Goal: Task Accomplishment & Management: Use online tool/utility

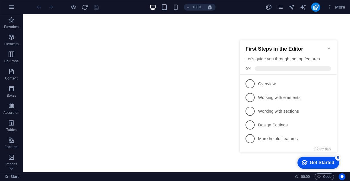
click at [328, 47] on icon "Minimize checklist" at bounding box center [328, 48] width 3 height 2
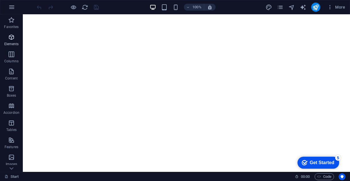
click at [11, 41] on span "Elements" at bounding box center [11, 41] width 23 height 14
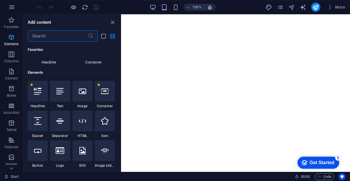
scroll to position [61, 0]
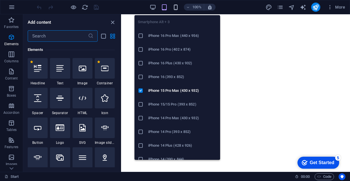
click at [175, 9] on icon "button" at bounding box center [175, 7] width 7 height 7
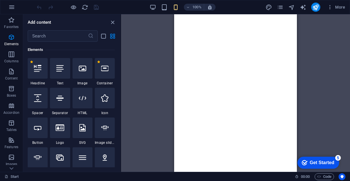
click at [316, 45] on div "Drag here to replace the existing content. Press “Ctrl” if you want to create a…" at bounding box center [235, 92] width 229 height 157
click at [11, 72] on icon "button" at bounding box center [11, 71] width 7 height 7
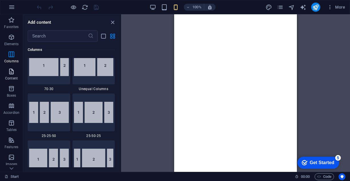
scroll to position [998, 0]
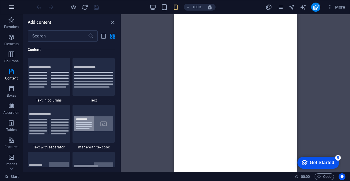
click at [11, 9] on icon "button" at bounding box center [11, 7] width 7 height 7
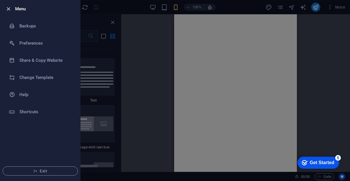
click at [11, 7] on icon "button" at bounding box center [8, 9] width 7 height 7
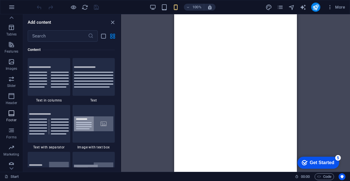
scroll to position [0, 0]
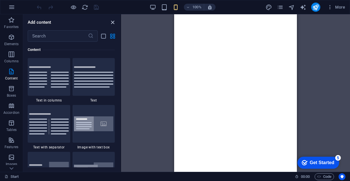
click at [111, 23] on icon "close panel" at bounding box center [112, 22] width 7 height 7
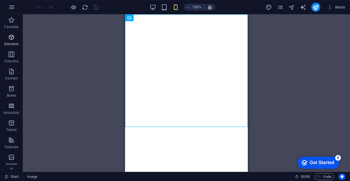
click at [13, 40] on icon "button" at bounding box center [11, 37] width 7 height 7
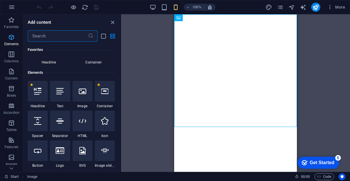
scroll to position [61, 0]
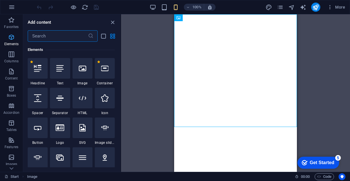
click at [11, 39] on icon "button" at bounding box center [11, 37] width 7 height 7
click at [159, 59] on div "Drag here to replace the existing content. Press “Ctrl” if you want to create a…" at bounding box center [235, 92] width 229 height 157
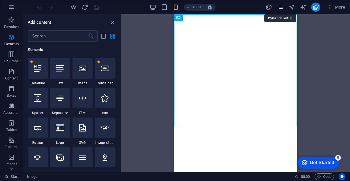
click at [278, 6] on icon "pages" at bounding box center [280, 7] width 7 height 7
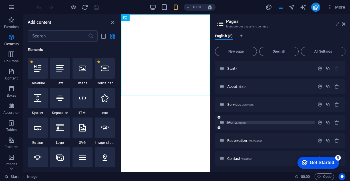
click at [277, 121] on p "Menu /menu" at bounding box center [270, 122] width 86 height 4
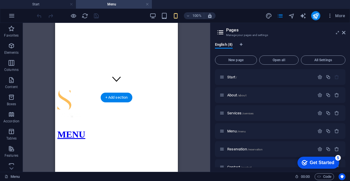
scroll to position [86, 0]
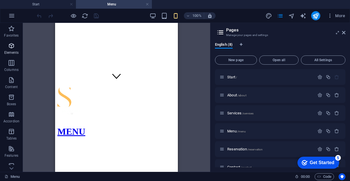
click at [10, 48] on icon "button" at bounding box center [11, 45] width 7 height 7
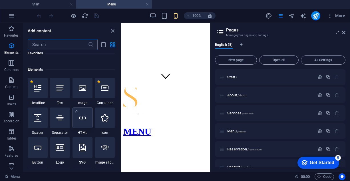
scroll to position [57, 0]
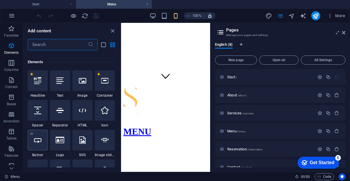
click at [37, 143] on div at bounding box center [38, 139] width 20 height 21
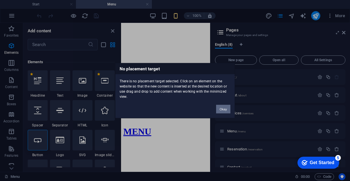
click at [218, 108] on button "Okay" at bounding box center [223, 108] width 14 height 9
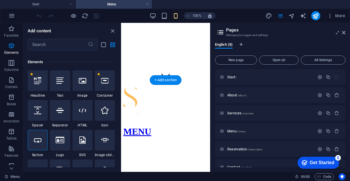
click at [140, 143] on figure at bounding box center [165, 143] width 84 height 0
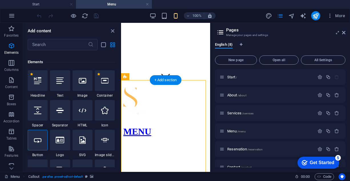
click at [136, 143] on figure at bounding box center [165, 143] width 84 height 0
click at [41, 141] on icon at bounding box center [37, 139] width 7 height 7
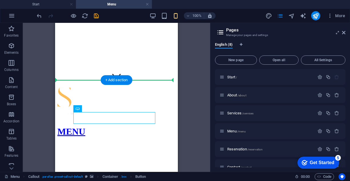
drag, startPoint x: 107, startPoint y: 116, endPoint x: 106, endPoint y: 96, distance: 20.3
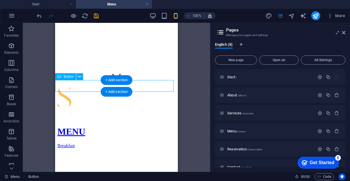
drag, startPoint x: 77, startPoint y: 84, endPoint x: 88, endPoint y: 85, distance: 10.6
click at [88, 143] on div "Breakfast" at bounding box center [116, 145] width 118 height 5
click at [82, 143] on div "Breakfast" at bounding box center [116, 145] width 118 height 5
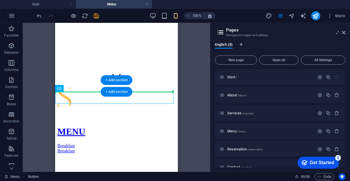
drag, startPoint x: 77, startPoint y: 98, endPoint x: 124, endPoint y: 87, distance: 48.2
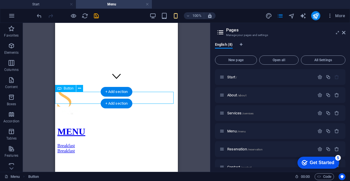
click at [78, 148] on div "Breakfast" at bounding box center [116, 150] width 118 height 5
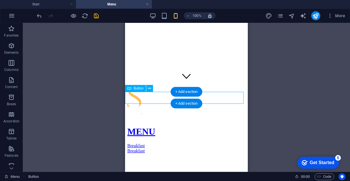
click at [151, 148] on div "Breakfast" at bounding box center [186, 150] width 118 height 5
click at [142, 148] on div "Breakfast" at bounding box center [186, 150] width 118 height 5
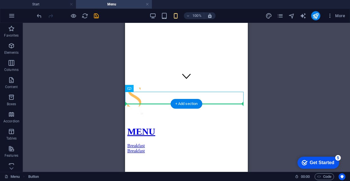
drag, startPoint x: 142, startPoint y: 96, endPoint x: 162, endPoint y: 113, distance: 26.3
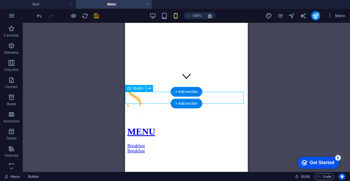
click at [148, 148] on div "Breakfast" at bounding box center [186, 150] width 118 height 5
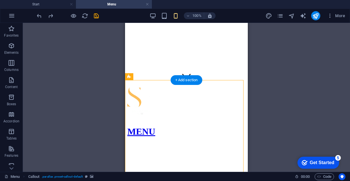
drag, startPoint x: 160, startPoint y: 116, endPoint x: 158, endPoint y: 98, distance: 17.8
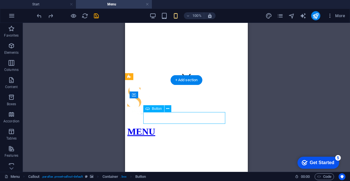
drag, startPoint x: 157, startPoint y: 115, endPoint x: 173, endPoint y: 117, distance: 16.7
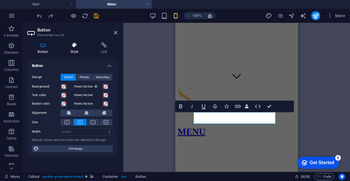
click at [73, 47] on icon at bounding box center [74, 45] width 28 height 6
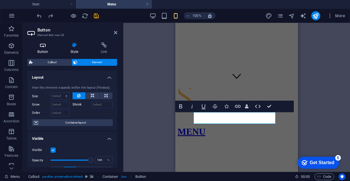
click at [46, 47] on icon at bounding box center [42, 45] width 31 height 6
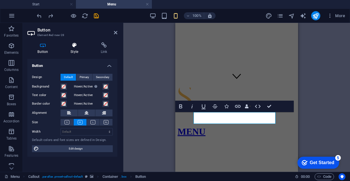
click at [69, 48] on icon at bounding box center [74, 45] width 28 height 6
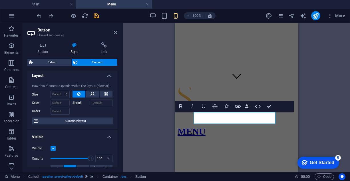
scroll to position [0, 0]
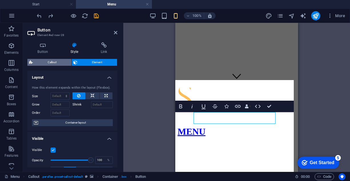
click at [53, 62] on span "Callout" at bounding box center [52, 62] width 35 height 7
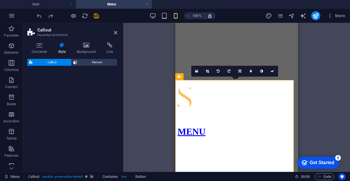
select select "%"
select select "center"
select select "rem"
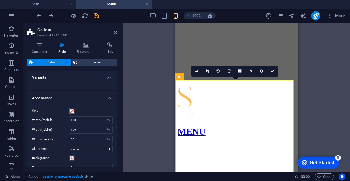
click at [72, 111] on span at bounding box center [72, 110] width 5 height 5
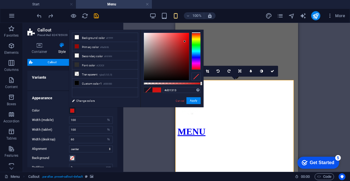
click at [185, 41] on div at bounding box center [166, 56] width 45 height 47
type input "#d11010"
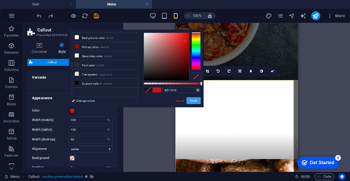
click at [190, 101] on button "Apply" at bounding box center [193, 100] width 14 height 7
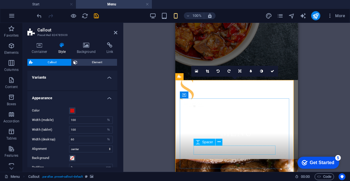
drag, startPoint x: 377, startPoint y: 168, endPoint x: 202, endPoint y: 149, distance: 176.1
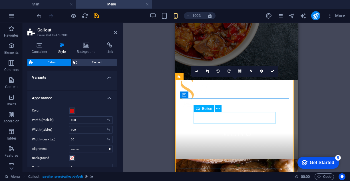
click at [216, 108] on icon at bounding box center [217, 109] width 3 height 6
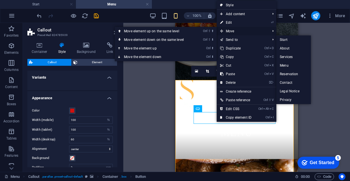
click at [229, 33] on span "Move" at bounding box center [241, 31] width 51 height 9
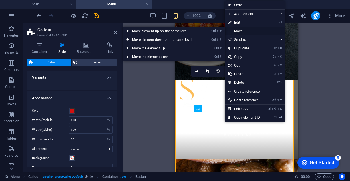
click at [242, 32] on span "Move" at bounding box center [250, 31] width 51 height 9
click at [197, 29] on link "Ctrl ⇧ ⬆ Move element up on the same level" at bounding box center [163, 31] width 80 height 9
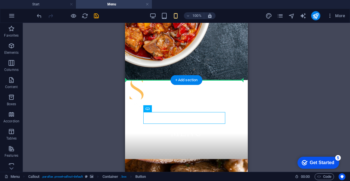
drag, startPoint x: 163, startPoint y: 116, endPoint x: 208, endPoint y: 96, distance: 49.4
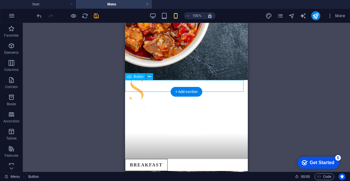
click at [153, 159] on div "Breakfast" at bounding box center [186, 165] width 123 height 12
click at [160, 159] on div "Breakfast" at bounding box center [186, 165] width 123 height 12
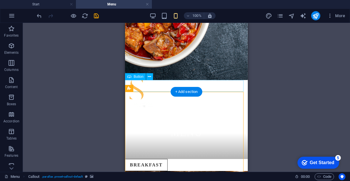
click at [157, 159] on div "Breakfast" at bounding box center [186, 165] width 123 height 12
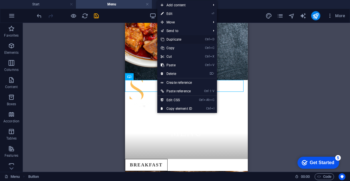
click at [173, 39] on link "Ctrl D Duplicate" at bounding box center [176, 39] width 38 height 9
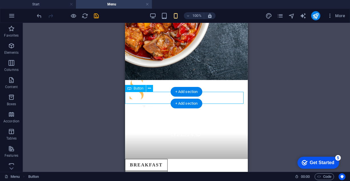
click at [139, 171] on div "Breakfast" at bounding box center [186, 177] width 123 height 12
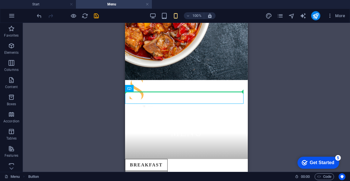
drag, startPoint x: 137, startPoint y: 97, endPoint x: 191, endPoint y: 86, distance: 54.6
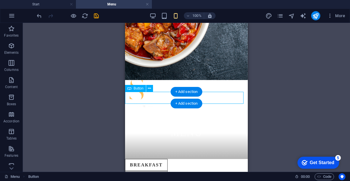
click at [159, 171] on div "Breakfast" at bounding box center [186, 177] width 123 height 12
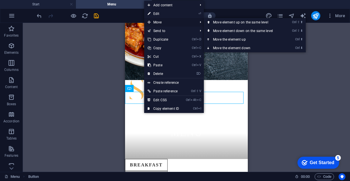
click at [170, 23] on span "Move" at bounding box center [169, 22] width 51 height 9
click at [240, 40] on link "Ctrl ⬆ Move the element up" at bounding box center [244, 39] width 80 height 9
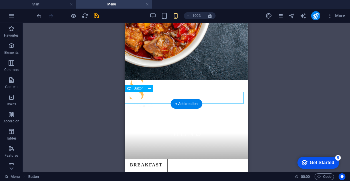
click at [148, 171] on div "Breakfast" at bounding box center [186, 177] width 123 height 12
click at [161, 171] on div "Breakfast" at bounding box center [186, 177] width 123 height 12
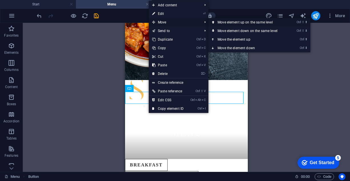
click at [223, 22] on link "Ctrl ⇧ ⬆ Move element up on the same level" at bounding box center [248, 22] width 80 height 9
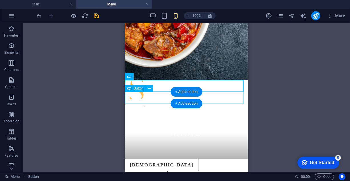
click at [145, 171] on div "Breakfast" at bounding box center [186, 177] width 123 height 12
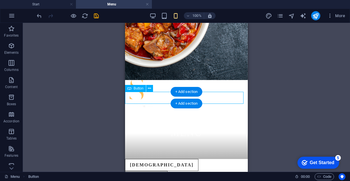
click at [145, 171] on div "Breakfast" at bounding box center [186, 177] width 123 height 12
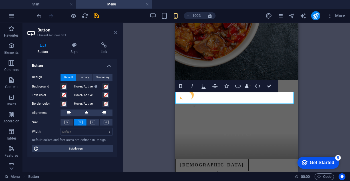
click at [117, 31] on icon at bounding box center [115, 32] width 3 height 5
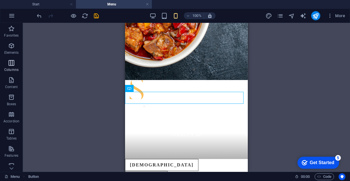
click at [11, 65] on icon "button" at bounding box center [11, 62] width 7 height 7
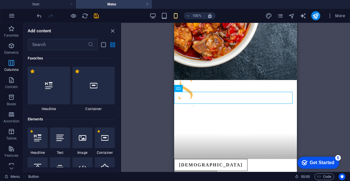
click at [12, 46] on icon "button" at bounding box center [11, 45] width 7 height 7
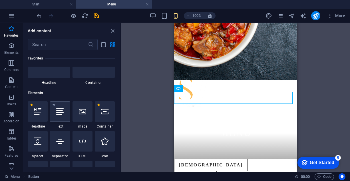
scroll to position [32, 0]
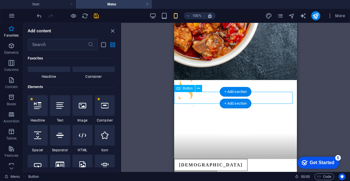
click at [206, 171] on div "Breakfast" at bounding box center [235, 177] width 123 height 12
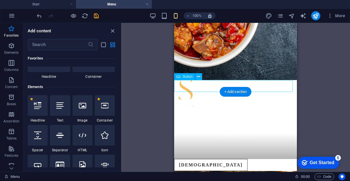
click at [194, 159] on div "LuNCH" at bounding box center [235, 165] width 123 height 12
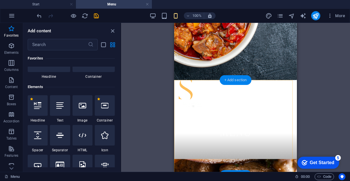
click at [233, 80] on div "+ Add section" at bounding box center [236, 80] width 32 height 10
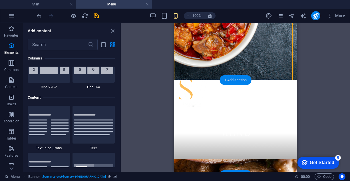
scroll to position [998, 0]
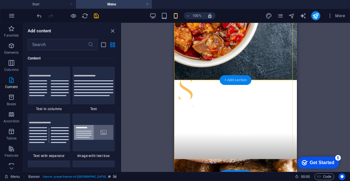
click at [230, 80] on div "+ Add section" at bounding box center [236, 80] width 32 height 10
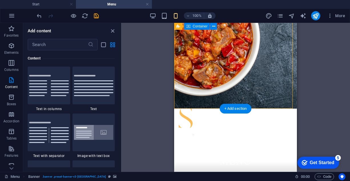
scroll to position [86, 0]
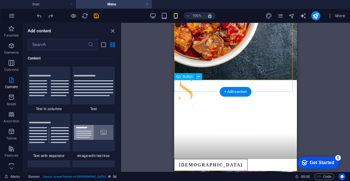
click at [213, 159] on div "LuNCH" at bounding box center [235, 165] width 123 height 12
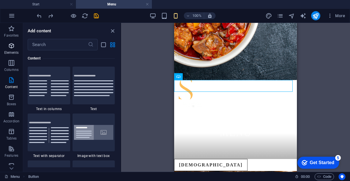
click at [9, 46] on icon "button" at bounding box center [11, 45] width 7 height 7
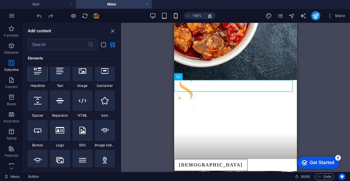
scroll to position [61, 0]
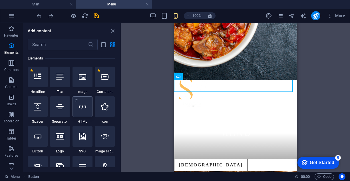
click at [86, 105] on div at bounding box center [82, 106] width 20 height 21
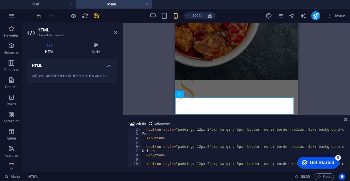
scroll to position [0, 0]
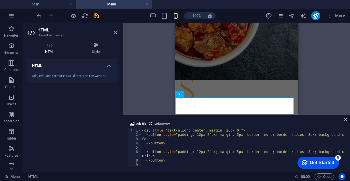
click at [212, 146] on div "< div style = "text-align: center; margin: 20px 0;" > < button style = "padding…" at bounding box center [296, 151] width 310 height 46
type textarea "</div>"
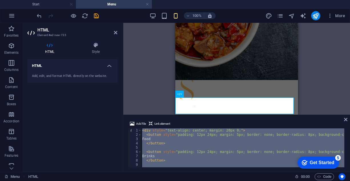
paste textarea
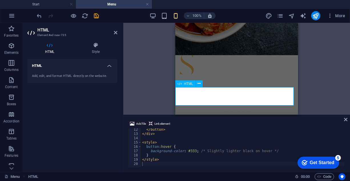
scroll to position [114, 0]
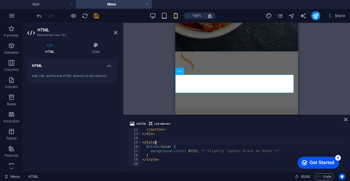
click at [193, 141] on div "</ button > </ div > < style > button :hover { background-color : #333 ; /* Sli…" at bounding box center [294, 150] width 306 height 46
type textarea "</style>"
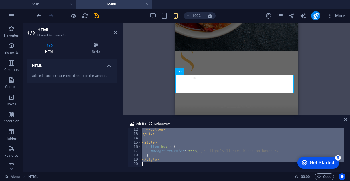
paste textarea
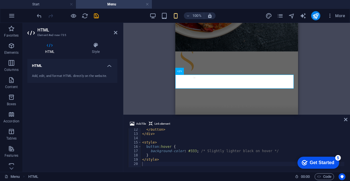
click at [346, 120] on icon at bounding box center [345, 119] width 3 height 5
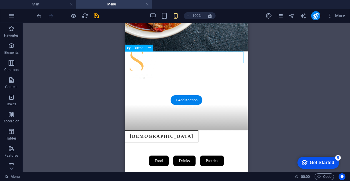
click at [167, 130] on div "LuNCH" at bounding box center [186, 136] width 123 height 12
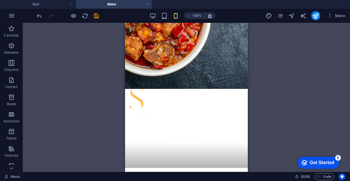
scroll to position [57, 0]
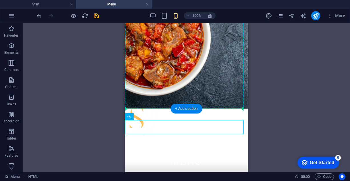
drag, startPoint x: 138, startPoint y: 127, endPoint x: 140, endPoint y: 97, distance: 29.4
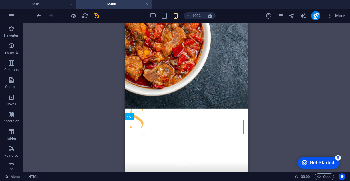
drag, startPoint x: 139, startPoint y: 124, endPoint x: 139, endPoint y: 108, distance: 16.3
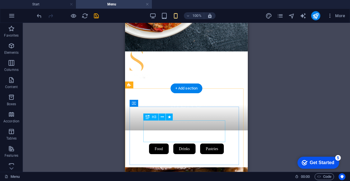
scroll to position [86, 0]
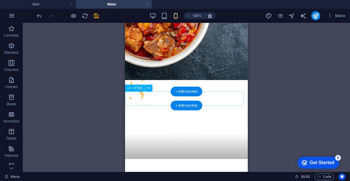
click at [230, 170] on div "Food Drinks Pastries" at bounding box center [186, 177] width 123 height 14
click at [153, 170] on div "Food Drinks Pastries" at bounding box center [186, 177] width 123 height 14
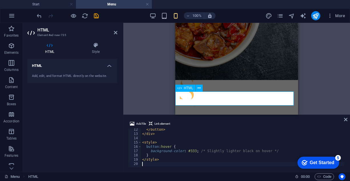
click at [203, 170] on div "Food Drinks Pastries" at bounding box center [236, 177] width 123 height 14
click at [233, 170] on div "Food Drinks Pastries" at bounding box center [236, 177] width 123 height 14
click at [116, 33] on icon at bounding box center [115, 32] width 3 height 5
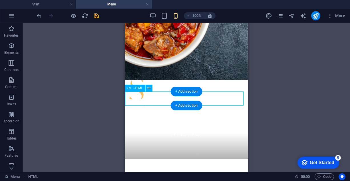
click at [230, 170] on div "Food Drinks Pastries" at bounding box center [186, 177] width 123 height 14
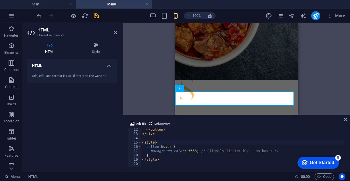
click at [195, 143] on div "</ button > </ div > < style > button :hover { background-color : #333 ; /* Sli…" at bounding box center [293, 150] width 304 height 46
type textarea "</style>"
click at [346, 119] on icon at bounding box center [345, 119] width 3 height 5
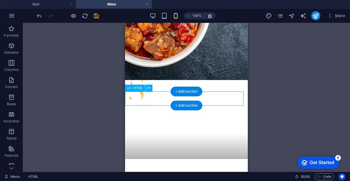
click at [157, 170] on div "Food Drinks Pastries" at bounding box center [186, 177] width 123 height 14
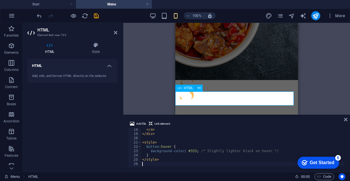
click at [205, 170] on div "Food Drinks Pastries" at bounding box center [236, 177] width 123 height 14
click at [319, 52] on div "H1 Banner Banner Container Container Callout H3 Spacer Text on background Conta…" at bounding box center [236, 69] width 226 height 92
click at [282, 14] on icon "pages" at bounding box center [280, 16] width 7 height 7
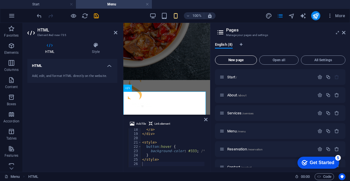
click at [241, 60] on span "New page" at bounding box center [235, 59] width 37 height 3
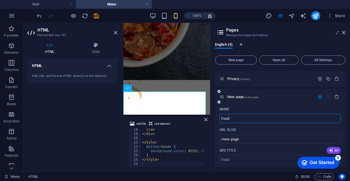
type input "Food"
type input "/food"
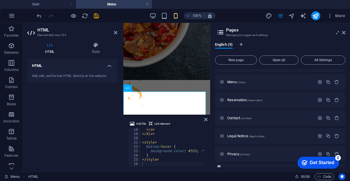
scroll to position [114, 0]
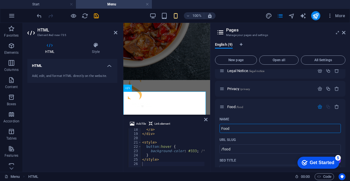
type input "Food"
click at [347, 94] on div "English (9) New page Open all All Settings Start / About /about Services /servi…" at bounding box center [279, 105] width 139 height 134
drag, startPoint x: 302, startPoint y: 101, endPoint x: 296, endPoint y: 97, distance: 7.4
click at [298, 96] on div "Start / About /about Services /services Menu /menu Reservation /reservation Con…" at bounding box center [280, 134] width 130 height 358
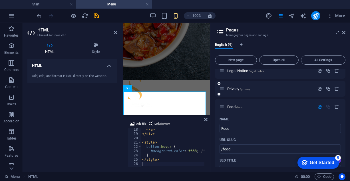
drag, startPoint x: 285, startPoint y: 103, endPoint x: 285, endPoint y: 93, distance: 9.7
click at [285, 93] on div "Start / About /about Services /services Menu /menu Reservation /reservation Con…" at bounding box center [280, 134] width 130 height 358
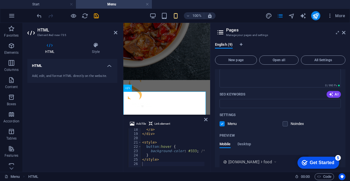
scroll to position [262, 0]
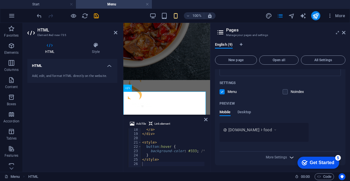
click at [289, 155] on icon "button" at bounding box center [291, 157] width 7 height 7
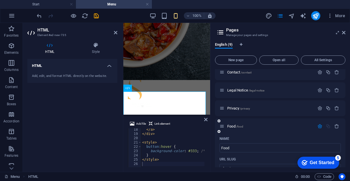
scroll to position [88, 0]
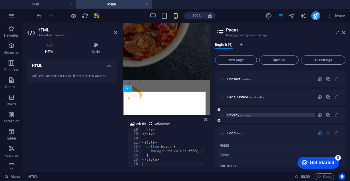
click at [277, 115] on p "Privacy /privacy" at bounding box center [270, 115] width 86 height 4
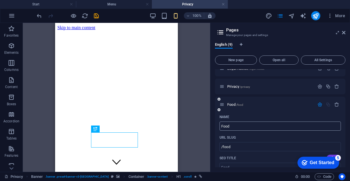
scroll to position [145, 0]
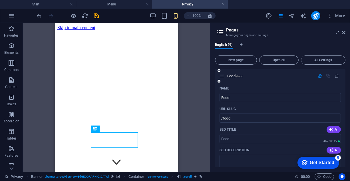
click at [281, 78] on div "Food /food" at bounding box center [266, 75] width 95 height 7
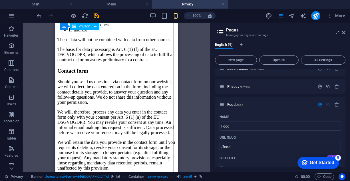
scroll to position [1198, 0]
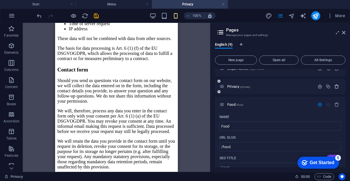
click at [336, 86] on icon "button" at bounding box center [336, 86] width 5 height 5
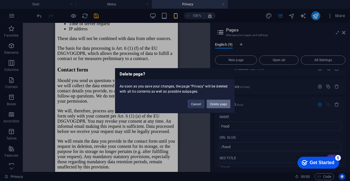
click at [222, 104] on button "Delete page" at bounding box center [218, 103] width 24 height 9
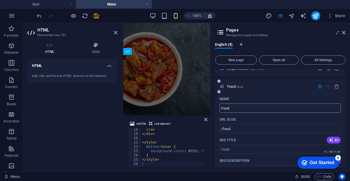
scroll to position [86, 0]
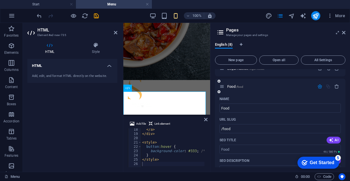
click at [259, 97] on div "Name" at bounding box center [279, 98] width 121 height 9
click at [252, 109] on input "Food" at bounding box center [279, 107] width 121 height 9
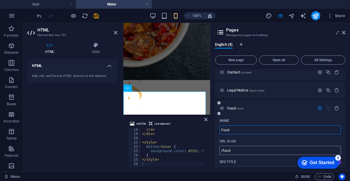
scroll to position [88, 0]
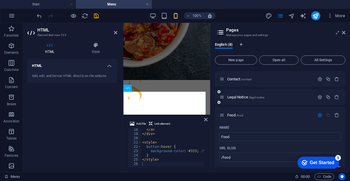
click at [282, 100] on div "Legal Notice /legal-notice" at bounding box center [266, 97] width 95 height 7
click at [242, 95] on span "Legal Notice /legal-notice" at bounding box center [245, 97] width 37 height 4
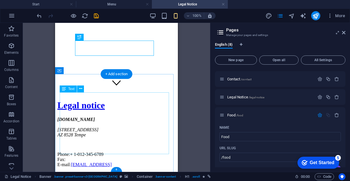
scroll to position [63, 0]
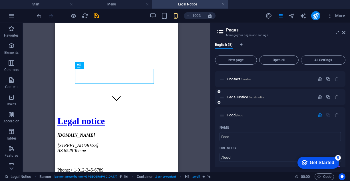
click at [335, 97] on icon "button" at bounding box center [336, 96] width 5 height 5
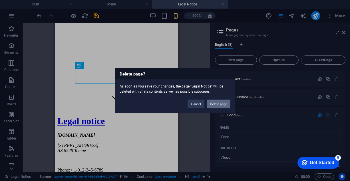
click at [217, 105] on button "Delete page" at bounding box center [218, 103] width 24 height 9
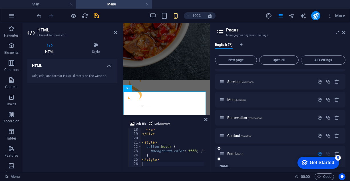
scroll to position [31, 0]
click at [238, 101] on span "/menu" at bounding box center [241, 100] width 9 height 3
click at [269, 100] on p "Menu /menu" at bounding box center [270, 100] width 86 height 4
click at [264, 95] on div "Menu /menu" at bounding box center [280, 100] width 130 height 16
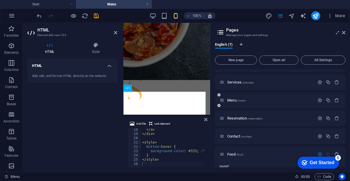
click at [263, 102] on div "Menu /menu" at bounding box center [266, 100] width 95 height 7
click at [263, 101] on p "Menu /menu" at bounding box center [270, 100] width 86 height 4
click at [256, 82] on p "Services /services" at bounding box center [270, 82] width 86 height 4
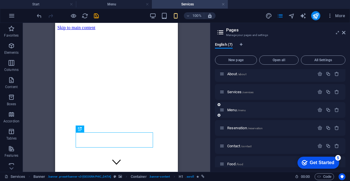
scroll to position [29, 0]
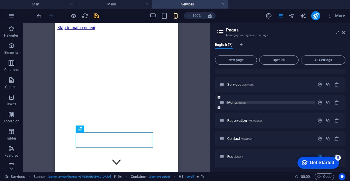
click at [256, 101] on p "Menu /menu" at bounding box center [270, 102] width 86 height 4
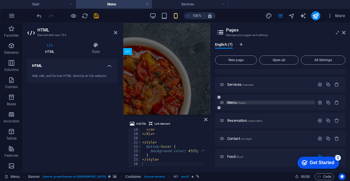
scroll to position [86, 0]
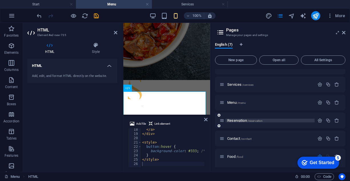
click at [285, 121] on p "Reservation /reservation" at bounding box center [270, 120] width 86 height 4
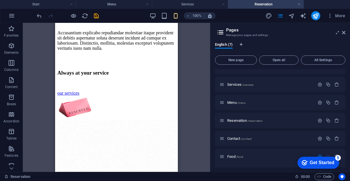
scroll to position [405, 0]
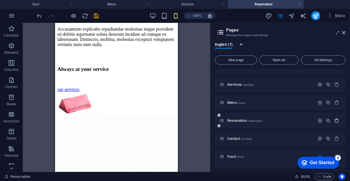
click at [336, 120] on icon "button" at bounding box center [336, 120] width 5 height 5
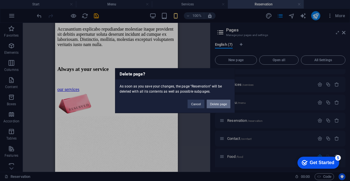
click at [219, 104] on button "Delete page" at bounding box center [218, 103] width 24 height 9
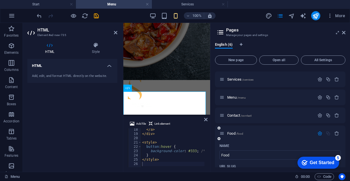
scroll to position [62, 0]
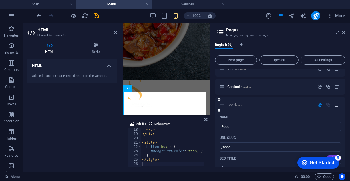
click at [335, 105] on icon "button" at bounding box center [336, 104] width 5 height 5
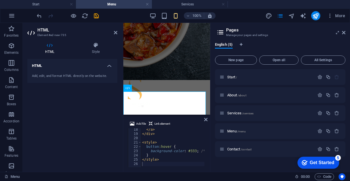
scroll to position [0, 0]
click at [245, 131] on span "/menu" at bounding box center [241, 130] width 9 height 3
click at [252, 131] on p "Menu /menu" at bounding box center [270, 131] width 86 height 4
click at [247, 112] on span "/services" at bounding box center [247, 113] width 11 height 3
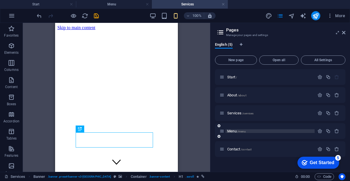
click at [248, 132] on p "Menu /menu" at bounding box center [270, 131] width 86 height 4
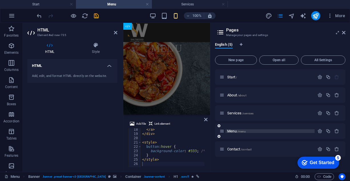
scroll to position [86, 0]
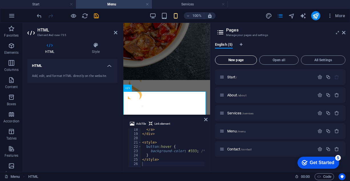
click at [234, 63] on button "New page" at bounding box center [236, 59] width 42 height 9
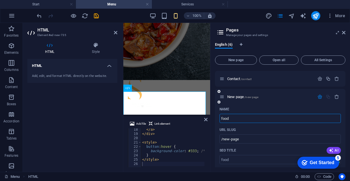
type input "food"
type input "/food"
type input "food"
click at [240, 61] on span "New page" at bounding box center [235, 59] width 37 height 3
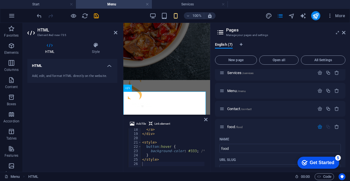
scroll to position [30, 0]
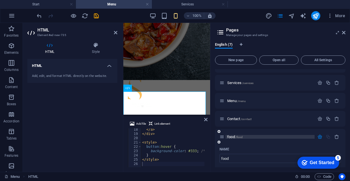
click at [252, 135] on p "food /food" at bounding box center [270, 137] width 86 height 4
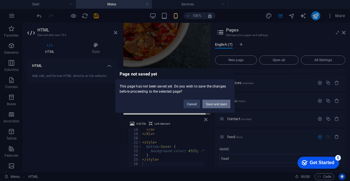
click at [210, 105] on button "Save and open" at bounding box center [216, 103] width 28 height 9
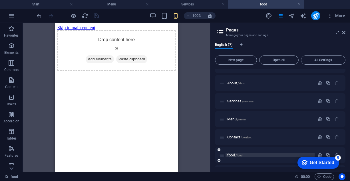
scroll to position [28, 0]
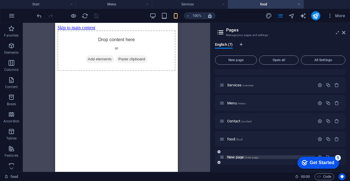
click at [250, 158] on span "/new-page" at bounding box center [251, 156] width 14 height 3
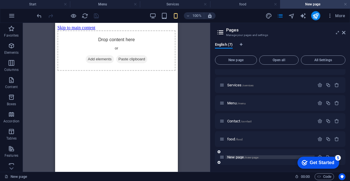
click at [252, 157] on span "/new-page" at bounding box center [251, 156] width 14 height 3
drag, startPoint x: 252, startPoint y: 157, endPoint x: 265, endPoint y: 163, distance: 13.9
click at [265, 163] on div "New page /new-page" at bounding box center [280, 157] width 130 height 16
drag, startPoint x: 318, startPoint y: 161, endPoint x: 321, endPoint y: 181, distance: 20.3
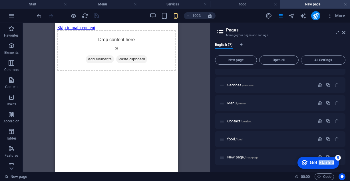
click html "checkmark Get Started 5 First Steps in the Editor Let's guide you through the t…"
click at [246, 157] on span "/new-page" at bounding box center [251, 156] width 14 height 3
drag, startPoint x: 246, startPoint y: 157, endPoint x: 239, endPoint y: 156, distance: 7.2
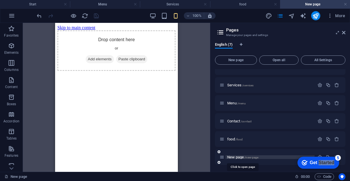
click at [239, 156] on span "New page /new-page" at bounding box center [242, 157] width 31 height 4
click div "checkmark Get Started 5 First Steps in the Editor Let's guide you through the t…"
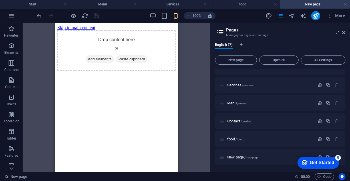
click div "checkmark Get Started 5 First Steps in the Editor Let's guide you through the t…"
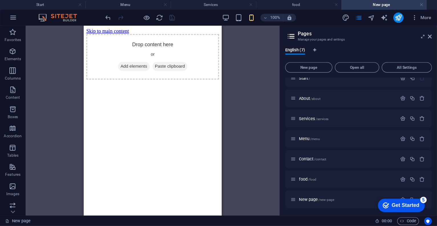
scroll to position [0, 0]
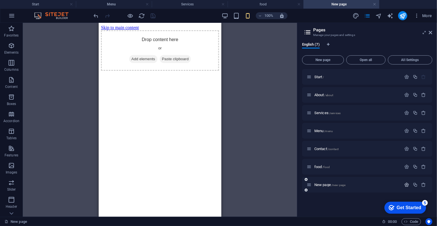
click at [349, 180] on icon "button" at bounding box center [406, 184] width 5 height 5
drag, startPoint x: 336, startPoint y: 205, endPoint x: 303, endPoint y: 204, distance: 32.8
type input "Drink"
type input "/drink"
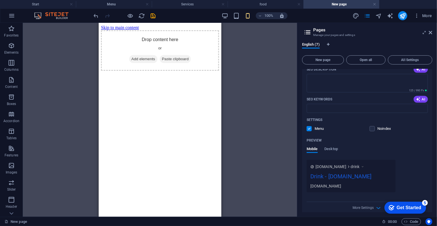
scroll to position [195, 0]
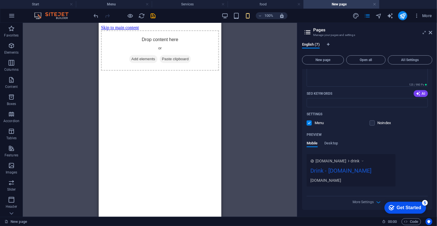
type input "Drink"
click at [267, 180] on div "Drag here to replace the existing content. Press “Ctrl” if you want to create a…" at bounding box center [160, 120] width 274 height 194
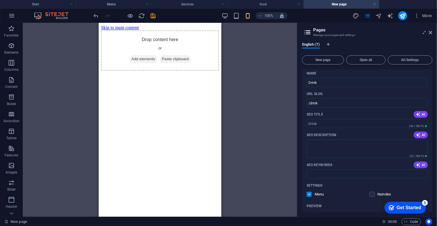
scroll to position [88, 0]
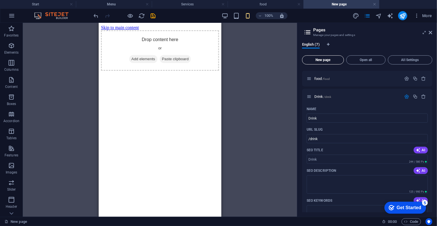
click at [324, 61] on span "New page" at bounding box center [323, 59] width 37 height 3
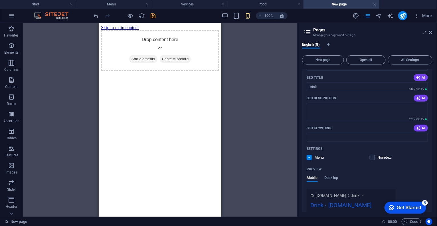
scroll to position [153, 0]
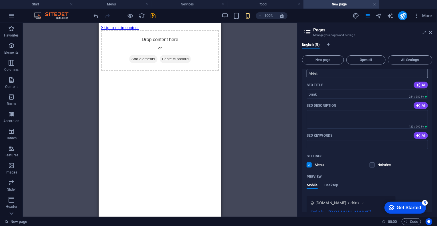
click at [328, 74] on input "/drink" at bounding box center [367, 73] width 121 height 9
type input "/drinks"
click at [273, 125] on div "Drag here to replace the existing content. Press “Ctrl” if you want to create a…" at bounding box center [160, 120] width 274 height 194
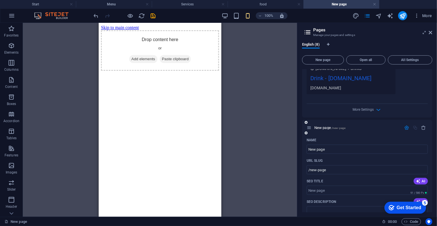
scroll to position [296, 0]
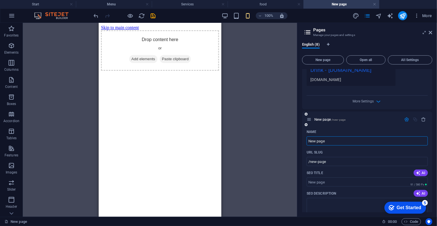
click at [329, 136] on input "New page" at bounding box center [367, 140] width 121 height 9
type input "Past"
type input "/pas"
type input "Pastries"
type input "/pastries"
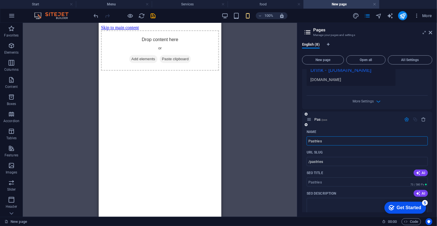
type input "Pastries"
click at [243, 141] on div "Drag here to replace the existing content. Press “Ctrl” if you want to create a…" at bounding box center [160, 120] width 274 height 194
click at [349, 120] on icon "button" at bounding box center [406, 119] width 5 height 5
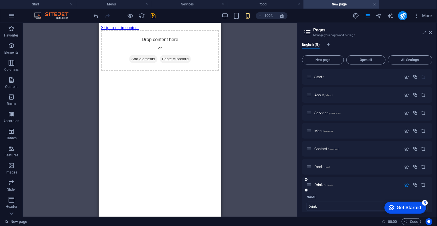
scroll to position [71, 0]
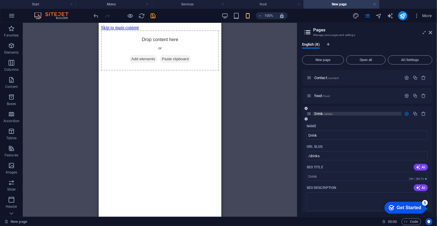
click at [331, 113] on span "/drinks" at bounding box center [328, 113] width 9 height 3
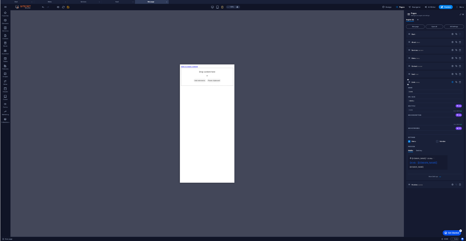
scroll to position [0, 0]
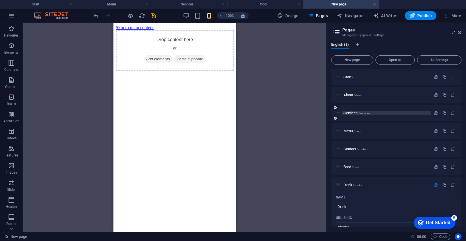
click at [349, 113] on span "/services" at bounding box center [363, 113] width 11 height 3
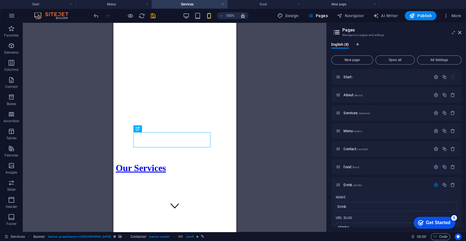
scroll to position [38, 0]
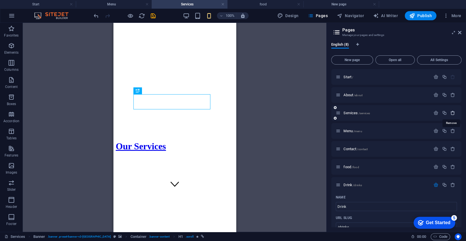
click at [349, 110] on icon "button" at bounding box center [453, 112] width 5 height 5
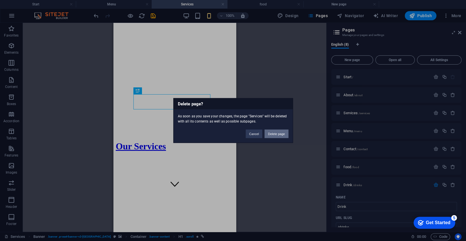
click at [271, 134] on button "Delete page" at bounding box center [277, 133] width 24 height 9
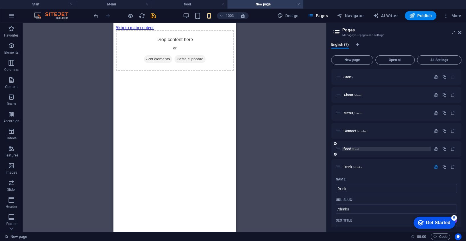
click at [349, 148] on span "/food" at bounding box center [355, 148] width 7 height 3
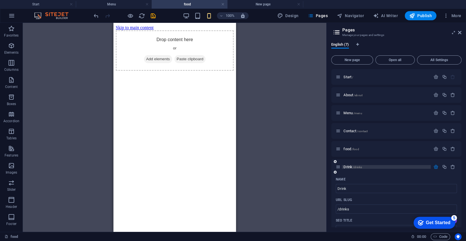
click at [349, 166] on span "/drinks" at bounding box center [357, 166] width 9 height 3
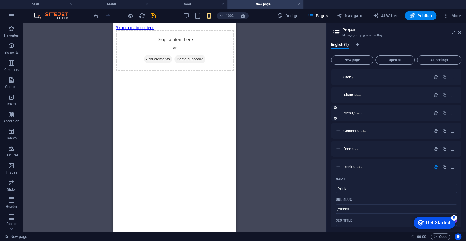
click at [349, 115] on div "Menu /menu" at bounding box center [383, 113] width 95 height 7
click at [349, 113] on span "/menu" at bounding box center [358, 113] width 9 height 3
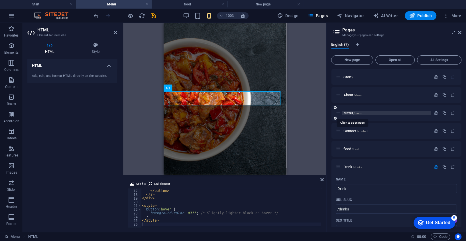
scroll to position [85, 0]
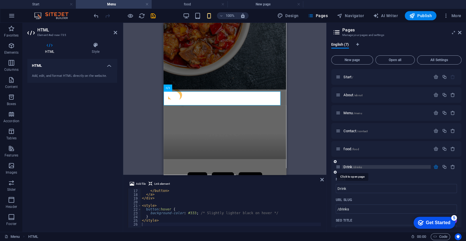
click at [349, 168] on span "/drinks" at bounding box center [357, 166] width 9 height 3
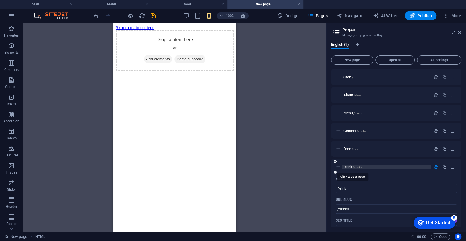
scroll to position [0, 0]
click at [349, 151] on div "food /food" at bounding box center [383, 148] width 95 height 7
click at [349, 148] on span "/food" at bounding box center [355, 148] width 7 height 3
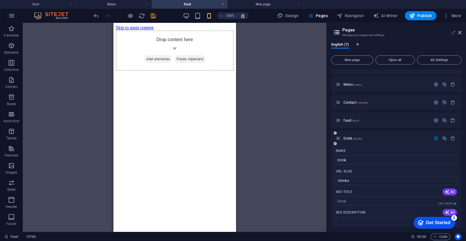
scroll to position [28, 0]
click at [349, 137] on p "Drink /drinks" at bounding box center [387, 139] width 86 height 4
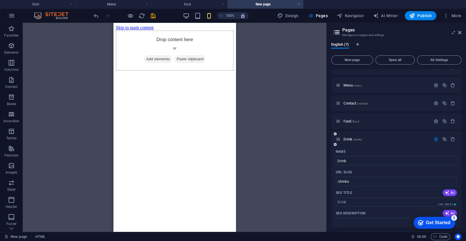
click at [349, 133] on div "Drink /drinks" at bounding box center [396, 139] width 130 height 16
click at [335, 145] on icon at bounding box center [335, 144] width 3 height 3
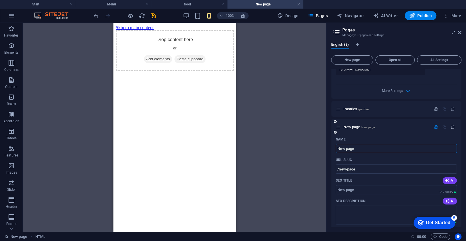
click at [349, 127] on icon "button" at bounding box center [453, 126] width 5 height 5
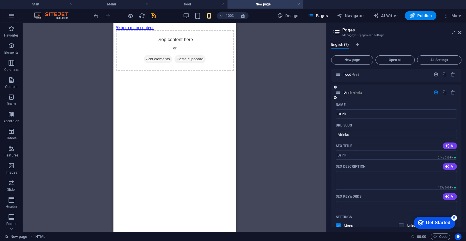
scroll to position [0, 0]
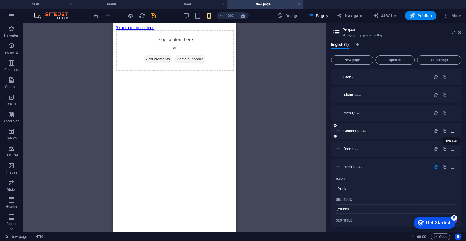
click at [349, 130] on icon "button" at bounding box center [453, 130] width 5 height 5
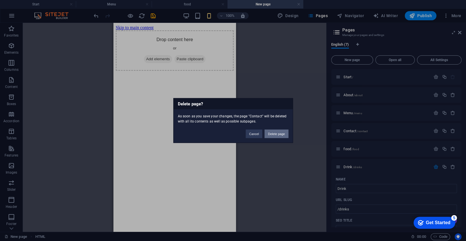
click at [279, 132] on button "Delete page" at bounding box center [277, 133] width 24 height 9
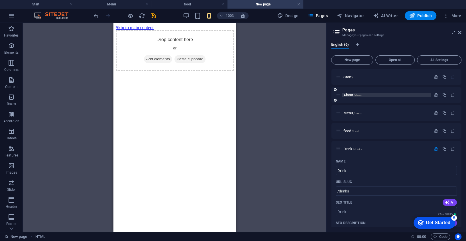
click at [349, 94] on p "About /about" at bounding box center [387, 95] width 86 height 4
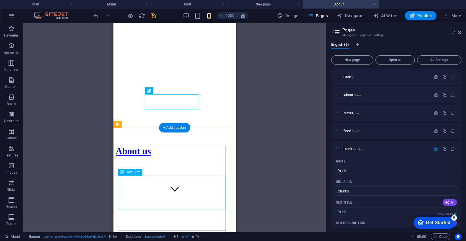
scroll to position [38, 0]
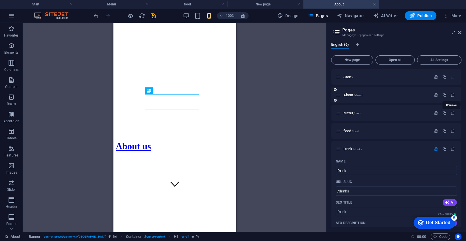
click at [349, 95] on icon "button" at bounding box center [453, 94] width 5 height 5
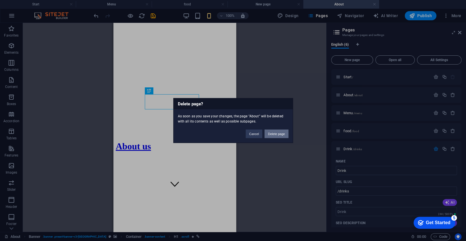
click at [281, 135] on button "Delete page" at bounding box center [277, 133] width 24 height 9
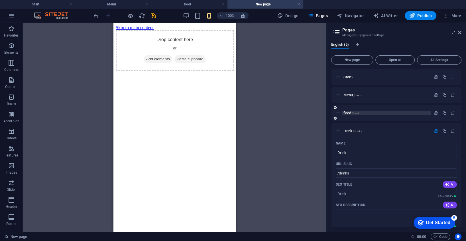
click at [348, 112] on span "food /food" at bounding box center [351, 113] width 15 height 4
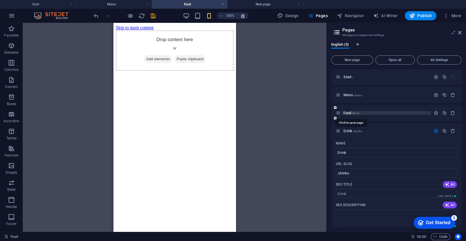
click at [349, 112] on span "food /food" at bounding box center [351, 113] width 15 height 4
click at [349, 94] on span "Menu /menu" at bounding box center [353, 95] width 19 height 4
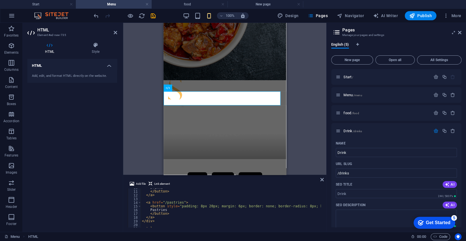
scroll to position [13, 0]
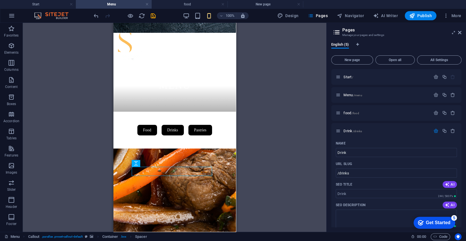
drag, startPoint x: 181, startPoint y: 174, endPoint x: 231, endPoint y: 172, distance: 50.5
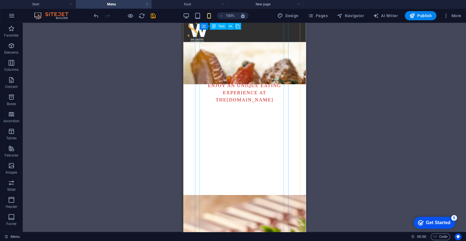
scroll to position [325, 0]
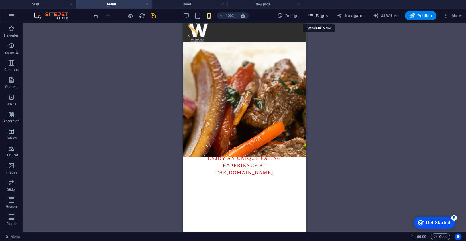
click at [323, 17] on span "Pages" at bounding box center [318, 16] width 20 height 6
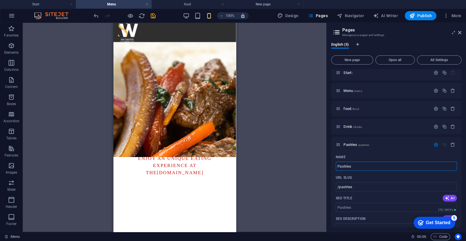
scroll to position [0, 0]
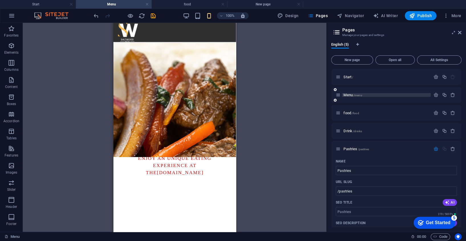
click at [349, 95] on span "/menu" at bounding box center [358, 95] width 9 height 3
click at [349, 94] on span "Menu /menu" at bounding box center [353, 95] width 19 height 4
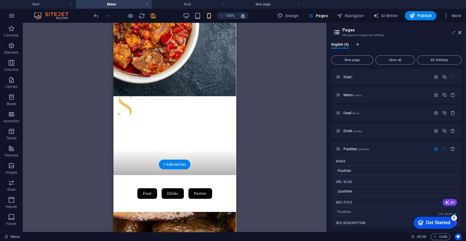
scroll to position [38, 0]
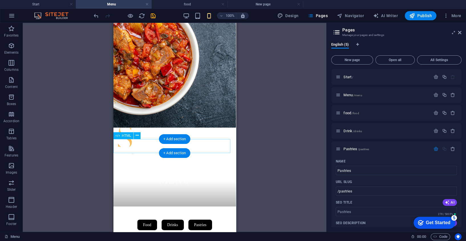
click at [143, 180] on div "Food Drinks Pastries" at bounding box center [174, 225] width 123 height 14
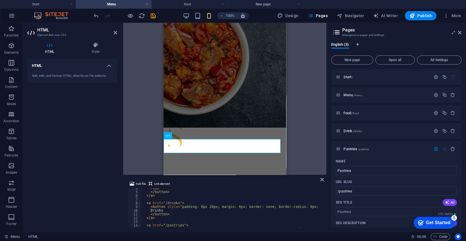
scroll to position [0, 0]
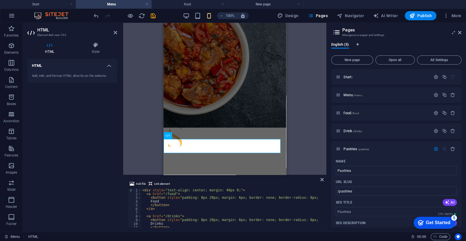
click at [243, 180] on div "< div style = "text-align: center; margin: 40px 0;" > < a href = "/food" > < bu…" at bounding box center [295, 210] width 308 height 45
type textarea "</button>"
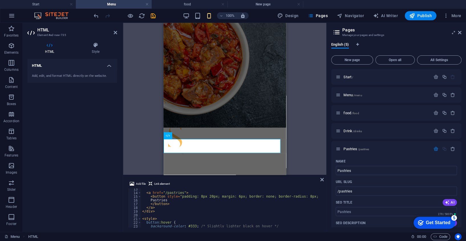
scroll to position [46, 0]
click at [13, 48] on icon "button" at bounding box center [11, 45] width 7 height 7
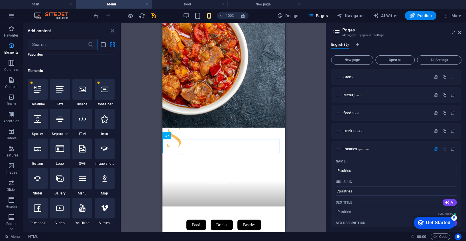
scroll to position [61, 0]
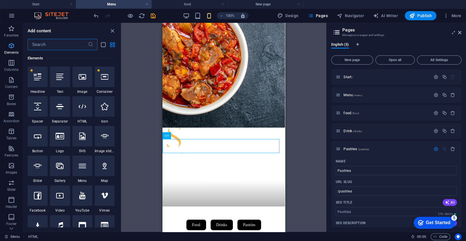
click at [13, 48] on icon "button" at bounding box center [11, 45] width 7 height 7
click at [191, 180] on div "Food Drinks Pastries" at bounding box center [223, 225] width 123 height 14
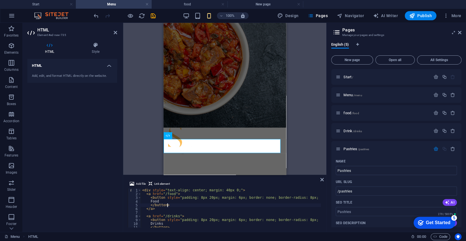
scroll to position [0, 0]
click at [172, 180] on div "< div style = "text-align: center; margin: 40px 0;" > < a href = "/food" > < bu…" at bounding box center [295, 210] width 308 height 45
type textarea "<a href="/food">"
drag, startPoint x: 392, startPoint y: 197, endPoint x: 229, endPoint y: 158, distance: 167.7
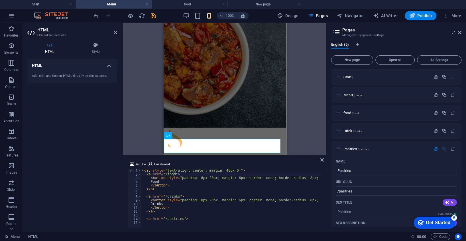
drag, startPoint x: 227, startPoint y: 175, endPoint x: 228, endPoint y: 153, distance: 22.0
click at [228, 153] on div "H1 Banner Banner Container Container Callout H3 Spacer Text on background Conta…" at bounding box center [224, 127] width 203 height 209
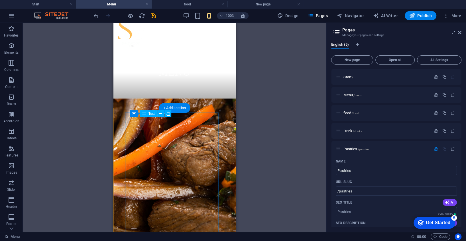
scroll to position [152, 0]
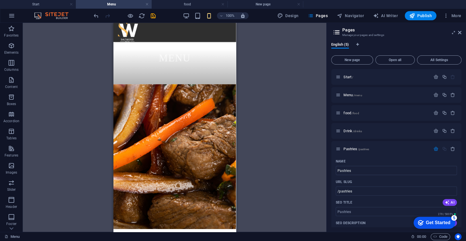
click at [270, 164] on div "H1 Banner Banner Container Container Callout H3 Spacer Text on background Conta…" at bounding box center [175, 127] width 304 height 209
click at [95, 15] on icon "undo" at bounding box center [96, 16] width 7 height 7
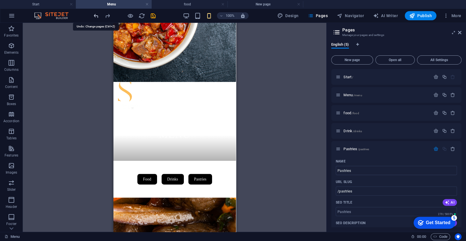
scroll to position [56, 0]
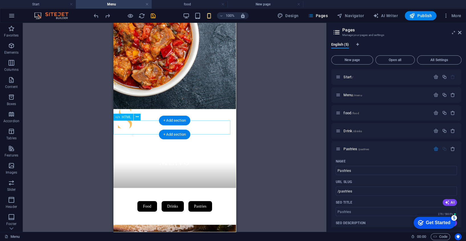
click at [143, 180] on div "Food Drinks Pastries" at bounding box center [174, 206] width 123 height 14
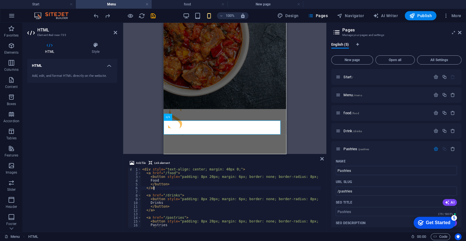
click at [166, 180] on div "< div style = "text-align: center; margin: 40px 0;" > < a href = "/food" > < bu…" at bounding box center [295, 200] width 308 height 66
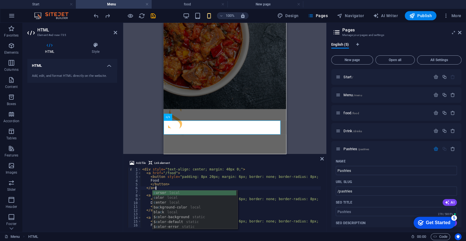
scroll to position [0, 1]
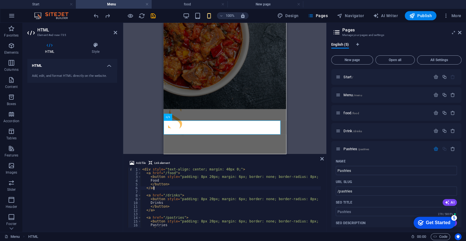
click at [173, 172] on div "< div style = "text-align: center; margin: 40px 0;" > < a href = "/food" > < bu…" at bounding box center [295, 200] width 308 height 66
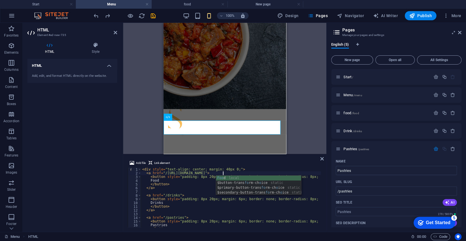
scroll to position [0, 7]
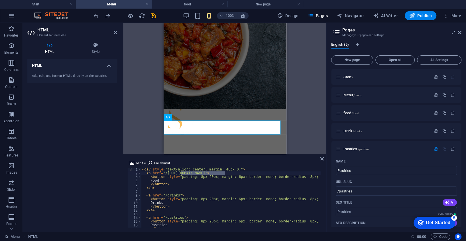
drag, startPoint x: 225, startPoint y: 172, endPoint x: 181, endPoint y: 175, distance: 43.4
click at [181, 175] on div "< div style = "text-align: center; margin: 40px 0;" > < a href = "/https://salt…" at bounding box center [295, 200] width 308 height 66
click at [176, 180] on div "< div style = "text-align: center; margin: 40px 0;" > < a href = "/saltwoodhote…" at bounding box center [295, 200] width 308 height 66
click at [178, 180] on div "< div style = "text-align: center; margin: 40px 0;" > < a href = "/saltwoodhote…" at bounding box center [295, 200] width 308 height 66
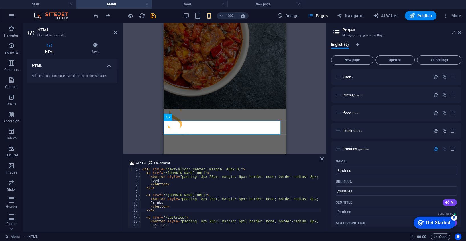
scroll to position [0, 1]
click at [182, 180] on div "< div style = "text-align: center; margin: 40px 0;" > < a href = "/saltwoodhote…" at bounding box center [295, 200] width 308 height 66
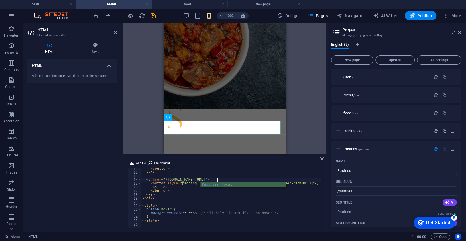
scroll to position [0, 6]
click at [204, 180] on div "</ button > </ a > < a href = "/saltwoodhotels.com/pastries" > < button style =…" at bounding box center [295, 200] width 308 height 66
type textarea "</a>"
click at [320, 133] on div "H1 Banner Banner Container Container Callout H3 Spacer Text on background Conta…" at bounding box center [224, 88] width 203 height 131
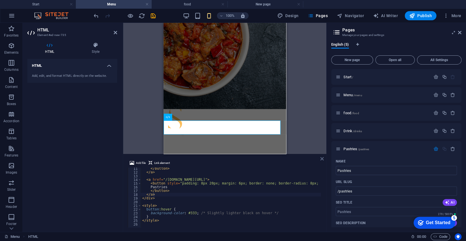
click at [322, 158] on icon at bounding box center [322, 158] width 3 height 5
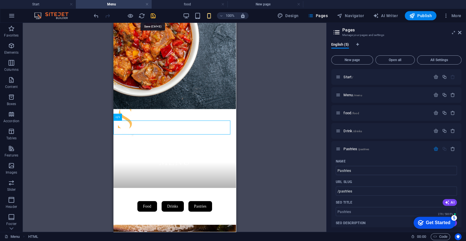
click at [156, 13] on icon "save" at bounding box center [153, 16] width 7 height 7
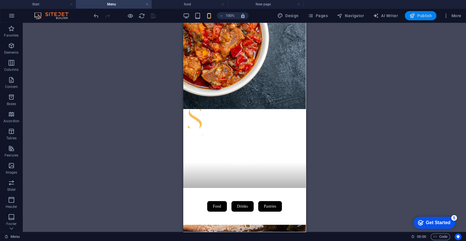
click at [349, 15] on span "Publish" at bounding box center [421, 16] width 23 height 6
click at [153, 14] on div at bounding box center [125, 15] width 64 height 9
click at [349, 13] on span "Publish" at bounding box center [421, 16] width 23 height 6
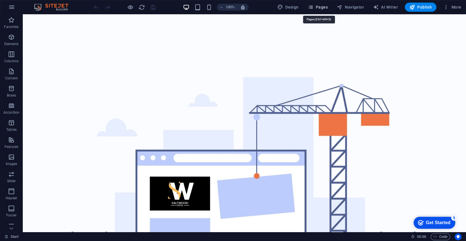
click at [316, 7] on span "Pages" at bounding box center [318, 7] width 20 height 6
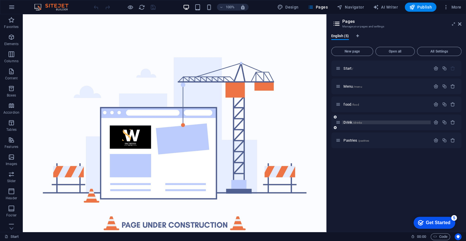
click at [378, 121] on p "Drink /drinks" at bounding box center [387, 122] width 86 height 4
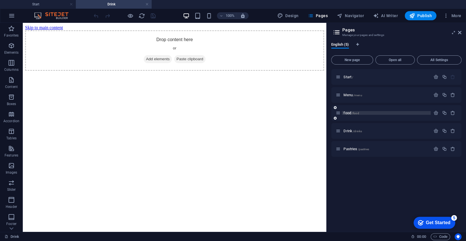
click at [364, 112] on p "food /food" at bounding box center [387, 113] width 86 height 4
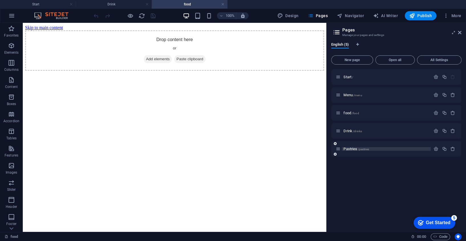
click at [359, 149] on span "/pastries" at bounding box center [363, 148] width 11 height 3
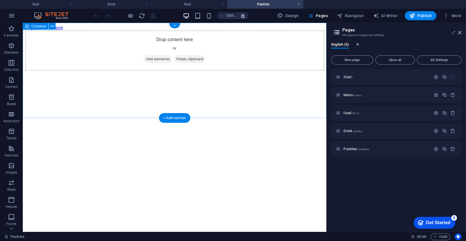
click at [151, 63] on span "Add elements" at bounding box center [158, 59] width 28 height 8
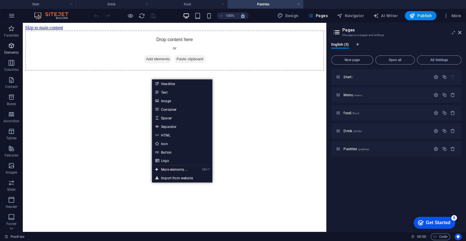
click at [8, 47] on icon "button" at bounding box center [11, 45] width 7 height 7
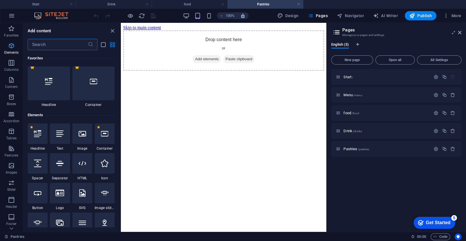
scroll to position [61, 0]
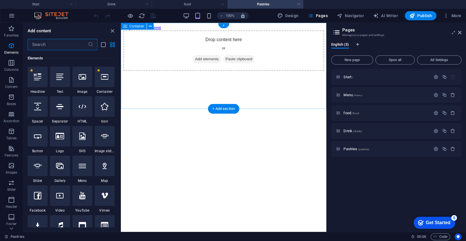
click at [202, 63] on span "Add elements" at bounding box center [207, 59] width 28 height 8
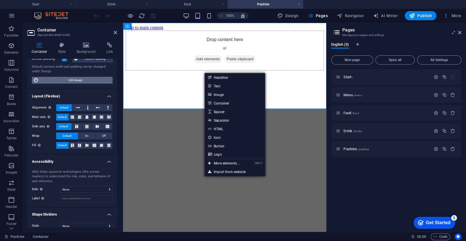
scroll to position [52, 0]
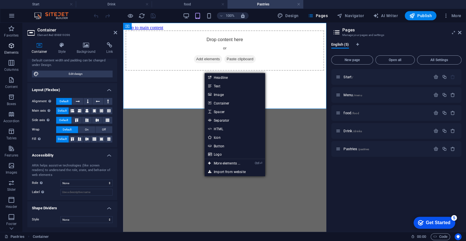
click at [10, 45] on icon "button" at bounding box center [11, 45] width 7 height 7
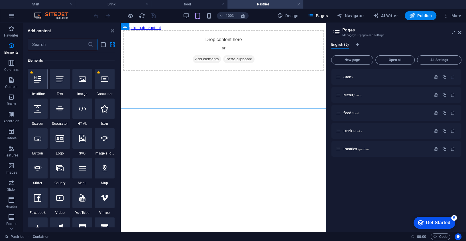
scroll to position [61, 0]
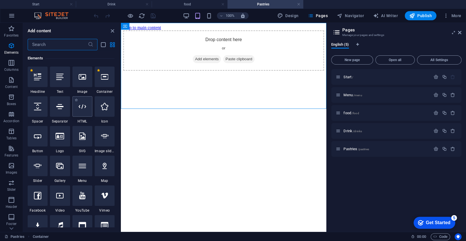
click at [81, 108] on icon at bounding box center [82, 106] width 7 height 7
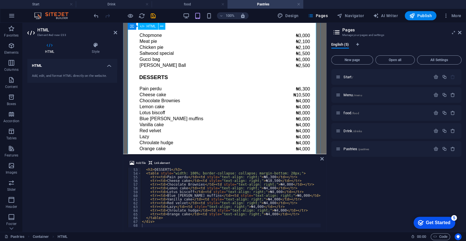
scroll to position [206, 0]
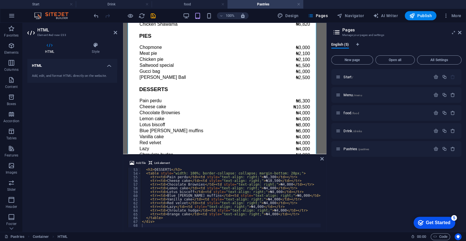
click at [284, 196] on div "<!-- Desserts --> < h3 > DESSERTS </ h3 > < table style = "width: 100%; border-…" at bounding box center [233, 197] width 185 height 66
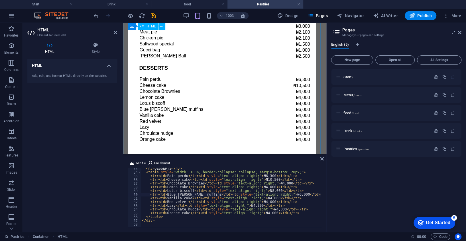
scroll to position [320, 0]
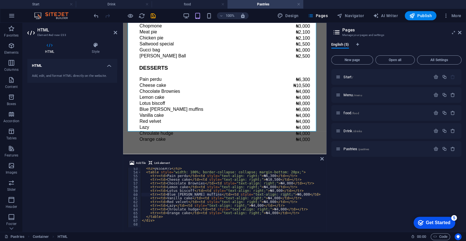
click at [258, 190] on div "< h3 > DESSERTS </ h3 > < table style = "width: 100%; border-collapse: collapse…" at bounding box center [233, 200] width 185 height 66
type textarea "</div>"
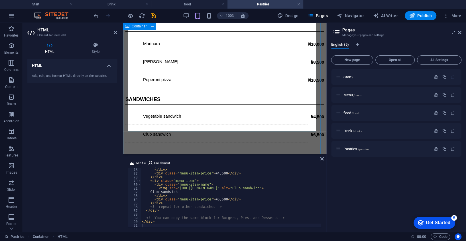
scroll to position [79, 0]
click at [321, 157] on icon at bounding box center [322, 158] width 3 height 5
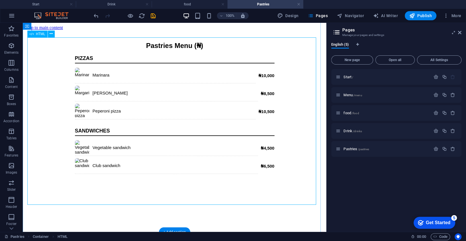
click at [187, 173] on div "Pastries Menu (₦) PIZZAS Marinara ₦10,000 Margarita ₦8,500 Peperoni pizza ₦10,5…" at bounding box center [174, 108] width 299 height 132
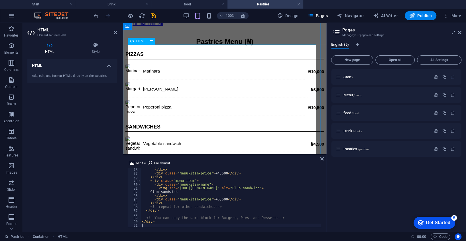
scroll to position [79, 0]
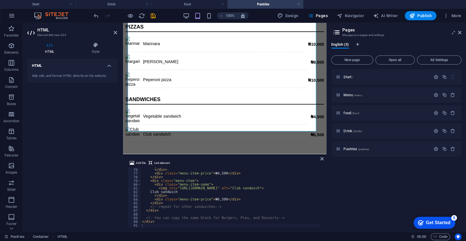
click at [250, 179] on div "Vegetable sandwich </ div > < div class = "menu-item-price" > ₦4,500 </ div > <…" at bounding box center [233, 197] width 185 height 66
type textarea "</div>"
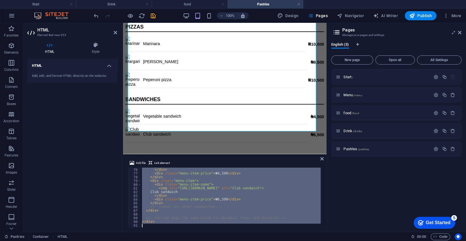
paste textarea
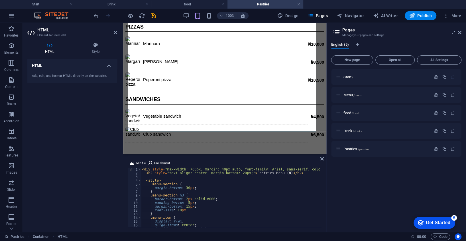
scroll to position [0, 0]
click at [197, 174] on div "< div style = "max-width: 700px; margin: 40px auto; font-family: Arial, sans-se…" at bounding box center [233, 200] width 185 height 66
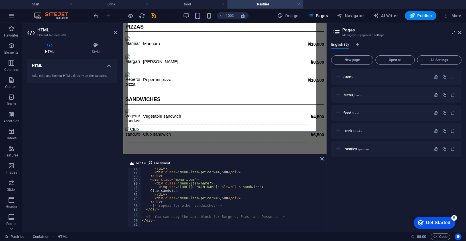
scroll to position [279, 0]
click at [252, 179] on div "</ div > < div class = "menu-item-price" > ₦4,500 </ div > </ div > < div class…" at bounding box center [233, 200] width 185 height 66
type textarea "</div>"
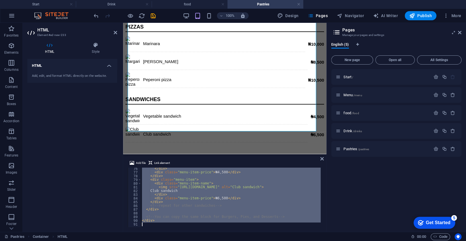
paste textarea
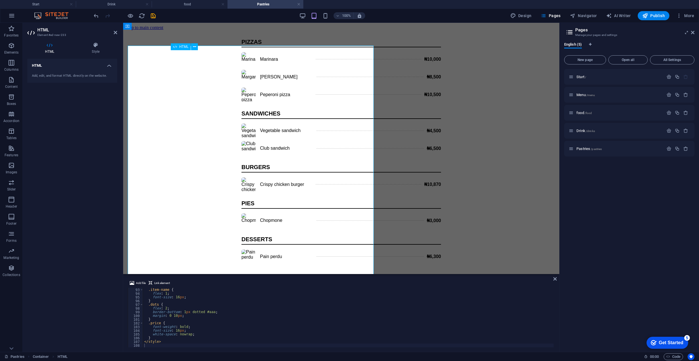
scroll to position [341, 0]
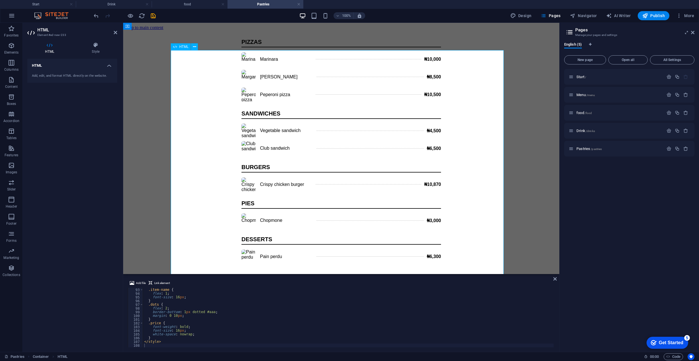
click at [247, 170] on div "PIZZAS Marinara ₦10,000 Margarita ₦8,500 Peperoni pizza ₦10,500 SANDWICHES Vege…" at bounding box center [341, 151] width 432 height 225
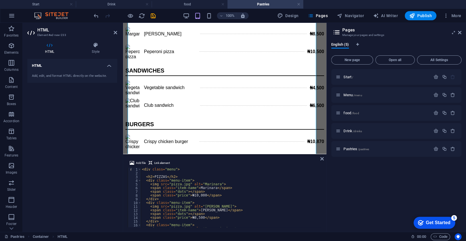
scroll to position [0, 0]
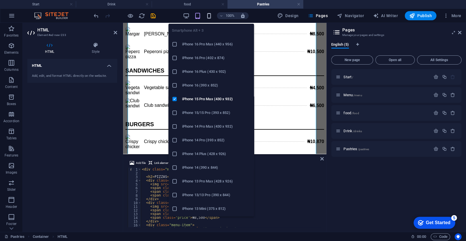
click at [211, 16] on icon "button" at bounding box center [209, 16] width 7 height 7
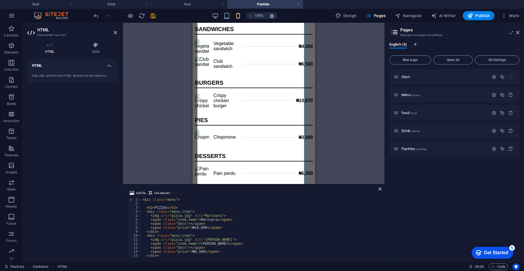
scroll to position [86, 0]
click at [199, 240] on div "< div class = "menu" > < h2 > PIZZAS </ h2 > < div class = "menu-item" > < img …" at bounding box center [260, 232] width 238 height 68
type textarea "</style>"
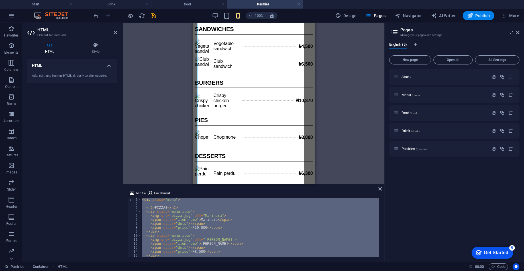
paste textarea
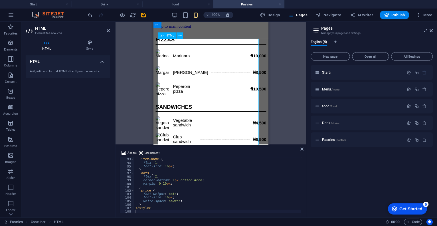
scroll to position [0, 0]
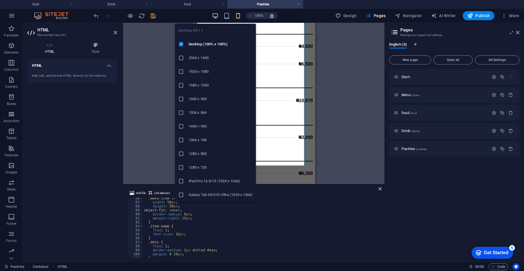
click at [216, 15] on icon "button" at bounding box center [215, 16] width 7 height 7
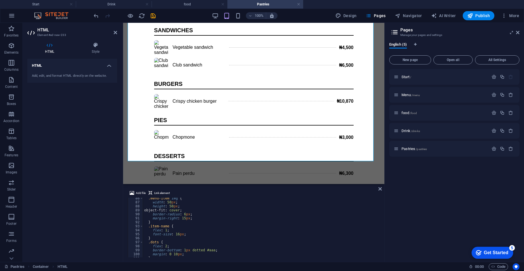
click at [272, 214] on div ".menu-item img { width : 50 px ; height : 50 px ; object-fit : cover ; border-r…" at bounding box center [261, 230] width 236 height 68
type textarea "</style>"
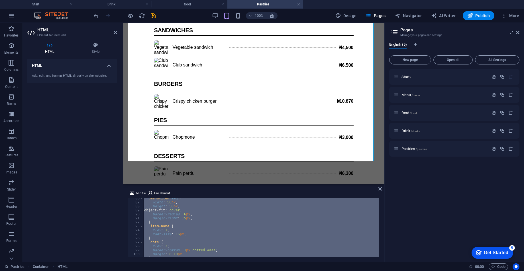
paste textarea
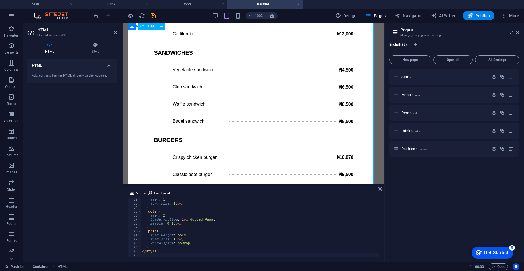
scroll to position [214, 0]
click at [178, 98] on div "PIZZAS Marinara ₦10,000 Margarita ₦8,500 Peperoni pizza ₦10,500 Pizza de combo …" at bounding box center [253, 37] width 257 height 425
click at [183, 103] on div "PIZZAS Marinara ₦10,000 Margarita ₦8,500 Peperoni pizza ₦10,500 Pizza de combo …" at bounding box center [253, 37] width 257 height 425
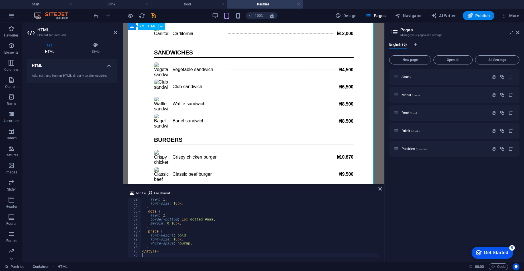
click at [183, 103] on div "PIZZAS Marinara ₦10,000 Margarita ₦8,500 Peperoni pizza ₦10,500 Pizza de combo …" at bounding box center [253, 37] width 257 height 425
click at [94, 70] on div "Add, edit, and format HTML directly on the website." at bounding box center [72, 76] width 90 height 14
click at [109, 64] on h4 "HTML" at bounding box center [72, 64] width 90 height 10
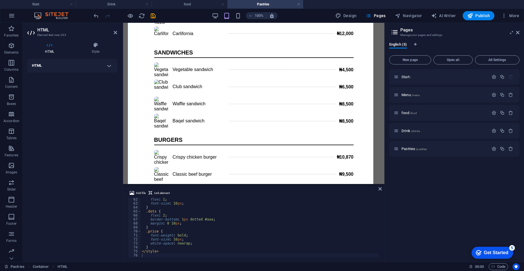
click at [109, 64] on h4 "HTML" at bounding box center [72, 66] width 90 height 14
click at [86, 76] on div "Add, edit, and format HTML directly on the website." at bounding box center [72, 76] width 81 height 5
click at [199, 116] on div "PIZZAS Marinara ₦10,000 Margarita ₦8,500 Peperoni pizza ₦10,500 Pizza de combo …" at bounding box center [253, 37] width 257 height 425
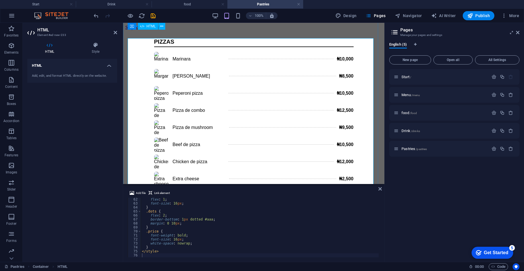
scroll to position [0, 0]
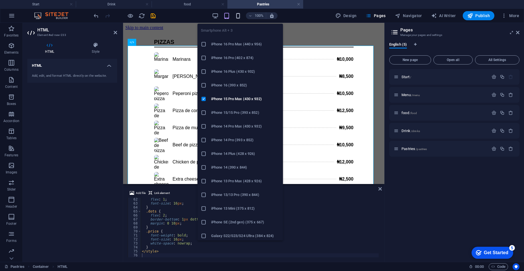
click at [239, 14] on icon "button" at bounding box center [238, 16] width 7 height 7
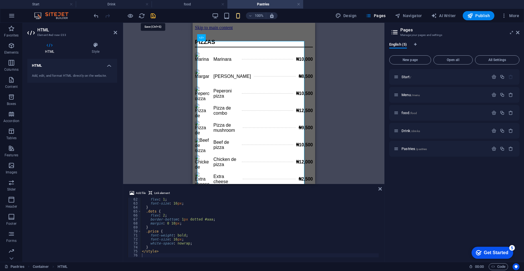
click at [154, 15] on icon "save" at bounding box center [153, 16] width 7 height 7
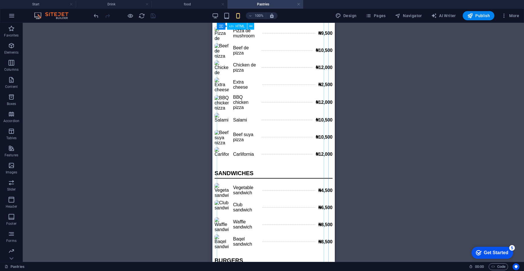
scroll to position [82, 0]
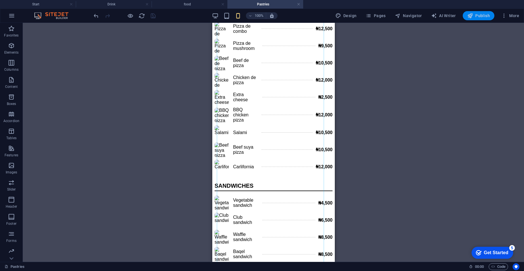
click at [466, 15] on span "Publish" at bounding box center [479, 16] width 23 height 6
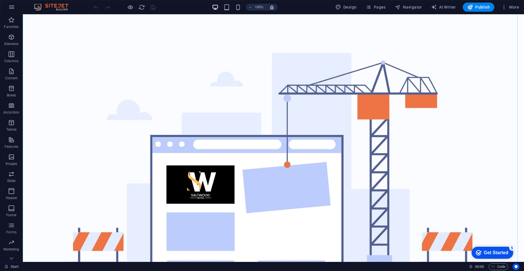
scroll to position [43, 0]
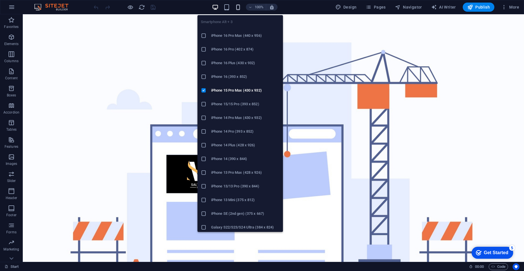
click at [240, 8] on icon "button" at bounding box center [238, 7] width 7 height 7
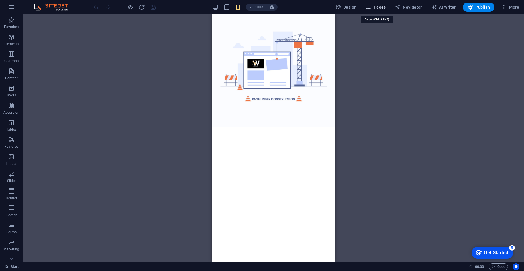
click at [349, 7] on span "Pages" at bounding box center [376, 7] width 20 height 6
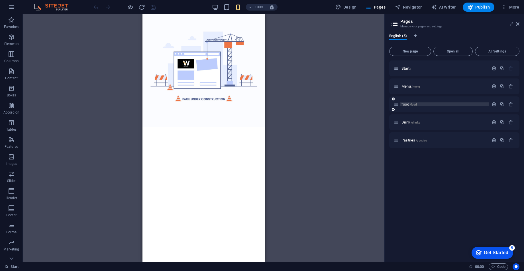
click at [349, 103] on span "/food" at bounding box center [413, 104] width 7 height 3
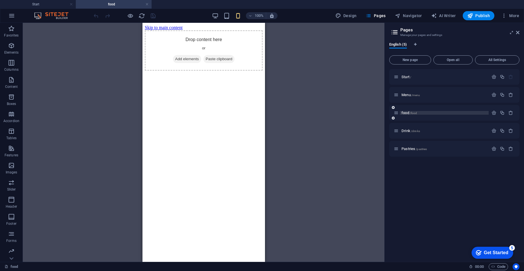
click at [349, 112] on span "food /food" at bounding box center [409, 113] width 15 height 4
click at [349, 94] on span "/menu" at bounding box center [416, 95] width 9 height 3
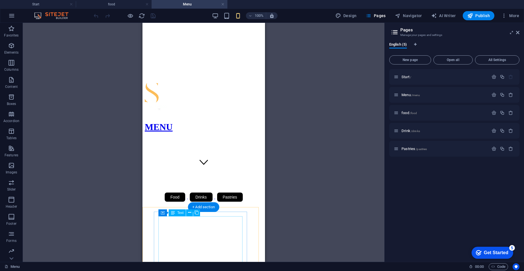
scroll to position [86, 0]
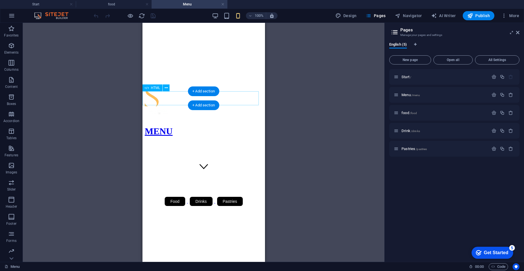
click at [227, 180] on div "Food Drinks Pastries" at bounding box center [204, 201] width 118 height 13
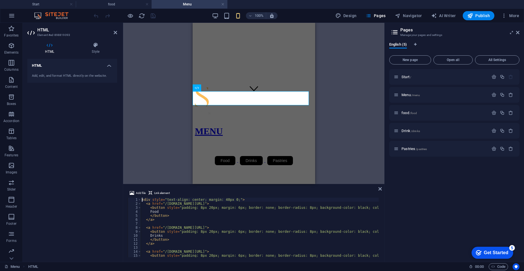
scroll to position [0, 0]
click at [201, 180] on div "< div style = "text-align: center; margin: 40px 0;" > < a href = "/saltwoodhote…" at bounding box center [295, 231] width 308 height 66
click at [200, 180] on div "< div style = "text-align: center; margin: 40px 0;" > < a href = "/saltwoodhote…" at bounding box center [295, 231] width 308 height 66
click at [202, 180] on div "< div style = "text-align: center; margin: 40px 0;" > < a href = "/saltwoodhote…" at bounding box center [295, 231] width 308 height 66
drag, startPoint x: 201, startPoint y: 227, endPoint x: 165, endPoint y: 228, distance: 35.7
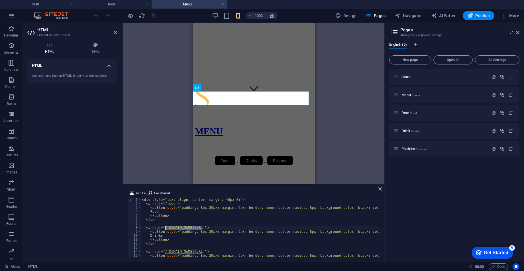
click at [165, 180] on div "< div style = "text-align: center; margin: 40px 0;" > < a href = "/food" > < bu…" at bounding box center [295, 231] width 308 height 66
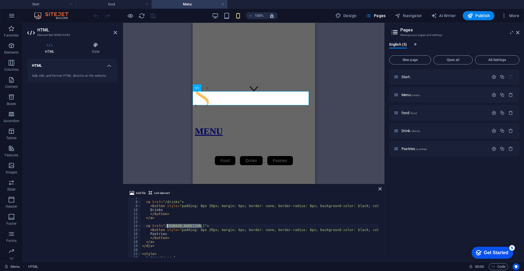
drag, startPoint x: 200, startPoint y: 226, endPoint x: 168, endPoint y: 226, distance: 31.9
click at [168, 180] on div "< a href = "/drinks" > < button style = "padding: 8px 20px; margin: 6px; border…" at bounding box center [295, 229] width 308 height 66
click at [271, 180] on div "< a href = "/drinks" > < button style = "padding: 8px 20px; margin: 6px; border…" at bounding box center [295, 229] width 308 height 66
type textarea "</a>"
click at [349, 145] on div "H1 Banner Banner Container HTML Container Callout H3 Spacer Text on background …" at bounding box center [254, 103] width 262 height 161
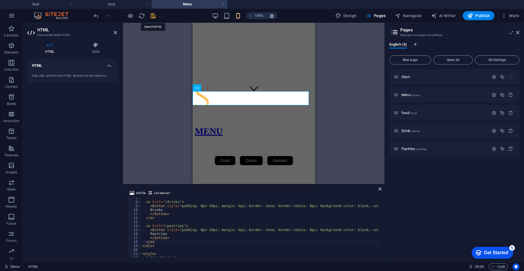
click at [154, 17] on icon "save" at bounding box center [153, 16] width 7 height 7
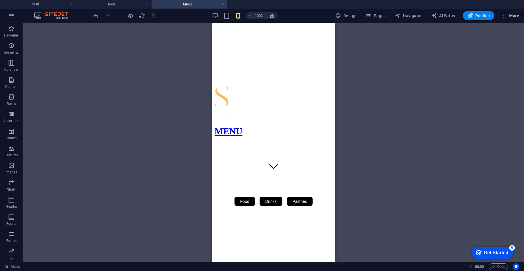
click at [349, 15] on icon "button" at bounding box center [505, 16] width 6 height 6
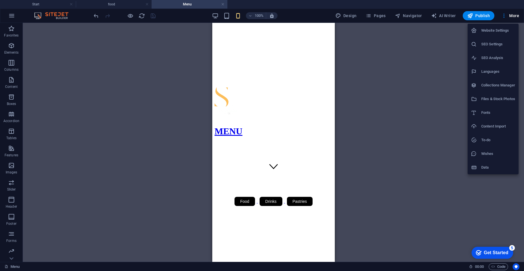
click at [349, 15] on div at bounding box center [262, 135] width 524 height 271
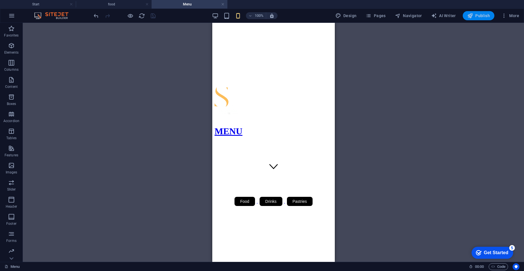
click at [349, 15] on span "Publish" at bounding box center [479, 16] width 23 height 6
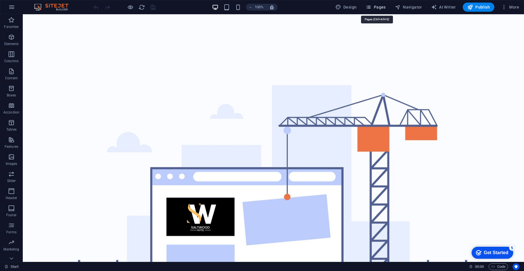
click at [349, 4] on span "Pages" at bounding box center [376, 7] width 20 height 6
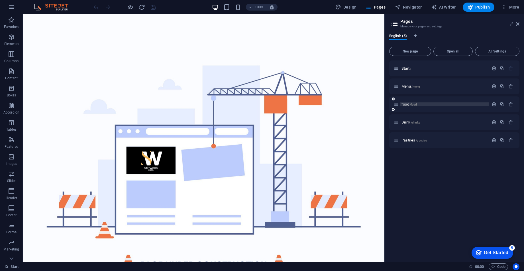
click at [349, 103] on span "food /food" at bounding box center [409, 104] width 15 height 4
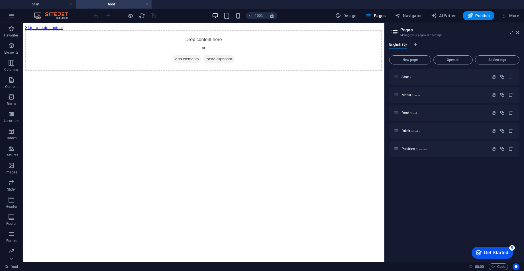
drag, startPoint x: 421, startPoint y: 196, endPoint x: 420, endPoint y: 191, distance: 5.3
click at [349, 180] on div "Start / Menu /menu food /food Drink /drinks Pastries /pastries" at bounding box center [455, 163] width 130 height 188
click at [10, 47] on icon "button" at bounding box center [11, 45] width 7 height 7
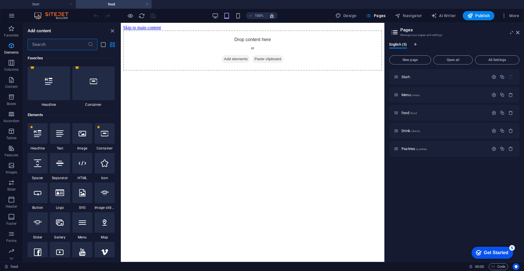
scroll to position [61, 0]
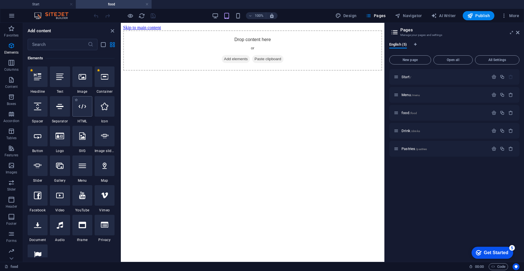
click at [80, 102] on div at bounding box center [82, 106] width 20 height 21
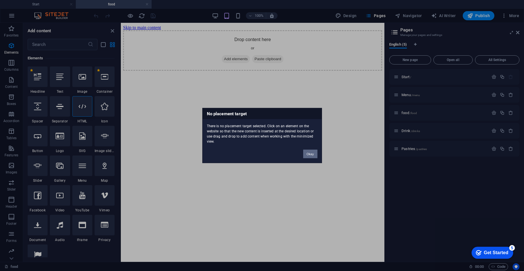
click at [308, 153] on button "Okay" at bounding box center [310, 154] width 14 height 9
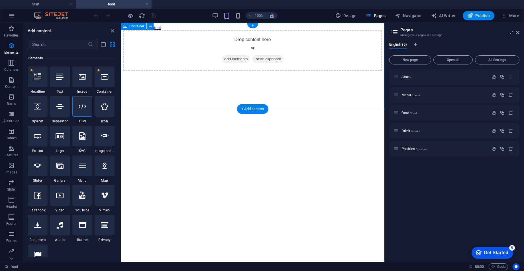
click at [290, 57] on div "Drop content here or Add elements Paste clipboard" at bounding box center [252, 50] width 259 height 40
click at [82, 105] on icon at bounding box center [82, 106] width 7 height 7
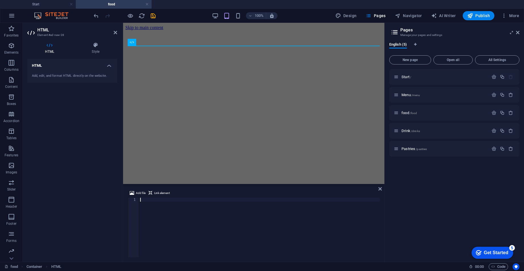
click at [221, 180] on div at bounding box center [259, 232] width 241 height 68
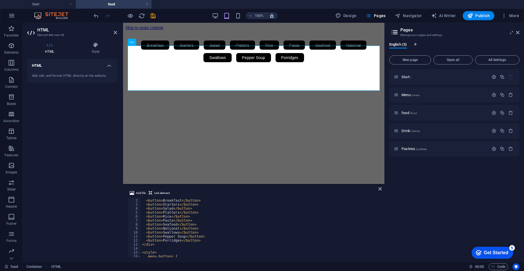
scroll to position [0, 0]
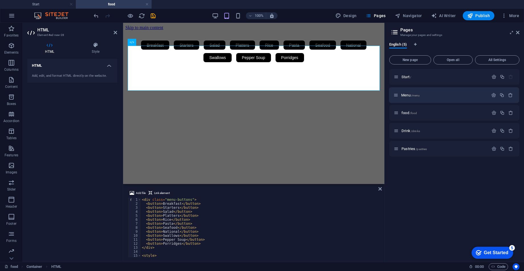
click at [349, 98] on div "Start / Menu /menu food /food Drink /drinks Pastries /pastries" at bounding box center [455, 104] width 130 height 70
click at [349, 43] on span "Language Tabs" at bounding box center [415, 44] width 3 height 3
select select "41"
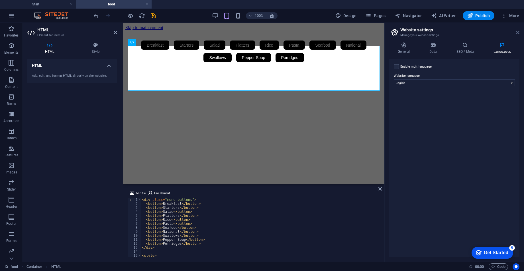
click at [349, 33] on icon at bounding box center [517, 32] width 3 height 5
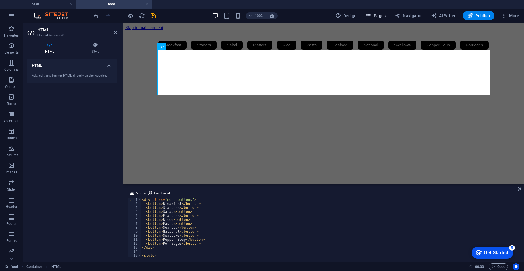
click at [349, 13] on span "Pages" at bounding box center [376, 16] width 20 height 6
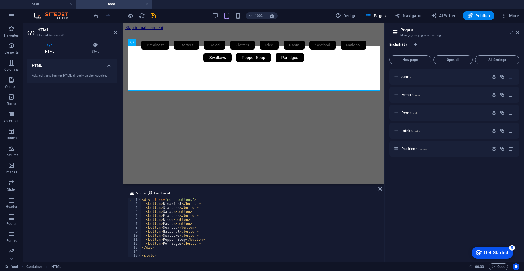
click at [349, 33] on icon at bounding box center [512, 32] width 0 height 5
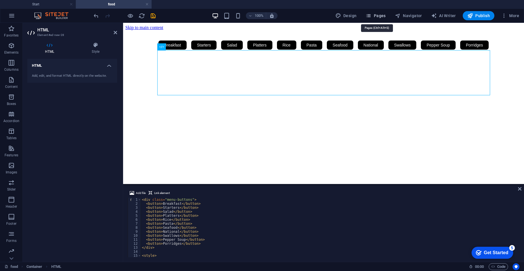
click at [349, 15] on span "Pages" at bounding box center [376, 16] width 20 height 6
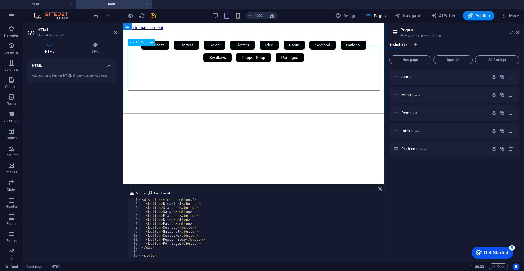
click at [147, 59] on div "Breakfast Starters Salad Platters Rice Pasta Seafood National Swallows Pepper S…" at bounding box center [253, 51] width 257 height 25
click at [255, 180] on div "< div class = "menu-buttons" > < button > Breakfast </ button > < button > Star…" at bounding box center [260, 232] width 238 height 68
type textarea "</style>"
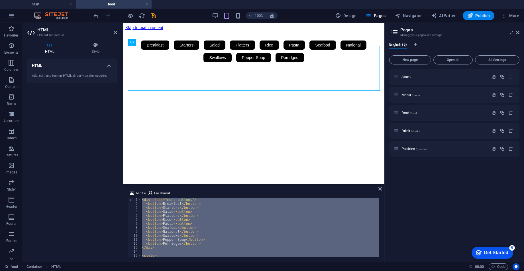
paste textarea
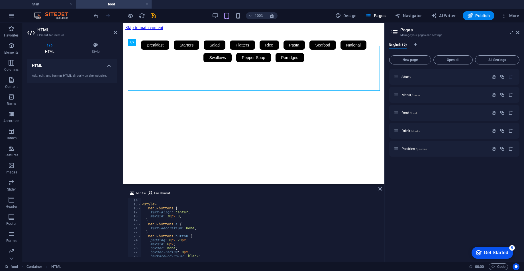
scroll to position [51, 0]
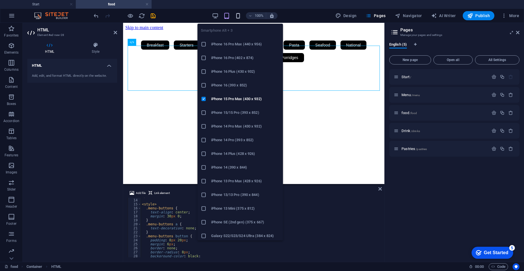
click at [238, 14] on icon "button" at bounding box center [238, 16] width 7 height 7
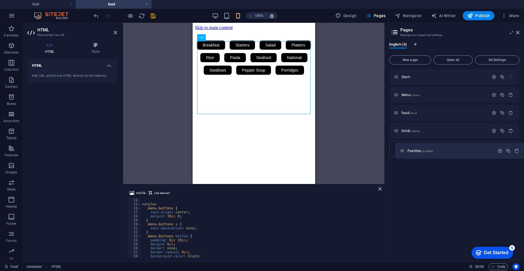
drag, startPoint x: 397, startPoint y: 150, endPoint x: 404, endPoint y: 151, distance: 6.9
click at [349, 151] on div "Start / Menu /menu food /food Drink /drinks Pastries /pastries" at bounding box center [455, 113] width 130 height 88
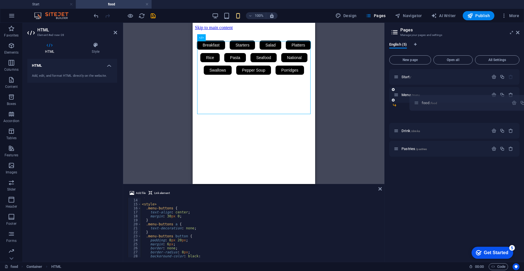
drag, startPoint x: 396, startPoint y: 113, endPoint x: 419, endPoint y: 102, distance: 25.5
click at [349, 102] on div "Start / Menu /menu food /food Drink /drinks Pastries /pastries" at bounding box center [455, 104] width 130 height 70
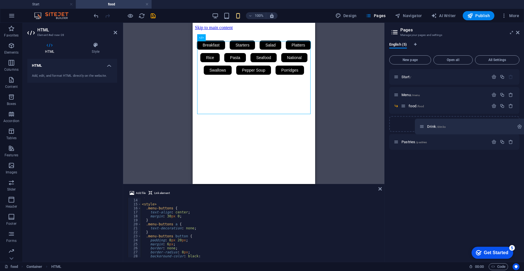
drag, startPoint x: 396, startPoint y: 122, endPoint x: 423, endPoint y: 123, distance: 27.4
click at [349, 124] on div "Start / Menu /menu food /food Drink /drinks Pastries /pastries" at bounding box center [455, 109] width 130 height 81
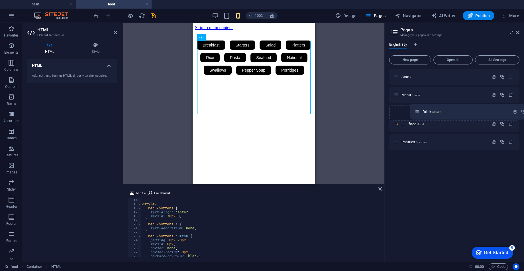
drag, startPoint x: 397, startPoint y: 122, endPoint x: 420, endPoint y: 110, distance: 26.0
click at [349, 110] on div "Start / Menu /menu food /food Drink /drinks Pastries /pastries" at bounding box center [455, 109] width 130 height 81
drag, startPoint x: 395, startPoint y: 134, endPoint x: 420, endPoint y: 117, distance: 30.4
click at [349, 117] on div "Start / Menu /menu Drink /drinks food /food Pastries /pastries" at bounding box center [455, 106] width 130 height 74
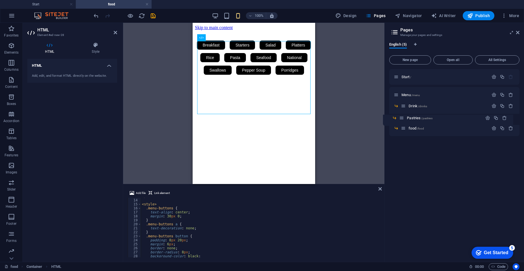
drag, startPoint x: 409, startPoint y: 116, endPoint x: 401, endPoint y: 117, distance: 8.1
click at [349, 117] on div "Start / Menu /menu Drink /drinks Pastries /pastries food /food" at bounding box center [455, 97] width 130 height 56
click at [349, 153] on div "Start / Menu /menu Drink /drinks Pastries /pastries food /food" at bounding box center [455, 163] width 130 height 188
click at [349, 128] on span "/food" at bounding box center [420, 128] width 7 height 3
click at [349, 129] on span "food /food" at bounding box center [416, 128] width 15 height 4
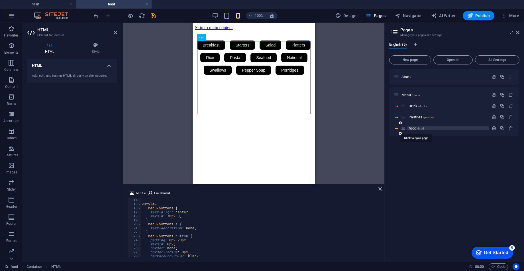
click at [349, 129] on span "food /food" at bounding box center [416, 128] width 15 height 4
click at [152, 15] on icon "save" at bounding box center [153, 16] width 7 height 7
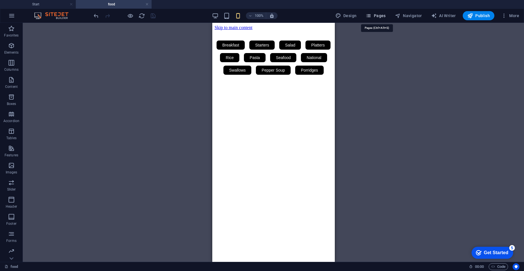
click at [349, 16] on span "Pages" at bounding box center [376, 16] width 20 height 6
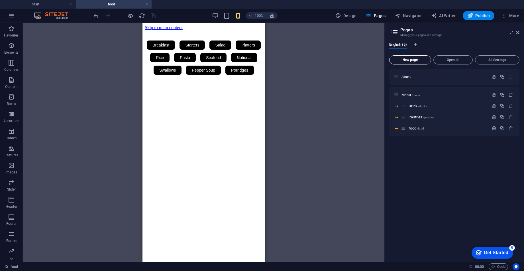
click at [349, 61] on span "New page" at bounding box center [410, 59] width 37 height 3
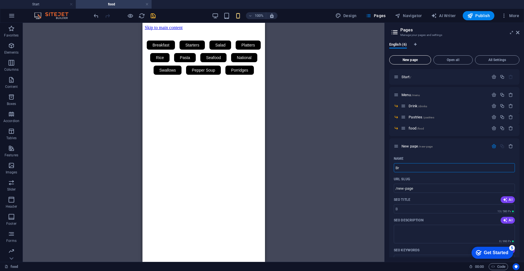
type input "Bre"
type input "/b"
type input "Brea"
type input "/brea"
type input "Breakfast"
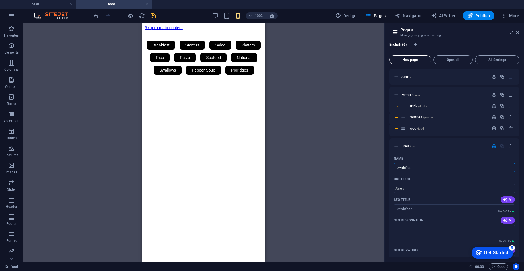
type input "/breakfast"
type input "Breakfast"
click at [179, 56] on div "Breakfast Starters Salad Platters Rice Pasta Seafood National Swallows Pepper S…" at bounding box center [204, 58] width 118 height 38
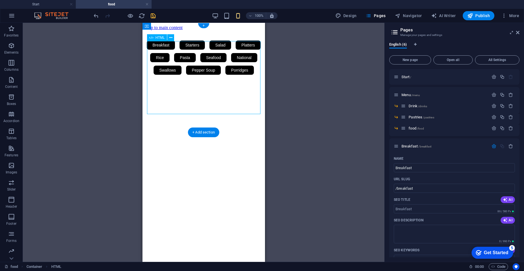
click at [179, 56] on div "Breakfast Starters Salad Platters Rice Pasta Seafood National Swallows Pepper S…" at bounding box center [204, 58] width 118 height 38
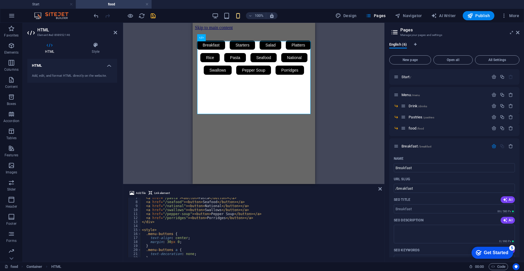
scroll to position [0, 0]
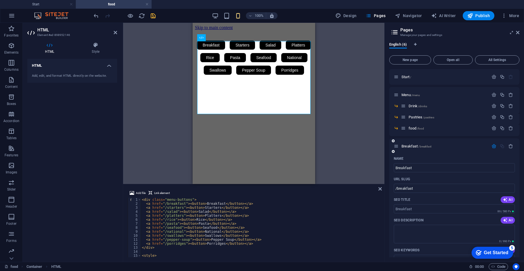
click at [349, 151] on icon at bounding box center [393, 151] width 3 height 3
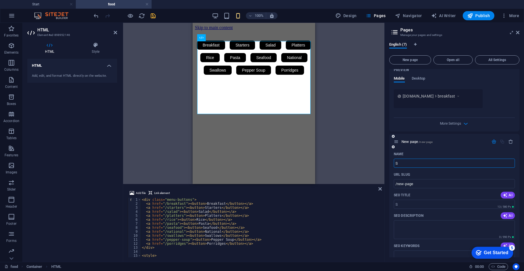
type input "S"
type input "/s"
type input "Starter"
type input "/star"
type input "Starters"
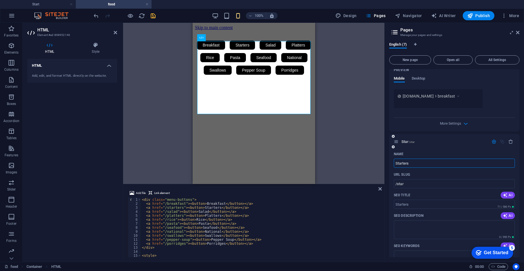
type input "/starters"
type input "Starters"
click at [349, 146] on icon at bounding box center [393, 146] width 3 height 3
type input "salda"
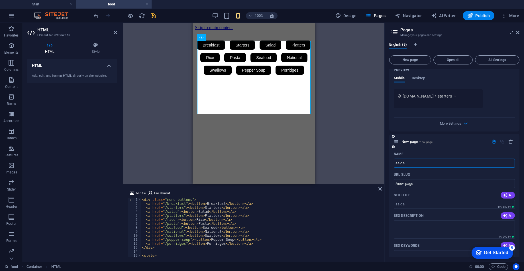
type input "/salda"
type input "s"
type input "Salad"
type input "/salad"
type input "Salad"
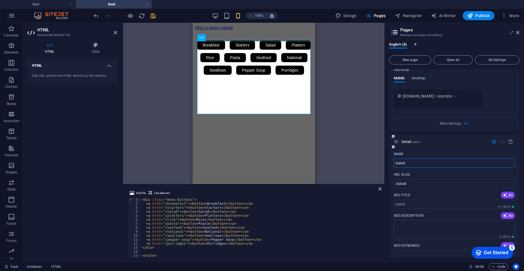
click at [349, 146] on icon at bounding box center [393, 146] width 3 height 3
type input "Platt"
type input "/platt"
type input "Platters"
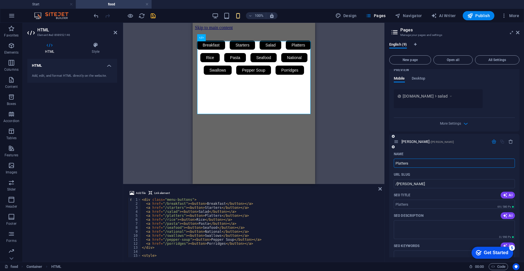
type input "/platters"
type input "Platters"
click at [349, 145] on icon at bounding box center [393, 146] width 3 height 3
type input "Rice"
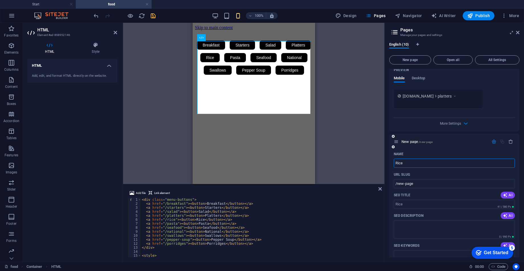
type input "/rice"
type input "Rice"
click at [349, 146] on icon at bounding box center [393, 146] width 3 height 3
type input "Pasta"
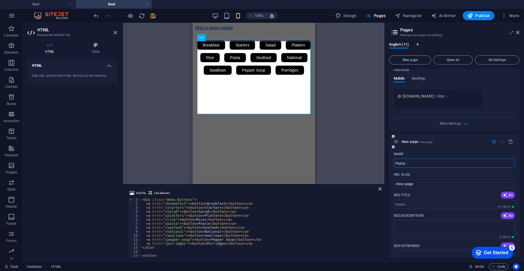
type input "/pasta"
type input "Pasta"
click at [349, 146] on icon at bounding box center [393, 146] width 3 height 3
type input "Seafo"
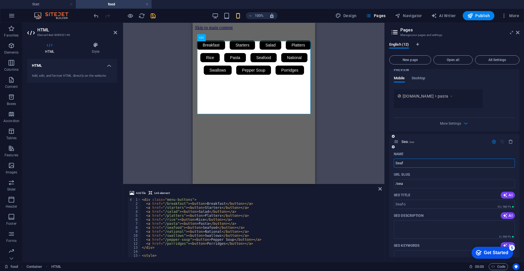
type input "/sea"
type input "Seafood"
type input "/seafood"
type input "Seafood"
click at [349, 148] on icon at bounding box center [393, 146] width 3 height 3
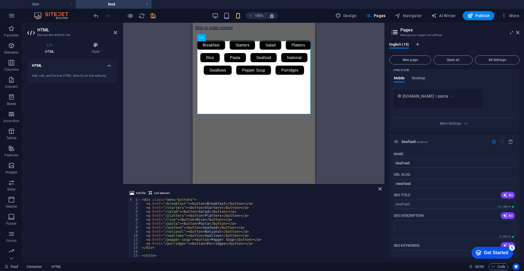
scroll to position [1523, 0]
type input "nati"
type input "/na"
type input "nationa"
type input "/nationa"
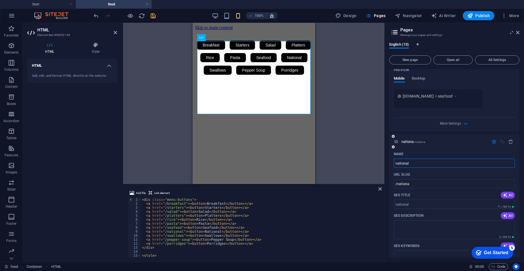
type input "national"
type input "/national"
type input "national"
click at [349, 147] on icon at bounding box center [393, 146] width 3 height 3
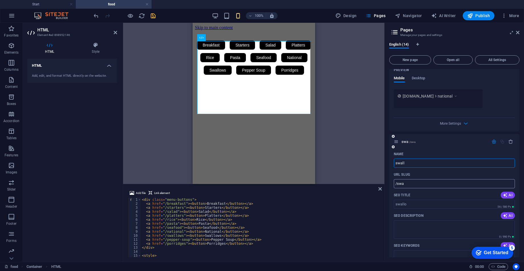
type input "swallo"
type input "/swa"
type input "swallo"
type input "/swallo"
type input "swallows"
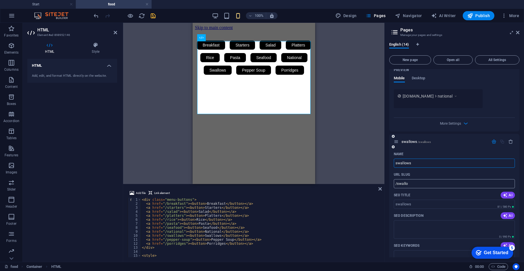
type input "/swallows"
type input "swallows"
click at [349, 146] on icon at bounding box center [393, 146] width 3 height 3
type input "pepper s"
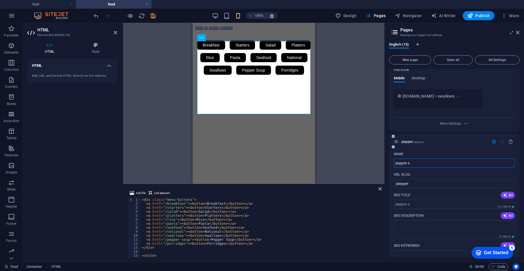
type input "/pepper"
type input "pepper so"
type input "/pepper-soi"
type input "pepper sou"
type input "/pepper-so"
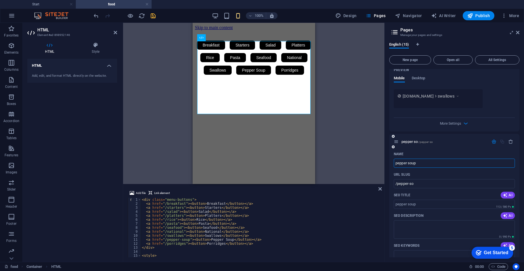
type input "pepper soup"
type input "/pepper-soup"
type input "pepper soup"
click at [349, 145] on icon at bounding box center [393, 146] width 3 height 3
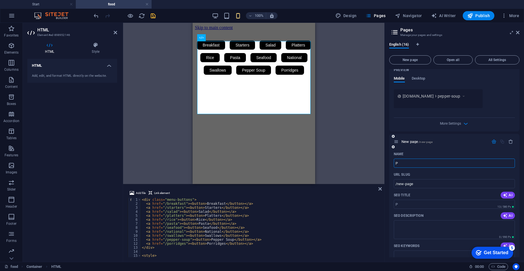
type input "Po"
type input "/p"
type input "Porri"
type input "/po"
type input "Porride"
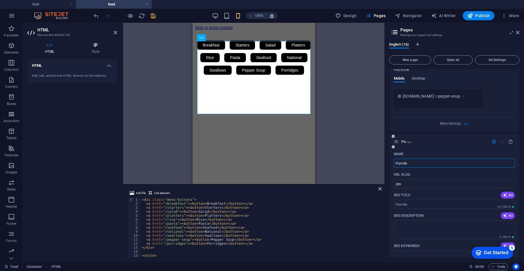
type input "/porride"
type input "Porri"
type input "/porri"
type input "Porridges"
type input "/porrid"
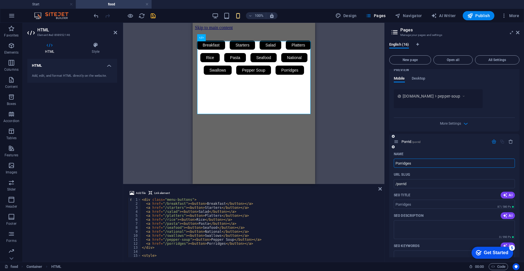
type input "Porridges"
type input "/porridges"
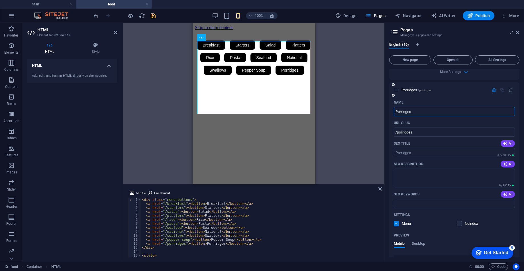
scroll to position [2224, 0]
type input "Porridges"
click at [349, 180] on div "Settings" at bounding box center [454, 215] width 121 height 9
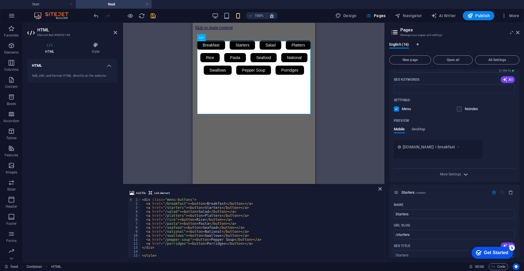
scroll to position [0, 0]
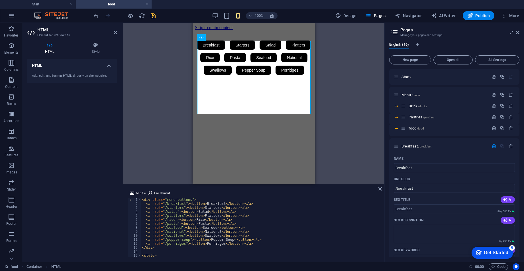
type textarea "<a href="/platters"><button>Platters</button></a>"
click at [349, 180] on div "< div class = "menu-buttons" > < a href = "/breakfast" > < button > Breakfast <…" at bounding box center [260, 232] width 238 height 68
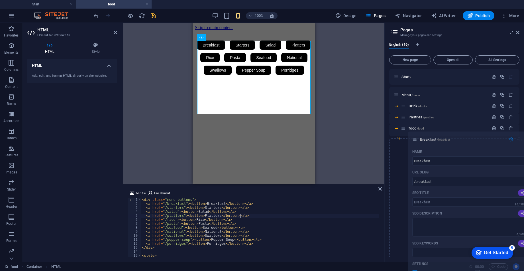
drag, startPoint x: 396, startPoint y: 144, endPoint x: 417, endPoint y: 137, distance: 22.0
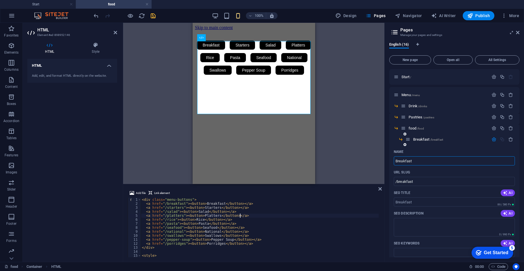
click at [349, 136] on div "Breakfast /breakfast" at bounding box center [447, 139] width 83 height 7
click at [349, 140] on p "Breakfast /breakfast" at bounding box center [451, 139] width 74 height 4
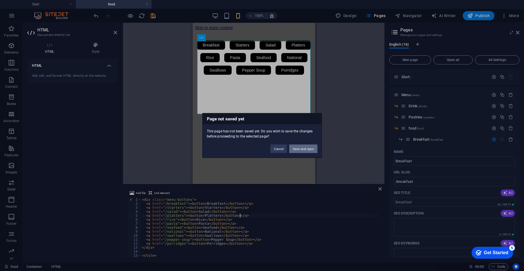
click at [300, 149] on button "Save and open" at bounding box center [303, 149] width 28 height 9
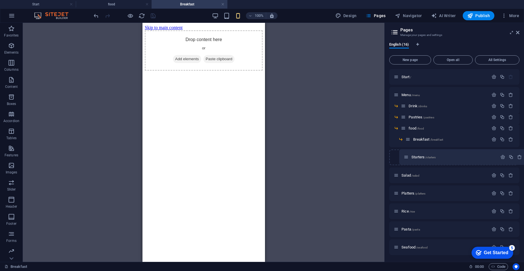
drag, startPoint x: 396, startPoint y: 157, endPoint x: 409, endPoint y: 157, distance: 12.8
click at [349, 157] on div "Start / Menu /menu Drink /drinks Pastries /pastries food /food Breakfast /break…" at bounding box center [455, 198] width 130 height 258
drag, startPoint x: 396, startPoint y: 157, endPoint x: 399, endPoint y: 150, distance: 7.3
click at [349, 150] on div "Start / Menu /menu Drink /drinks Pastries /pastries food /food Breakfast /break…" at bounding box center [455, 198] width 130 height 258
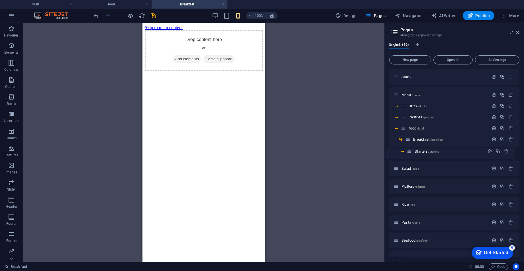
drag, startPoint x: 414, startPoint y: 151, endPoint x: 409, endPoint y: 152, distance: 4.4
click at [349, 152] on div "Start / Menu /menu Drink /drinks Pastries /pastries food /food Breakfast /break…" at bounding box center [455, 189] width 130 height 240
drag, startPoint x: 398, startPoint y: 169, endPoint x: 402, endPoint y: 158, distance: 11.5
click at [349, 158] on div "Start / Menu /menu Drink /drinks Pastries /pastries food /food Breakfast /break…" at bounding box center [455, 194] width 130 height 251
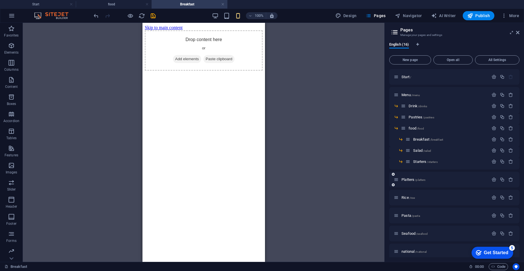
click at [349, 180] on icon at bounding box center [396, 179] width 5 height 5
click at [349, 180] on icon at bounding box center [396, 197] width 5 height 5
click at [349, 180] on div "Rice /rice" at bounding box center [441, 197] width 95 height 7
click at [349, 180] on icon at bounding box center [396, 197] width 5 height 5
click at [349, 179] on icon at bounding box center [396, 179] width 5 height 5
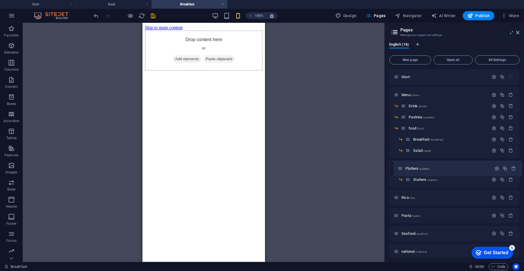
drag, startPoint x: 397, startPoint y: 180, endPoint x: 402, endPoint y: 167, distance: 13.5
click at [349, 167] on div "Start / Menu /menu Drink /drinks Pastries /pastries food /food Breakfast /break…" at bounding box center [455, 191] width 130 height 244
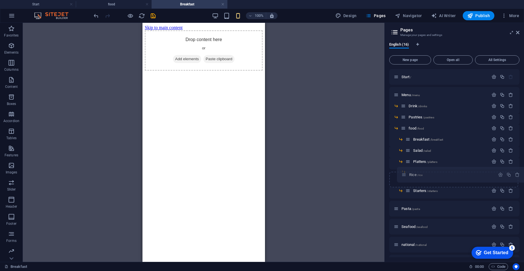
drag, startPoint x: 396, startPoint y: 191, endPoint x: 405, endPoint y: 173, distance: 19.8
click at [349, 173] on div "Start / Menu /menu Drink /drinks Pastries /pastries food /food Breakfast /break…" at bounding box center [455, 187] width 130 height 237
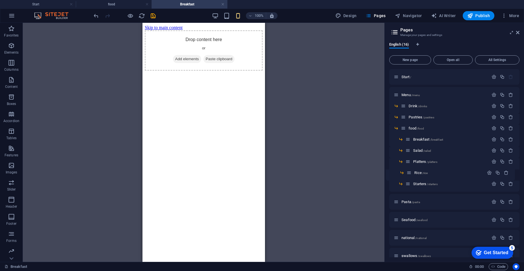
drag, startPoint x: 414, startPoint y: 171, endPoint x: 408, endPoint y: 171, distance: 5.1
click at [349, 171] on div "Start / Menu /menu Drink /drinks Pastries /pastries food /food Breakfast /break…" at bounding box center [455, 178] width 130 height 219
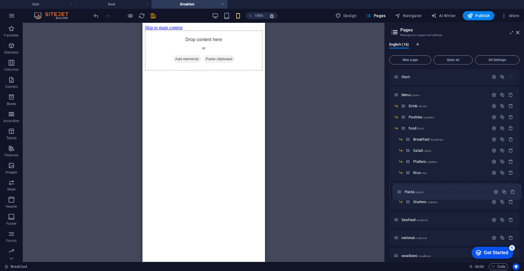
drag, startPoint x: 395, startPoint y: 204, endPoint x: 400, endPoint y: 191, distance: 13.5
click at [349, 180] on div "Start / Menu /menu Drink /drinks Pastries /pastries food /food Breakfast /break…" at bounding box center [455, 184] width 130 height 230
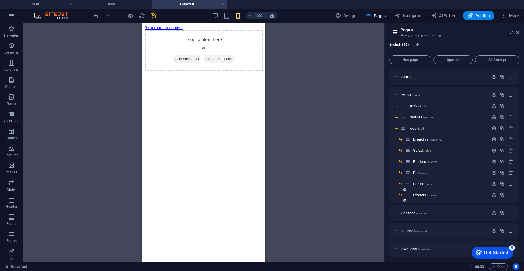
scroll to position [1, 0]
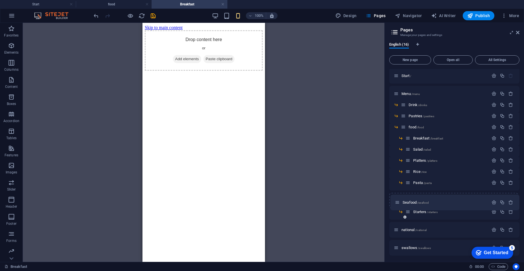
drag, startPoint x: 398, startPoint y: 213, endPoint x: 399, endPoint y: 200, distance: 13.2
click at [349, 180] on div "Start / Menu /menu Drink /drinks Pastries /pastries food /food Breakfast /break…" at bounding box center [455, 180] width 130 height 224
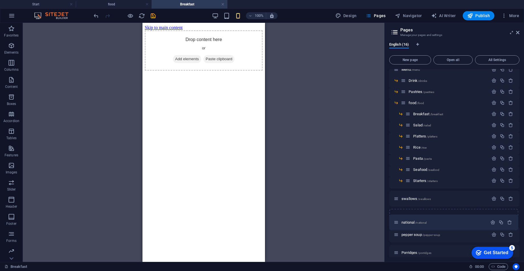
scroll to position [25, 0]
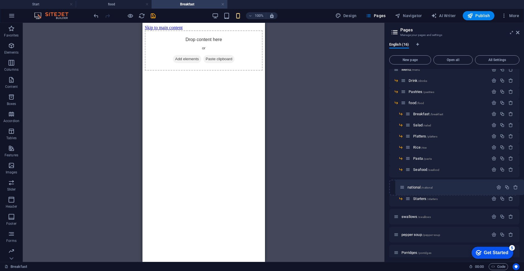
drag, startPoint x: 396, startPoint y: 224, endPoint x: 403, endPoint y: 187, distance: 38.4
click at [349, 180] on div "Start / Menu /menu Drink /drinks Pastries /pastries food /food Breakfast /break…" at bounding box center [455, 152] width 130 height 217
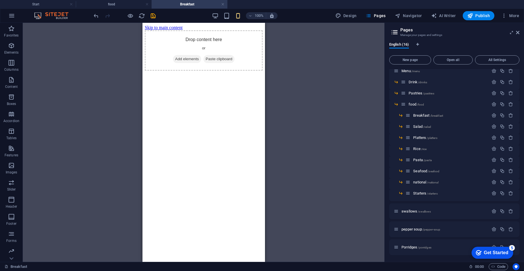
scroll to position [24, 0]
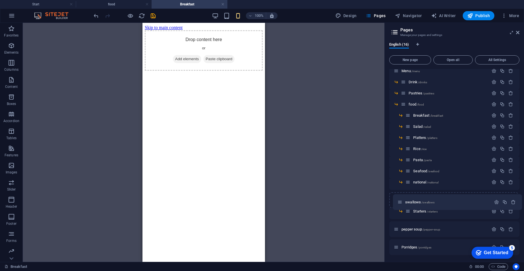
drag, startPoint x: 397, startPoint y: 211, endPoint x: 402, endPoint y: 201, distance: 12.0
click at [349, 180] on div "Start / Menu /menu Drink /drinks Pastries /pastries food /food Breakfast /break…" at bounding box center [455, 150] width 130 height 210
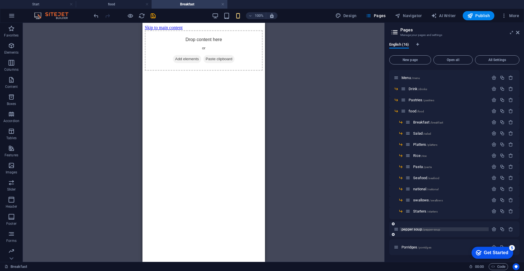
scroll to position [17, 0]
drag, startPoint x: 397, startPoint y: 229, endPoint x: 406, endPoint y: 217, distance: 15.0
click at [349, 180] on div "Start / Menu /menu Drink /drinks Pastries /pastries food /food Breakfast /break…" at bounding box center [455, 153] width 130 height 203
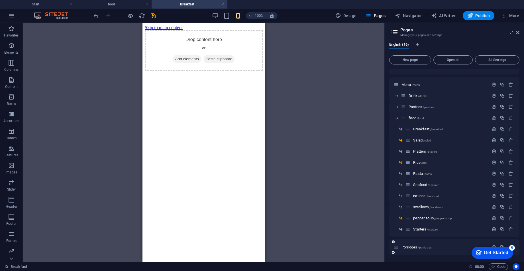
scroll to position [10, 0]
drag, startPoint x: 396, startPoint y: 248, endPoint x: 398, endPoint y: 234, distance: 13.2
click at [349, 180] on div "Start / Menu /menu Drink /drinks Pastries /pastries food /food Breakfast /break…" at bounding box center [455, 157] width 130 height 196
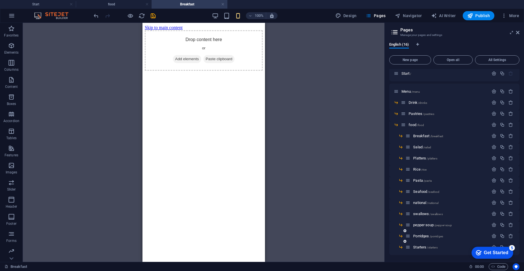
scroll to position [0, 0]
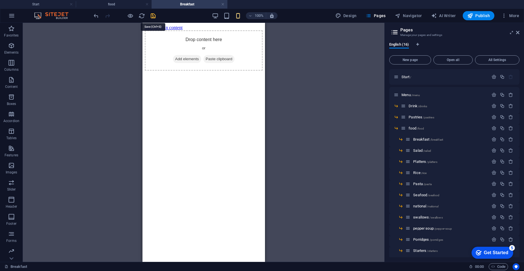
click at [154, 16] on icon "save" at bounding box center [153, 16] width 7 height 7
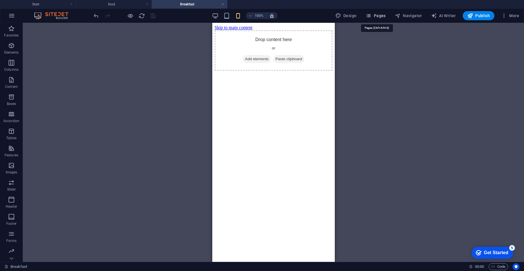
click at [349, 16] on span "Pages" at bounding box center [376, 16] width 20 height 6
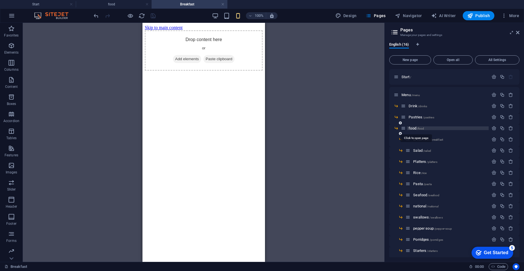
click at [349, 129] on span "/food" at bounding box center [420, 128] width 7 height 3
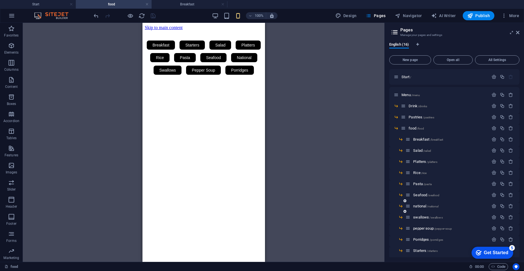
scroll to position [3, 0]
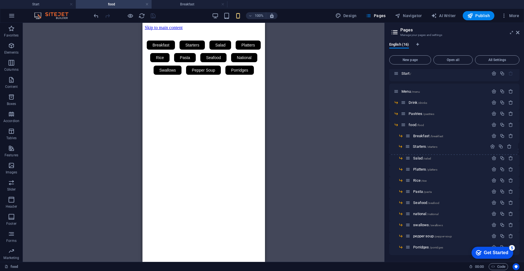
drag, startPoint x: 408, startPoint y: 248, endPoint x: 408, endPoint y: 145, distance: 102.7
click at [349, 145] on div "Start / Menu /menu Drink /drinks Pastries /pastries food /food Breakfast /break…" at bounding box center [455, 155] width 130 height 178
click at [154, 16] on icon "save" at bounding box center [153, 16] width 7 height 7
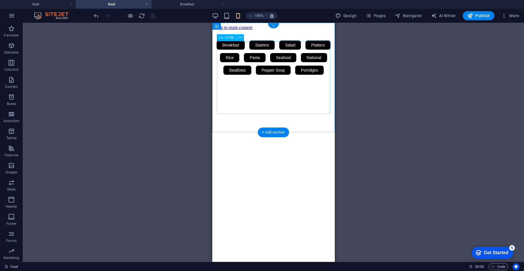
click at [241, 59] on div "Breakfast Starters Salad Platters Rice Pasta Seafood National Swallows Pepper S…" at bounding box center [273, 58] width 118 height 38
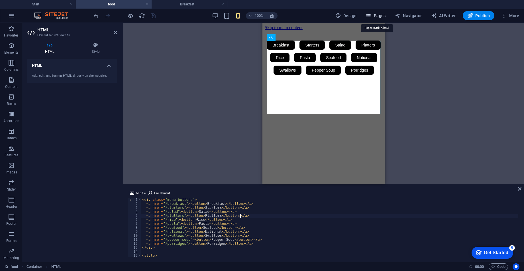
click at [349, 17] on span "Pages" at bounding box center [376, 16] width 20 height 6
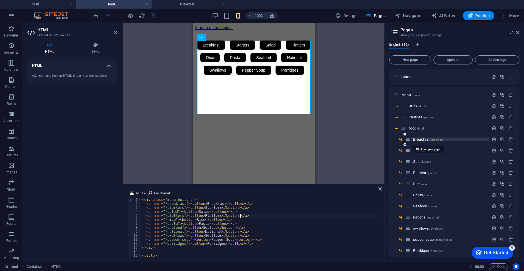
click at [349, 139] on span "Breakfast /breakfast" at bounding box center [429, 139] width 30 height 4
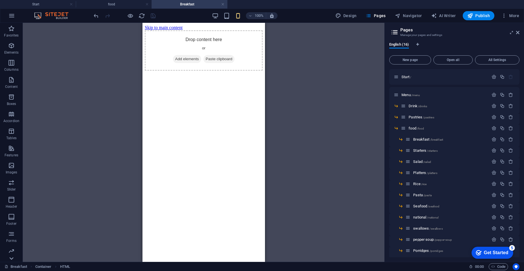
click at [10, 30] on icon at bounding box center [11, 26] width 8 height 8
click at [12, 180] on icon "button" at bounding box center [11, 250] width 7 height 7
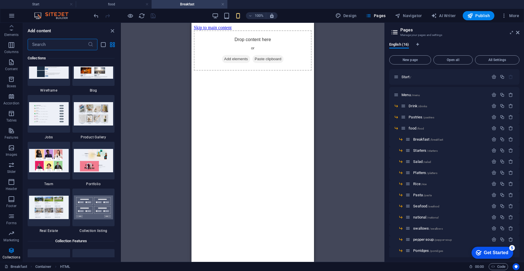
scroll to position [5263, 0]
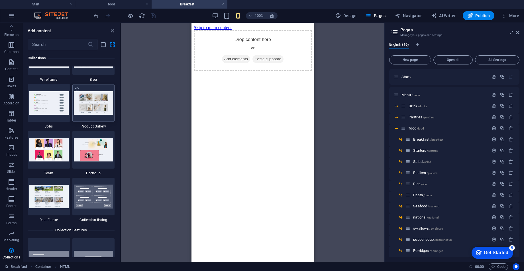
click at [89, 107] on img at bounding box center [94, 102] width 40 height 23
click at [90, 104] on img at bounding box center [94, 102] width 40 height 23
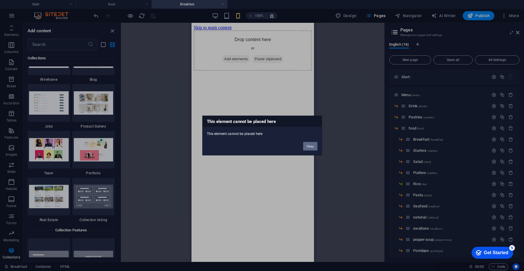
drag, startPoint x: 313, startPoint y: 146, endPoint x: 25, endPoint y: 113, distance: 289.4
click at [313, 146] on button "Okay" at bounding box center [310, 146] width 14 height 9
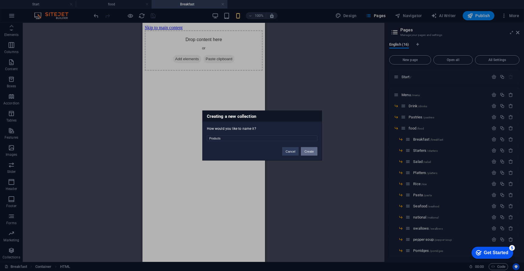
click at [305, 149] on button "Create" at bounding box center [309, 151] width 16 height 9
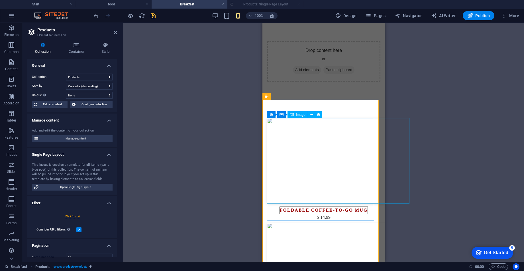
select select "createdAt_DESC"
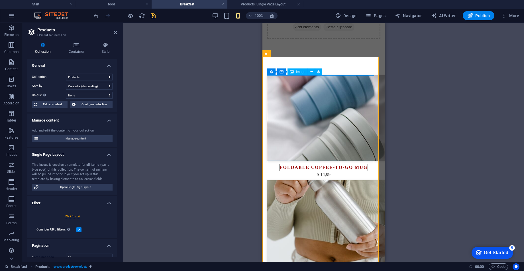
scroll to position [0, 0]
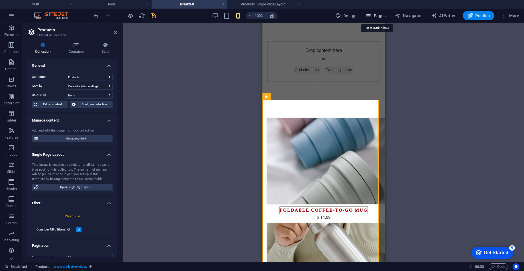
click at [349, 15] on span "Pages" at bounding box center [376, 16] width 20 height 6
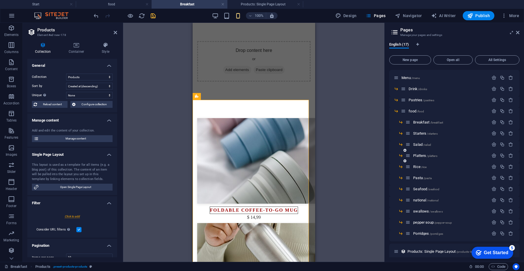
scroll to position [21, 0]
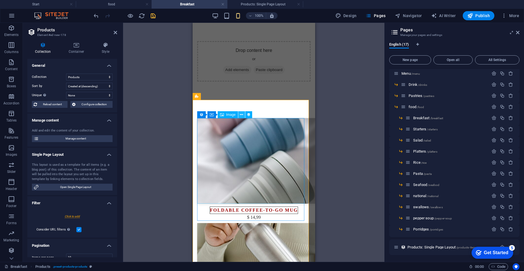
click at [241, 116] on icon at bounding box center [241, 115] width 3 height 6
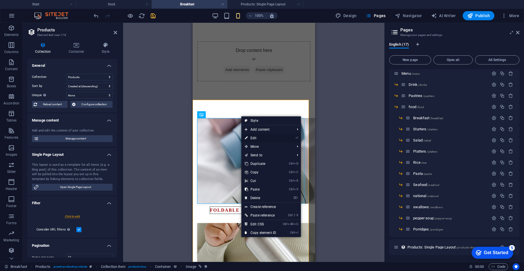
click at [268, 136] on link "⏎ Edit" at bounding box center [261, 138] width 38 height 9
select select "px"
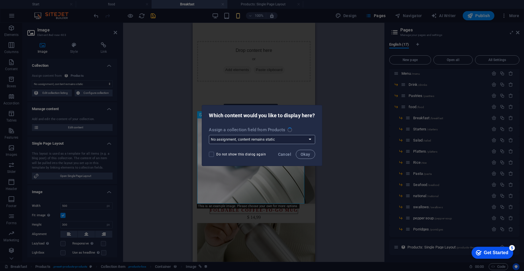
select select "image"
click at [290, 152] on span "Cancel" at bounding box center [284, 154] width 13 height 5
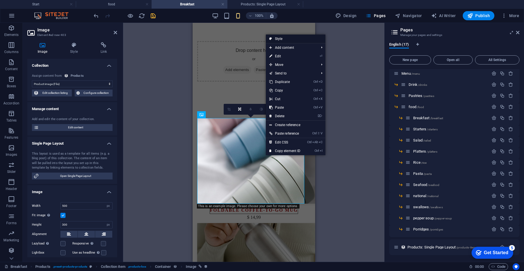
click at [280, 40] on link "Style" at bounding box center [296, 39] width 60 height 9
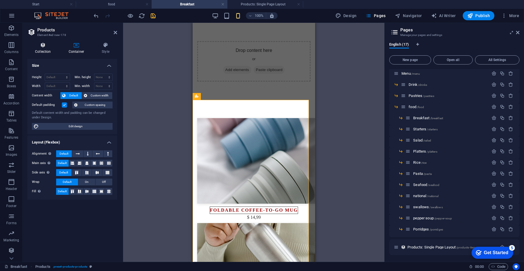
click at [37, 49] on h4 "Collection" at bounding box center [44, 48] width 34 height 12
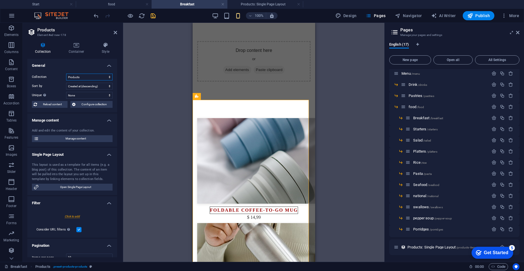
click at [81, 78] on select "Products" at bounding box center [89, 77] width 46 height 7
drag, startPoint x: 81, startPoint y: 78, endPoint x: 80, endPoint y: 85, distance: 7.2
click at [80, 85] on select "Created at (ascending) Created at (descending) Updated at (ascending) Updated a…" at bounding box center [89, 86] width 46 height 7
click at [79, 85] on select "Created at (ascending) Created at (descending) Updated at (ascending) Updated a…" at bounding box center [89, 86] width 46 height 7
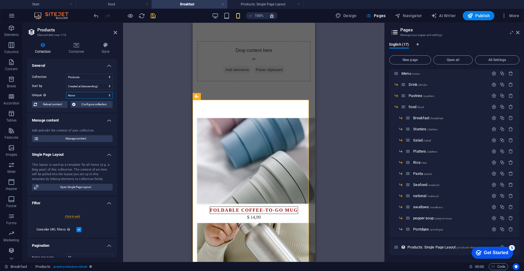
click at [79, 93] on select "None Name Slug Product image Price Product number Product description Availabil…" at bounding box center [89, 95] width 46 height 7
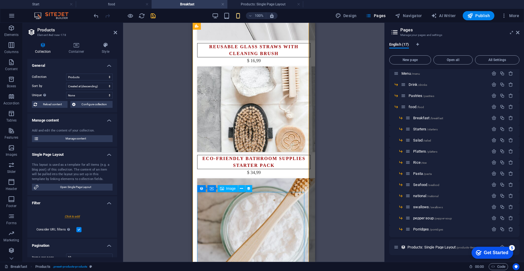
scroll to position [684, 0]
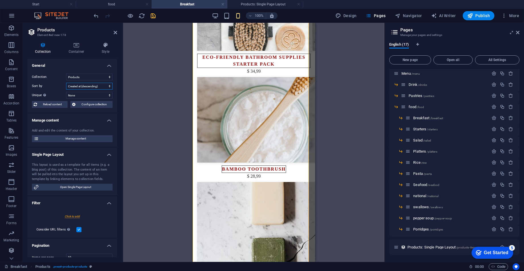
click at [86, 86] on select "Created at (ascending) Created at (descending) Updated at (ascending) Updated a…" at bounding box center [89, 86] width 46 height 7
click at [87, 93] on select "None Name Slug Product image Price Product number Product description Availabil…" at bounding box center [89, 95] width 46 height 7
drag, startPoint x: 87, startPoint y: 93, endPoint x: 84, endPoint y: 107, distance: 14.1
click at [87, 93] on select "None Name Slug Product image Price Product number Product description Availabil…" at bounding box center [89, 95] width 46 height 7
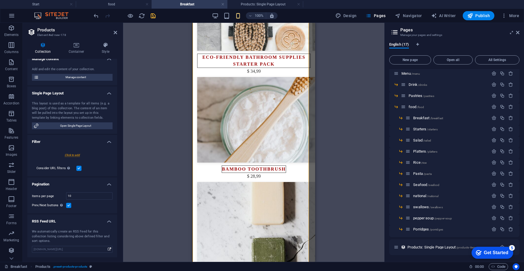
scroll to position [0, 0]
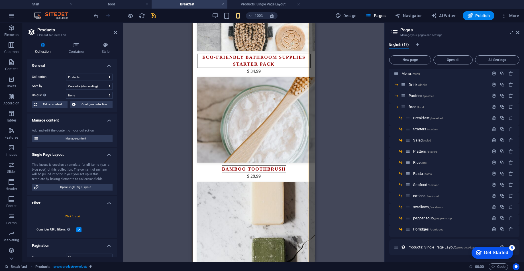
click at [116, 29] on h2 "Products" at bounding box center [77, 29] width 80 height 5
click at [116, 30] on icon at bounding box center [115, 32] width 3 height 5
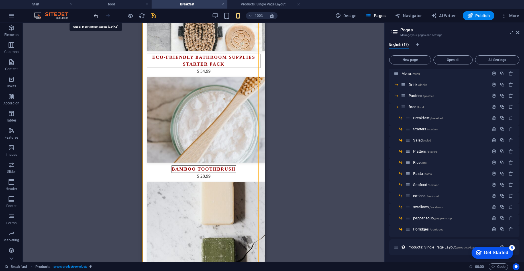
click at [97, 15] on icon "undo" at bounding box center [96, 16] width 7 height 7
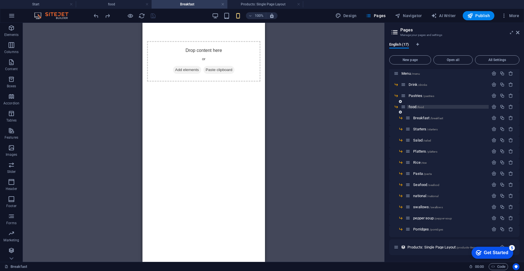
click at [349, 108] on span "/food" at bounding box center [420, 107] width 7 height 3
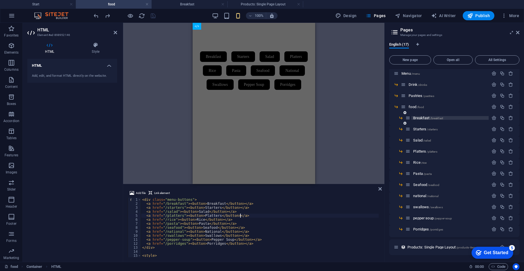
click at [349, 119] on span "Breakfast /breakfast" at bounding box center [429, 118] width 30 height 4
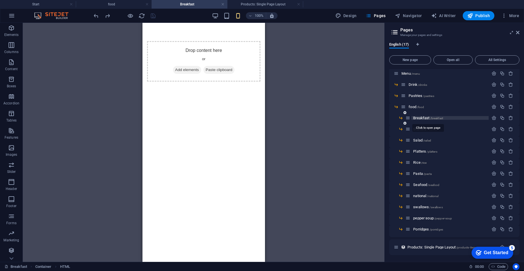
click at [349, 117] on span "Breakfast /breakfast" at bounding box center [429, 118] width 30 height 4
click at [242, 100] on html "Skip to main content Drop content here or Add elements Paste clipboard" at bounding box center [203, 61] width 123 height 77
click at [11, 48] on icon "button" at bounding box center [11, 45] width 7 height 7
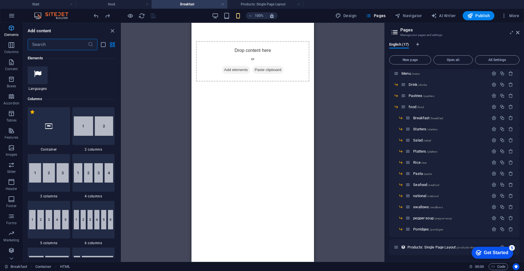
scroll to position [282, 0]
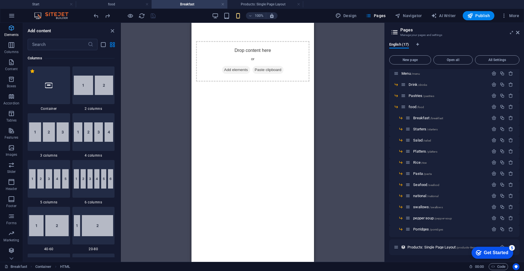
click at [13, 37] on p "Elements" at bounding box center [11, 35] width 15 height 5
click at [11, 31] on icon "button" at bounding box center [11, 28] width 7 height 7
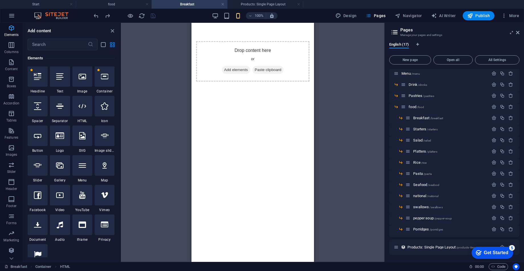
scroll to position [61, 0]
click at [82, 109] on icon at bounding box center [82, 106] width 7 height 7
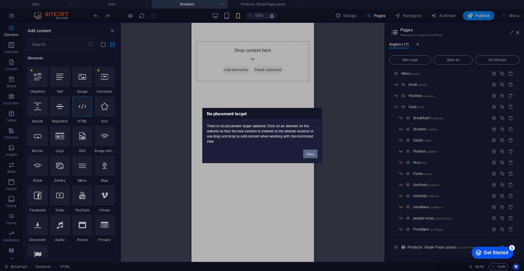
drag, startPoint x: 309, startPoint y: 155, endPoint x: 101, endPoint y: 91, distance: 217.1
click at [309, 155] on button "Okay" at bounding box center [310, 154] width 14 height 9
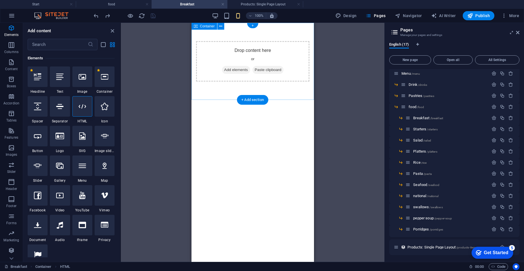
click at [261, 52] on div "Drop content here or Add elements Paste clipboard" at bounding box center [253, 61] width 114 height 40
click at [84, 106] on icon at bounding box center [82, 106] width 7 height 7
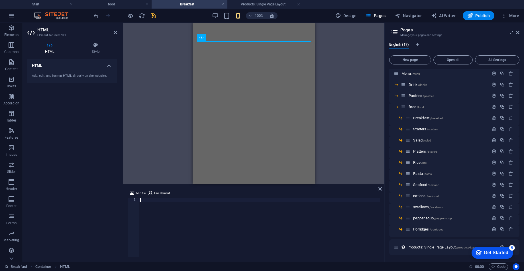
click at [239, 180] on div at bounding box center [259, 232] width 241 height 68
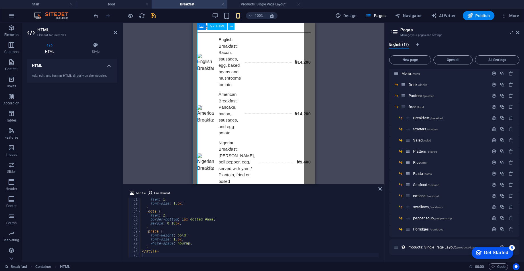
scroll to position [0, 0]
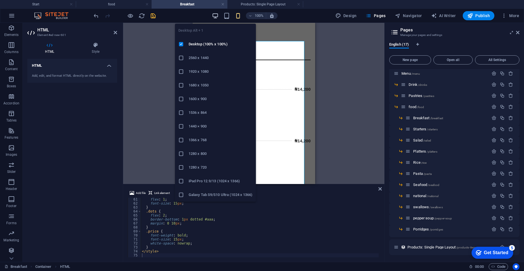
click at [214, 15] on icon "button" at bounding box center [215, 16] width 7 height 7
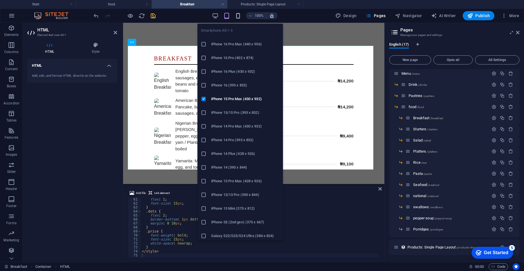
click at [238, 13] on icon "button" at bounding box center [238, 16] width 7 height 7
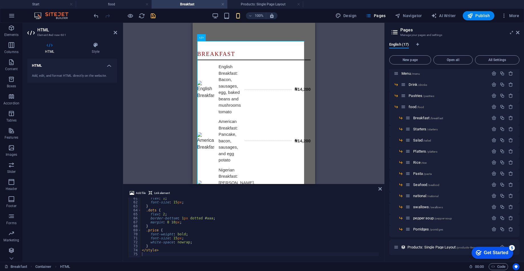
scroll to position [241, 0]
drag, startPoint x: 281, startPoint y: 204, endPoint x: 275, endPoint y: 205, distance: 6.2
click at [281, 180] on div "flex : 1 ; font-size : 15 px ; } .dots { flex : 2 ; border-bottom : 1 px dotted…" at bounding box center [266, 229] width 250 height 66
type textarea "</style>"
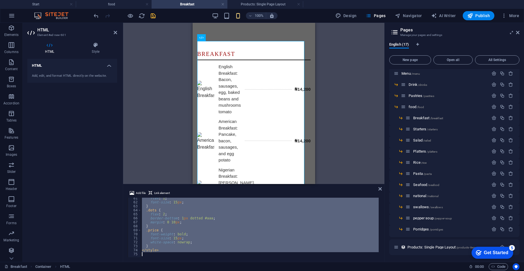
paste textarea
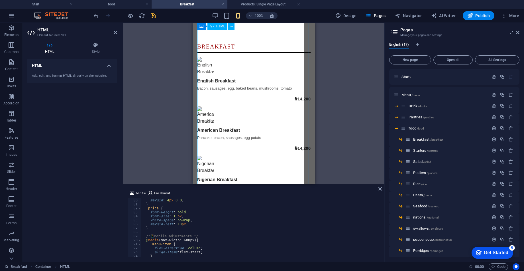
scroll to position [0, 0]
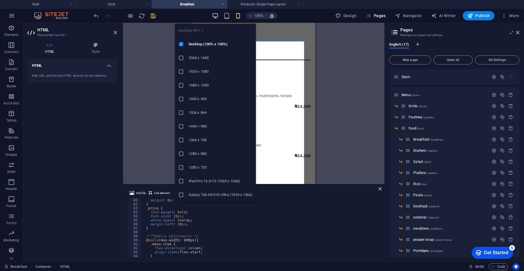
click at [215, 18] on icon "button" at bounding box center [215, 16] width 7 height 7
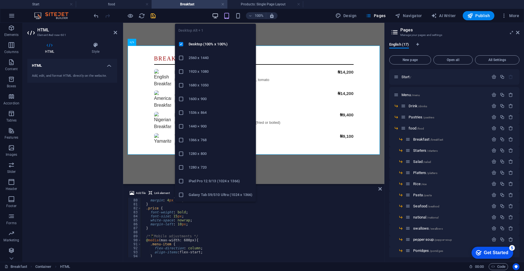
click at [216, 14] on icon "button" at bounding box center [215, 16] width 7 height 7
click at [216, 15] on icon "button" at bounding box center [215, 16] width 7 height 7
click at [216, 16] on icon "button" at bounding box center [215, 16] width 7 height 7
click at [213, 15] on icon "button" at bounding box center [215, 16] width 7 height 7
click at [208, 43] on h6 "Desktop (100% x 100%)" at bounding box center [221, 44] width 64 height 7
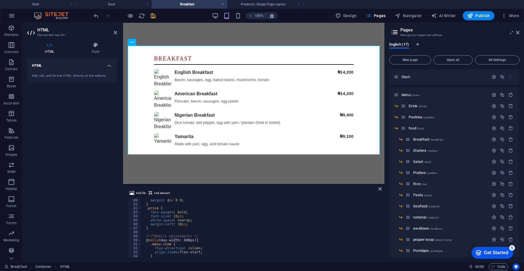
click at [215, 11] on div "100%" at bounding box center [245, 15] width 66 height 9
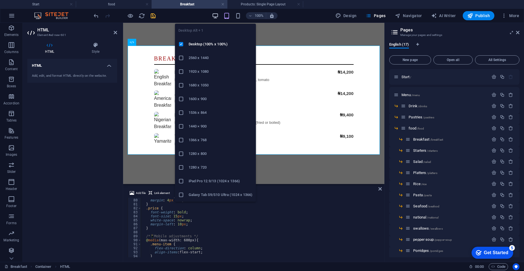
click at [214, 15] on icon "button" at bounding box center [215, 16] width 7 height 7
click at [208, 42] on h6 "Desktop (100% x 100%)" at bounding box center [221, 44] width 64 height 7
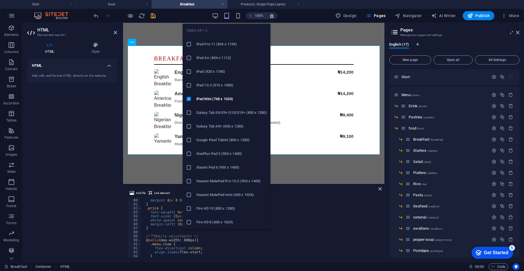
click at [228, 13] on icon "button" at bounding box center [227, 16] width 7 height 7
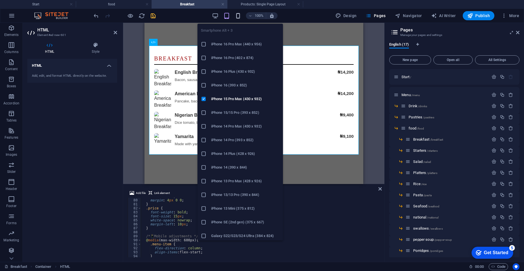
click at [239, 17] on icon "button" at bounding box center [238, 16] width 7 height 7
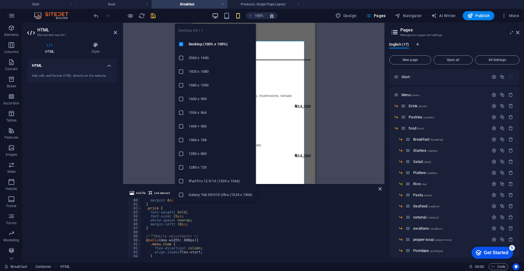
click at [214, 14] on icon "button" at bounding box center [215, 16] width 7 height 7
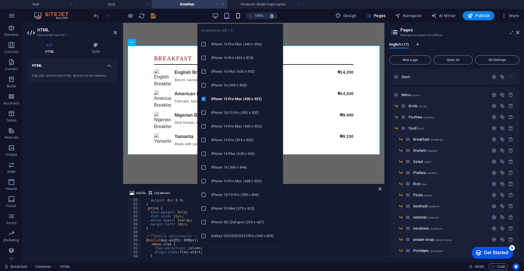
click at [239, 17] on icon "button" at bounding box center [238, 16] width 7 height 7
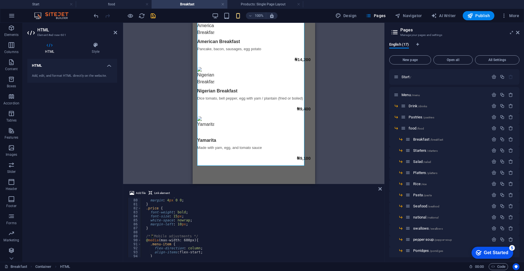
scroll to position [344, 0]
click at [349, 127] on div "Drag here to replace the existing content. Press “Ctrl” if you want to create a…" at bounding box center [254, 103] width 262 height 161
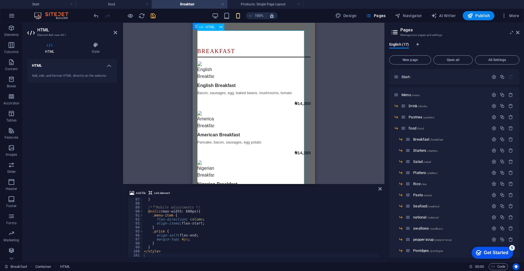
scroll to position [0, 0]
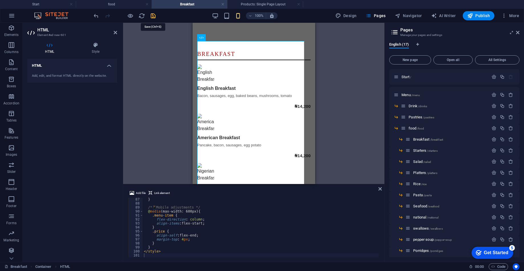
click at [154, 14] on icon "save" at bounding box center [153, 16] width 7 height 7
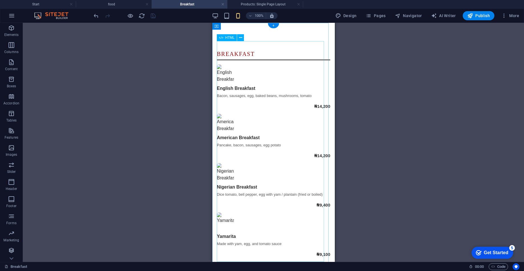
click at [227, 51] on div "BREAKFAST English Breakfast Bacon, sausages, egg, baked beans, mushrooms, tomat…" at bounding box center [274, 154] width 114 height 208
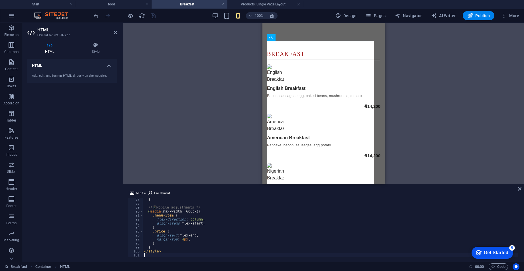
scroll to position [344, 0]
click at [349, 16] on span "Publish" at bounding box center [479, 16] width 23 height 6
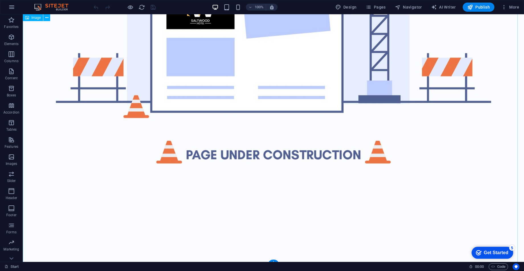
scroll to position [78, 0]
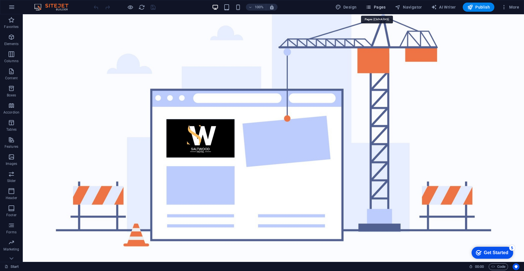
click at [381, 9] on span "Pages" at bounding box center [376, 7] width 20 height 6
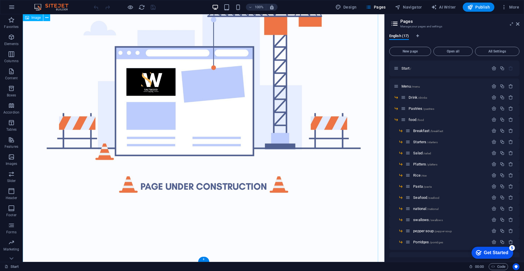
scroll to position [79, 0]
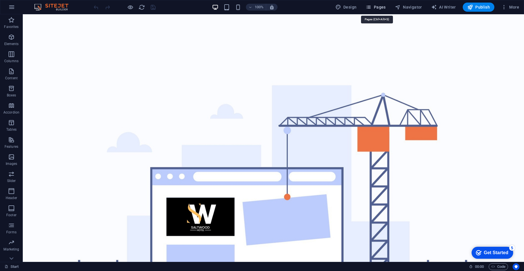
click at [374, 9] on span "Pages" at bounding box center [376, 7] width 20 height 6
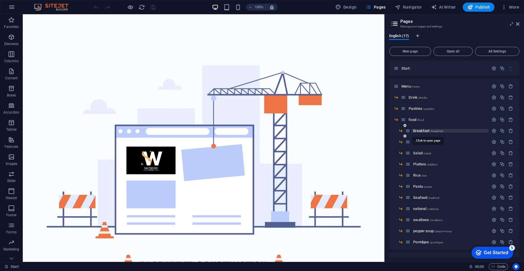
click at [424, 131] on span "Breakfast /breakfast" at bounding box center [429, 131] width 30 height 4
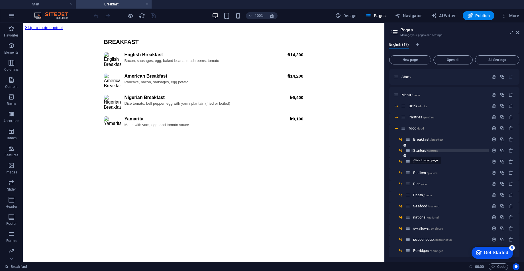
click at [418, 150] on span "Starters /starters" at bounding box center [426, 150] width 24 height 4
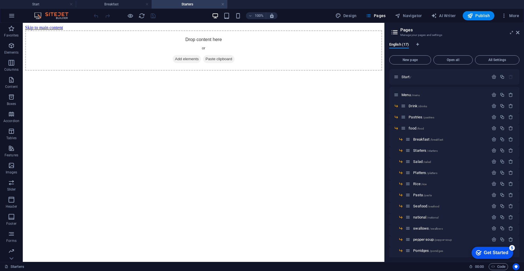
click at [305, 73] on html "Skip to main content Drop content here or Add elements Paste clipboard" at bounding box center [204, 48] width 362 height 50
drag, startPoint x: 220, startPoint y: 48, endPoint x: 234, endPoint y: 65, distance: 22.3
click at [220, 47] on div "Drop content here or Add elements Paste clipboard" at bounding box center [203, 50] width 357 height 40
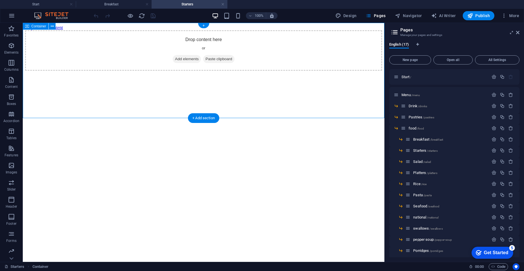
click at [238, 68] on div "Drop content here or Add elements Paste clipboard" at bounding box center [203, 50] width 357 height 40
click at [12, 50] on p "Elements" at bounding box center [11, 52] width 15 height 5
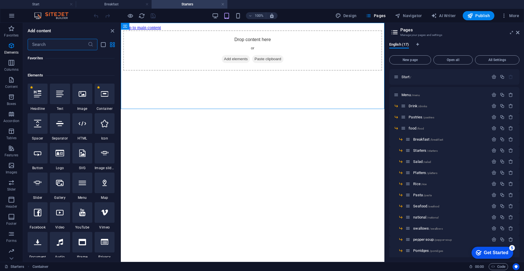
scroll to position [61, 0]
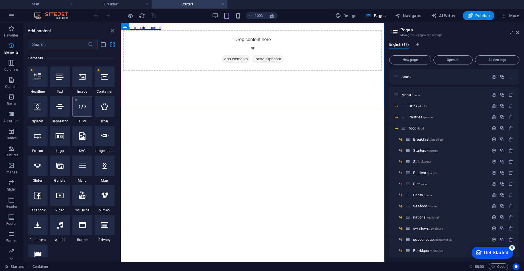
click at [82, 110] on div at bounding box center [82, 106] width 20 height 21
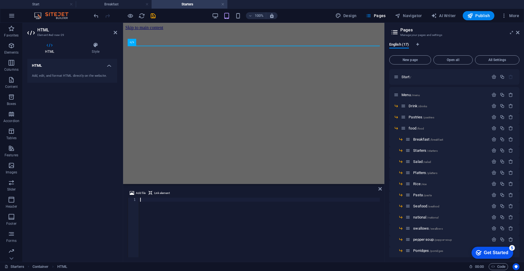
click at [225, 223] on div at bounding box center [259, 232] width 241 height 68
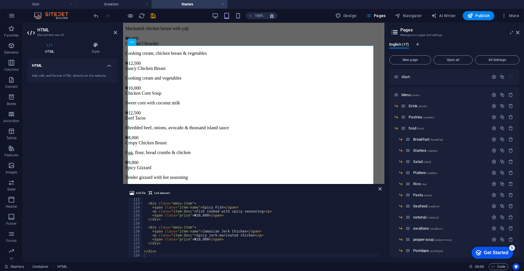
scroll to position [214, 0]
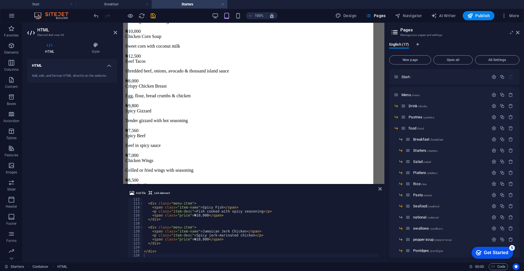
click at [313, 223] on div "< div class = "menu-item" > < span class = "item-name" > Spicy Fish </ span > <…" at bounding box center [261, 231] width 236 height 68
type textarea "</div>"
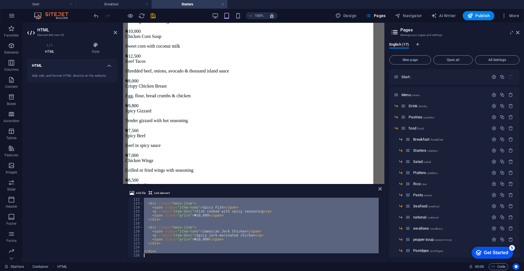
paste textarea
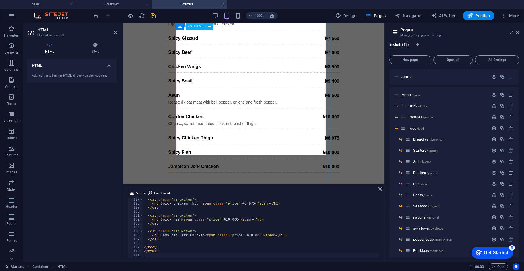
scroll to position [278, 0]
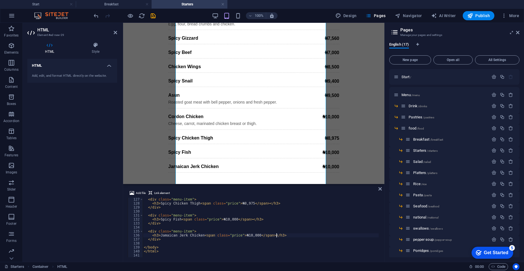
click at [279, 234] on div "< div class = "menu-item" > < h3 > Spicy Chicken Thigh < span class = "price" >…" at bounding box center [261, 231] width 236 height 68
type textarea "</html>"
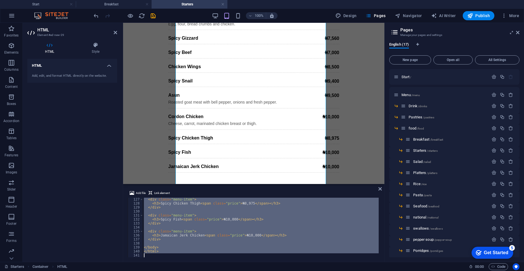
paste textarea
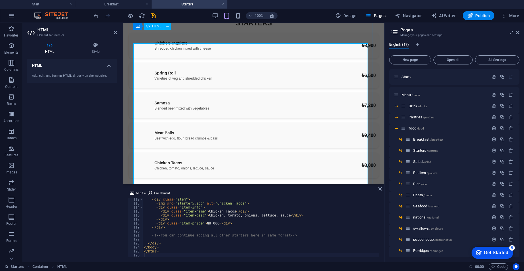
scroll to position [0, 0]
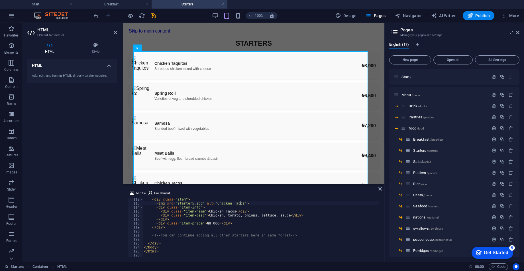
click at [246, 202] on div "< div class = "item" > < img src = "starter5.jpg" alt = "Chicken Tacos" > < div…" at bounding box center [261, 231] width 236 height 68
click at [282, 248] on div "< div class = "item" > < img src = "starter5.jpg" alt = "Chicken Tacos" > < div…" at bounding box center [261, 231] width 236 height 68
type textarea "</html>"
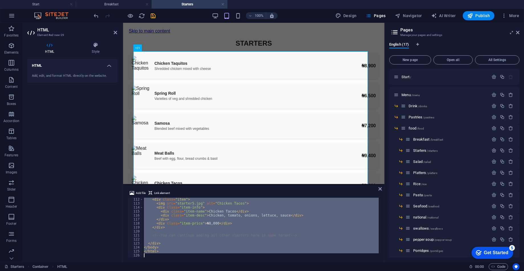
paste textarea
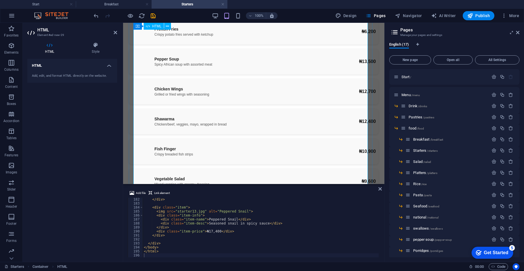
scroll to position [301, 0]
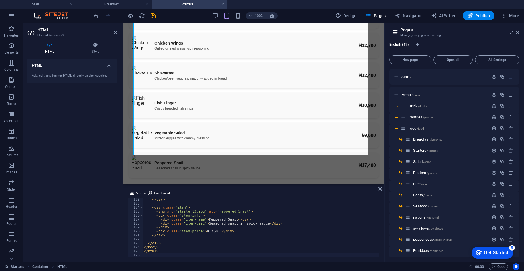
click at [276, 231] on div "</ div > < div class = "item" > < img src = "starter13.jpg" alt = "Peppered Sna…" at bounding box center [261, 231] width 236 height 68
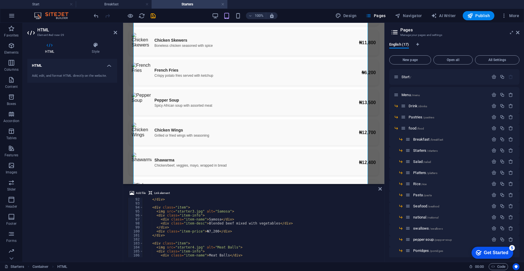
scroll to position [338, 0]
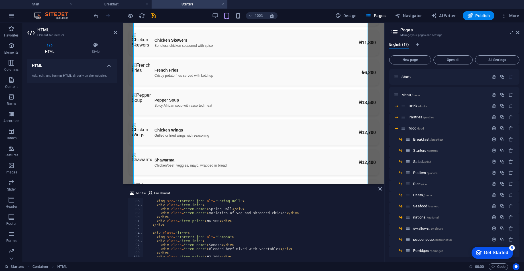
click at [234, 236] on div "< div class = "item" > < img src = "starter2.jpg" alt = "Spring Roll" > < div c…" at bounding box center [261, 229] width 236 height 68
click at [277, 216] on div "< div class = "item" > < img src = "starter2.jpg" alt = "Spring Roll" > < div c…" at bounding box center [261, 229] width 236 height 68
click at [282, 232] on div "< div class = "item" > < img src = "starter2.jpg" alt = "Spring Roll" > < div c…" at bounding box center [261, 229] width 236 height 68
type textarea "</html>"
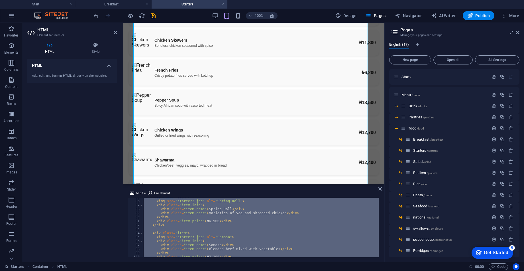
paste textarea
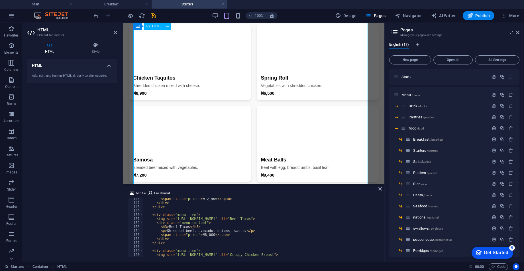
scroll to position [2, 0]
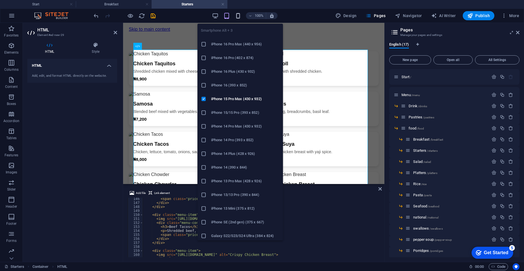
click at [239, 17] on icon "button" at bounding box center [238, 16] width 7 height 7
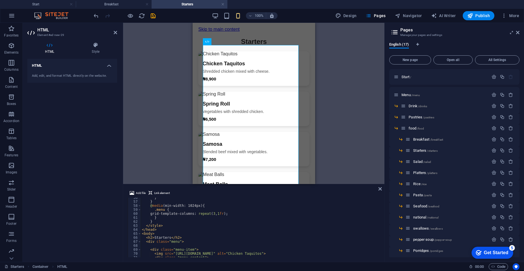
scroll to position [196, 0]
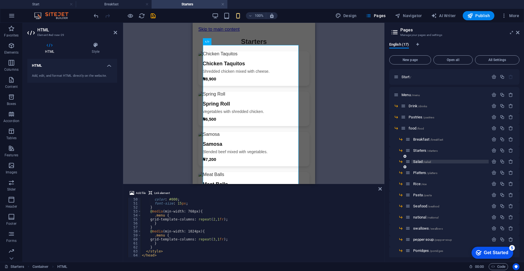
click at [417, 162] on span "Salad /salad" at bounding box center [423, 161] width 18 height 4
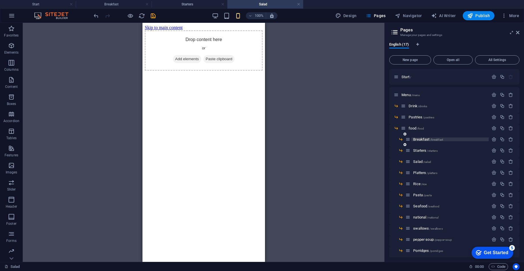
scroll to position [0, 0]
click at [414, 116] on span "Pastries /pastries" at bounding box center [421, 117] width 25 height 4
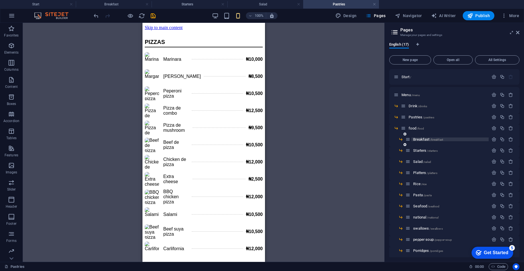
click at [426, 141] on span "Breakfast /breakfast" at bounding box center [429, 139] width 30 height 4
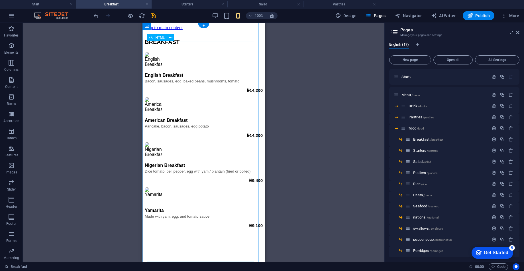
scroll to position [18, 0]
click at [216, 205] on div "BREAKFAST English Breakfast Bacon, sausages, egg, baked beans, mushrooms, tomat…" at bounding box center [204, 133] width 118 height 189
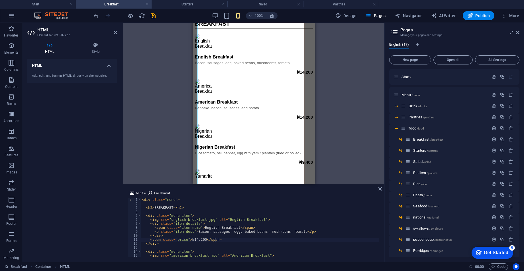
click at [216, 240] on div "< div class = "menu" > < h2 > BREAKFAST </ h2 > < div class = "menu-item" > < i…" at bounding box center [260, 232] width 238 height 68
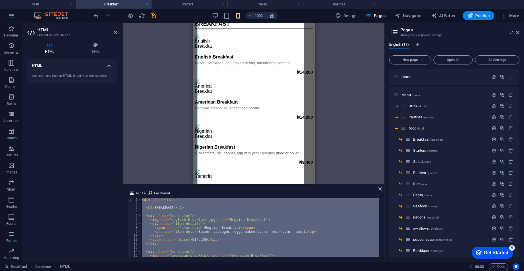
click at [301, 224] on div "< div class = "menu" > < h2 > BREAKFAST </ h2 > < div class = "menu-item" > < i…" at bounding box center [260, 228] width 238 height 60
type textarea "<div class="item-details">"
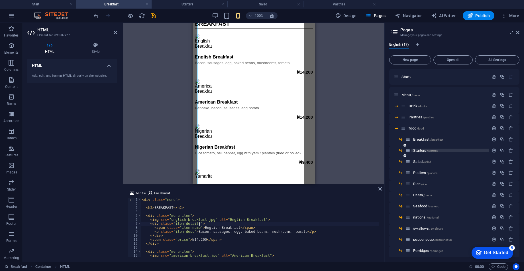
click at [420, 152] on span "Starters /starters" at bounding box center [426, 150] width 24 height 4
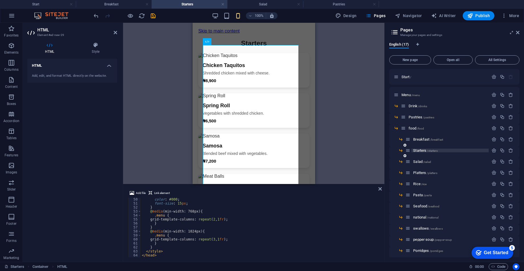
scroll to position [2, 0]
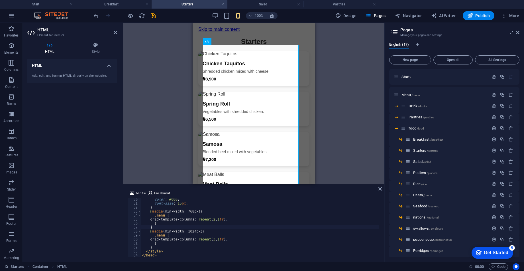
click at [223, 228] on div "color : #000 ; font-size : 15 px ; } @ media (min-width: 768px) { .menu { grid-…" at bounding box center [285, 230] width 289 height 66
type textarea "</html>"
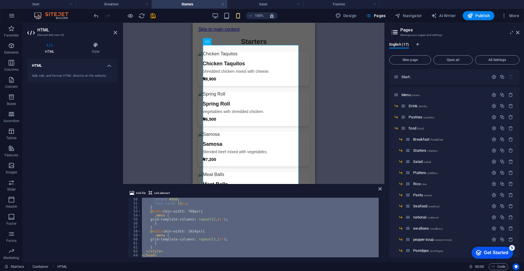
paste textarea
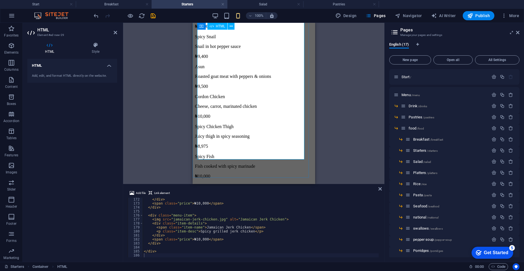
scroll to position [443, 0]
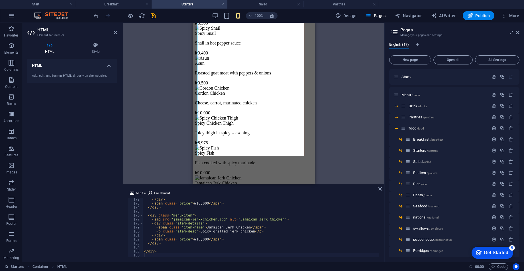
click at [346, 151] on div "Drag here to replace the existing content. Press “Ctrl” if you want to create a…" at bounding box center [254, 103] width 262 height 161
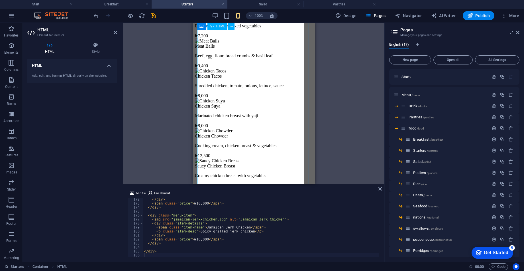
scroll to position [0, 0]
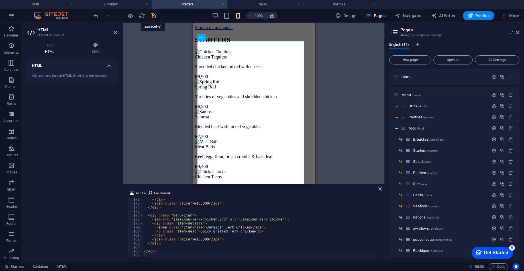
click at [153, 16] on icon "save" at bounding box center [153, 16] width 7 height 7
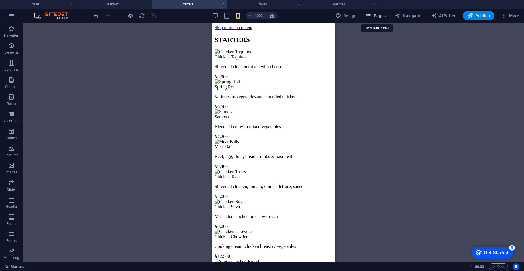
click at [380, 17] on span "Pages" at bounding box center [376, 16] width 20 height 6
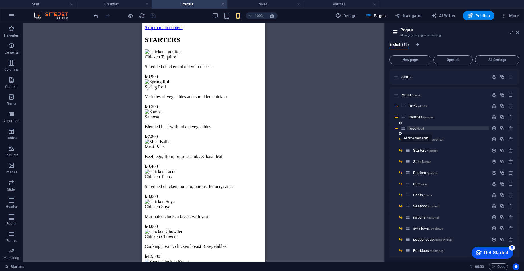
click at [412, 129] on span "food /food" at bounding box center [416, 128] width 15 height 4
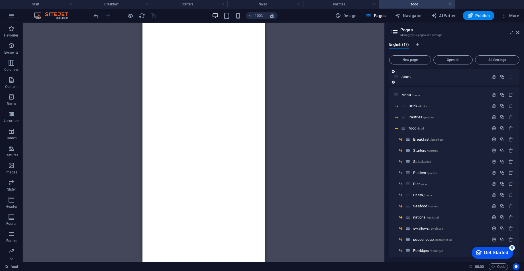
click at [417, 82] on div "Start /" at bounding box center [455, 77] width 130 height 16
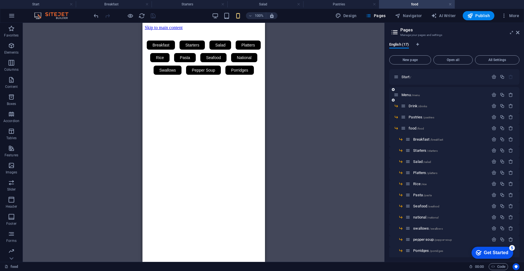
click at [417, 98] on div "Menu /menu" at bounding box center [441, 95] width 95 height 7
click at [416, 94] on span "/menu" at bounding box center [416, 95] width 9 height 3
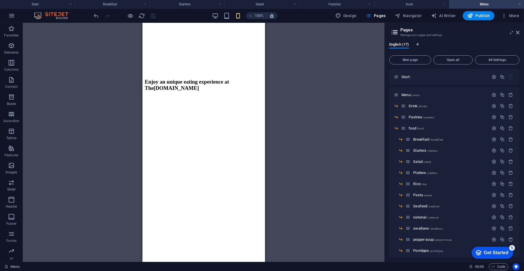
scroll to position [385, 0]
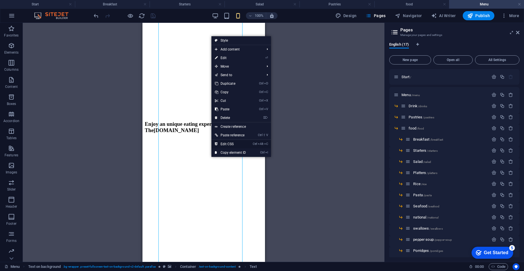
click at [234, 145] on link "Ctrl Alt C Edit CSS" at bounding box center [231, 144] width 38 height 9
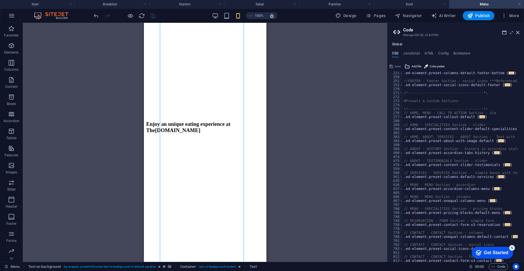
scroll to position [308, 0]
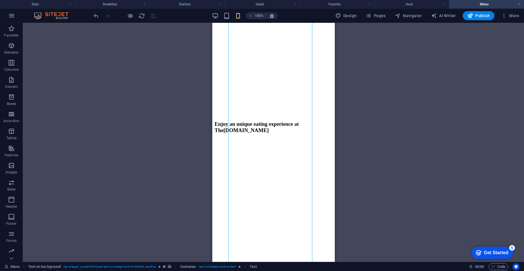
click at [214, 203] on figure at bounding box center [273, 203] width 118 height 0
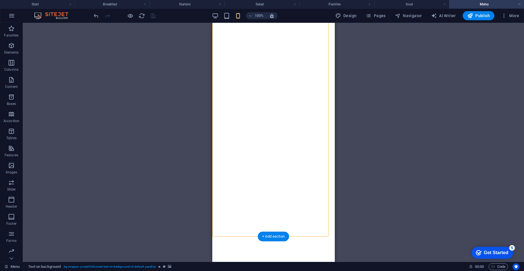
scroll to position [556, 0]
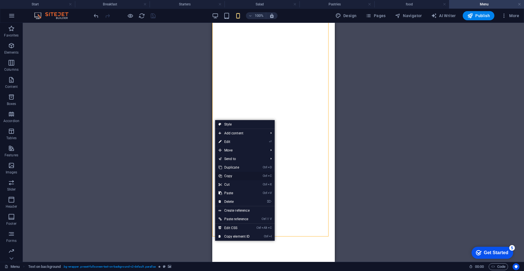
click at [230, 175] on link "Ctrl C Copy" at bounding box center [234, 176] width 38 height 9
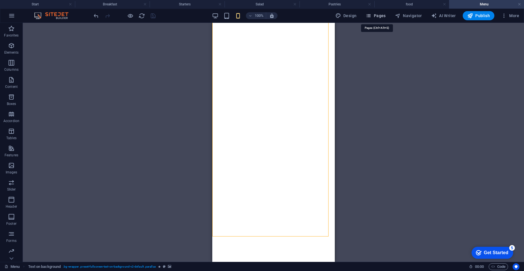
click at [373, 17] on span "Pages" at bounding box center [376, 16] width 20 height 6
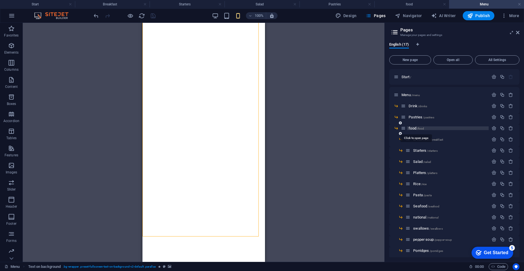
click at [414, 127] on span "food /food" at bounding box center [416, 128] width 15 height 4
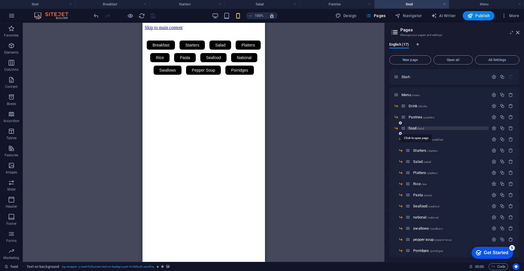
scroll to position [0, 0]
click at [197, 85] on html "Skip to main content Breakfast Starters Salad Platters Rice Pasta Seafood Natio…" at bounding box center [203, 54] width 123 height 62
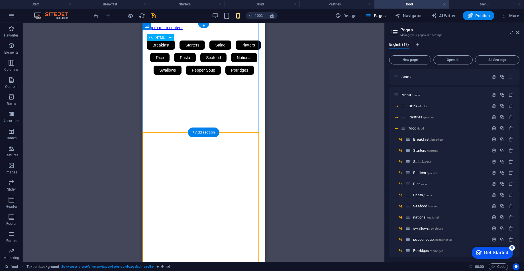
drag, startPoint x: 250, startPoint y: 198, endPoint x: 255, endPoint y: 75, distance: 122.7
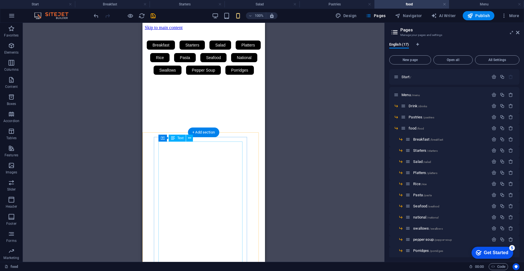
click at [240, 255] on div "Drop content here or Add elements Paste clipboard" at bounding box center [204, 275] width 118 height 40
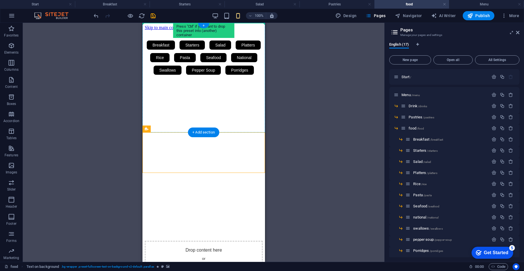
drag, startPoint x: 251, startPoint y: 155, endPoint x: 254, endPoint y: 55, distance: 99.6
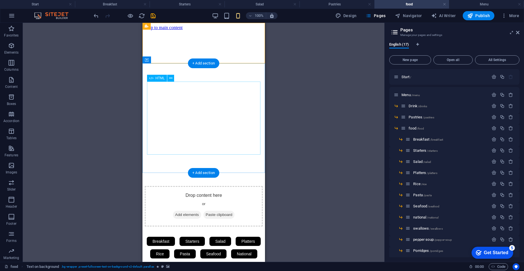
click at [244, 235] on div "Breakfast Starters Salad Platters Rice Pasta Seafood National Swallows Pepper S…" at bounding box center [204, 254] width 118 height 38
click at [246, 235] on div "Breakfast Starters Salad Platters Rice Pasta Seafood National Swallows Pepper S…" at bounding box center [204, 254] width 118 height 38
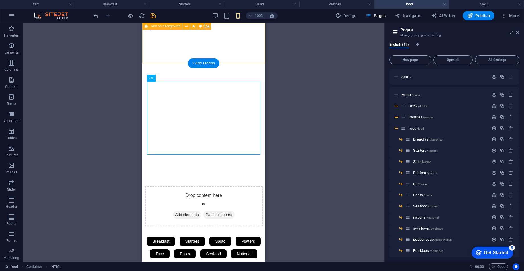
drag, startPoint x: 246, startPoint y: 82, endPoint x: 245, endPoint y: 39, distance: 42.8
click at [245, 39] on div "Drop content here or Add elements Paste clipboard Breakfast Starters Salad Plat…" at bounding box center [204, 151] width 118 height 242
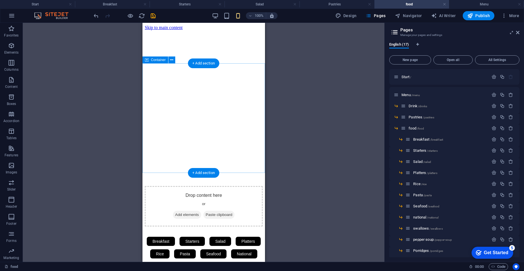
click at [244, 235] on div "Breakfast Starters Salad Platters Rice Pasta Seafood National Swallows Pepper S…" at bounding box center [204, 254] width 118 height 38
click at [247, 186] on div "Drop content here or Add elements Paste clipboard" at bounding box center [204, 206] width 118 height 40
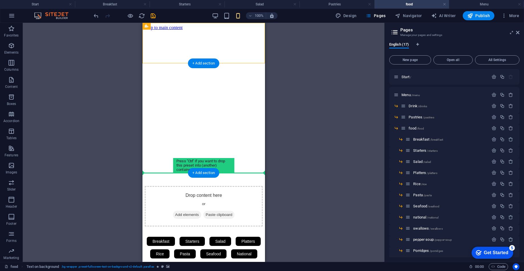
drag, startPoint x: 244, startPoint y: 36, endPoint x: 248, endPoint y: 160, distance: 124.7
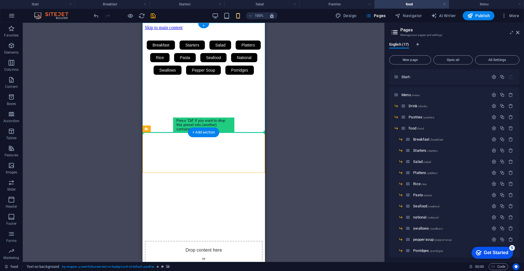
drag, startPoint x: 245, startPoint y: 154, endPoint x: 246, endPoint y: 99, distance: 55.0
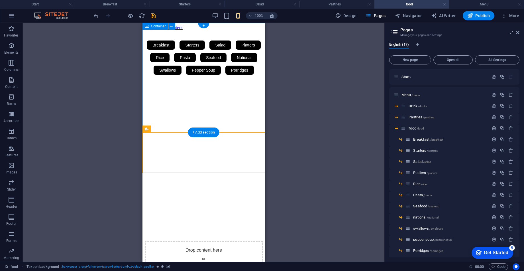
click at [245, 76] on div "Breakfast Starters Salad Platters Rice Pasta Seafood National Swallows Pepper S…" at bounding box center [204, 58] width 118 height 38
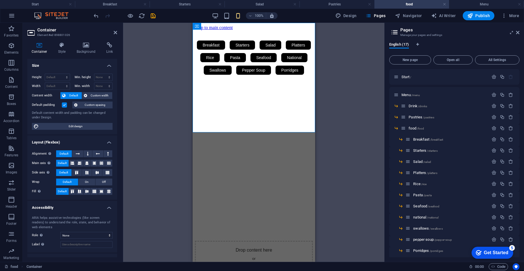
click at [330, 181] on div "Drag here to replace the existing content. Press “Ctrl” if you want to create a…" at bounding box center [254, 142] width 262 height 239
click at [277, 225] on html "Skip to main content Breakfast Starters Salad Platters Rice Pasta Seafood Natio…" at bounding box center [254, 153] width 123 height 261
click at [285, 241] on div "Drop content here or Add elements Paste clipboard" at bounding box center [254, 261] width 118 height 40
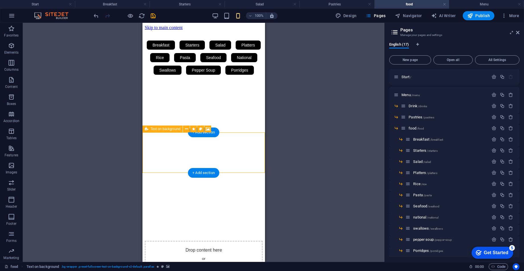
click at [259, 241] on div "Drop content here or Add elements Paste clipboard" at bounding box center [204, 261] width 118 height 40
click at [250, 241] on div "Drop content here or Add elements Paste clipboard" at bounding box center [204, 261] width 118 height 40
click at [234, 189] on html "Skip to main content Breakfast Starters Salad Platters Rice Pasta Seafood Natio…" at bounding box center [203, 153] width 123 height 261
click at [203, 241] on div "Drop content here or Add elements Paste clipboard" at bounding box center [204, 261] width 118 height 40
drag, startPoint x: 211, startPoint y: 194, endPoint x: 180, endPoint y: 196, distance: 31.4
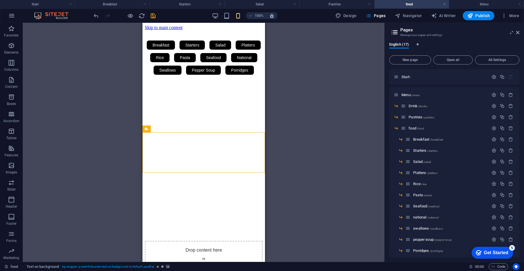
click at [180, 196] on html "Skip to main content Breakfast Starters Salad Platters Rice Pasta Seafood Natio…" at bounding box center [203, 153] width 123 height 261
click at [217, 241] on div "Drop content here or Add elements Paste clipboard" at bounding box center [204, 261] width 118 height 40
click at [96, 16] on icon "undo" at bounding box center [96, 16] width 7 height 7
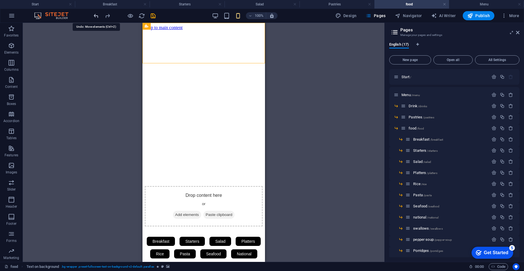
click at [96, 16] on icon "undo" at bounding box center [96, 16] width 7 height 7
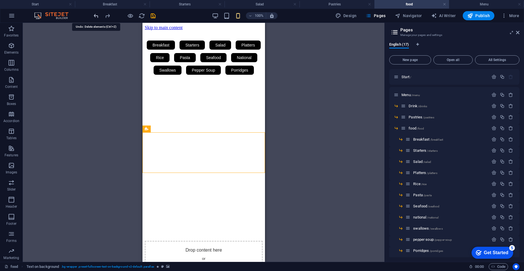
click at [96, 16] on icon "undo" at bounding box center [96, 16] width 7 height 7
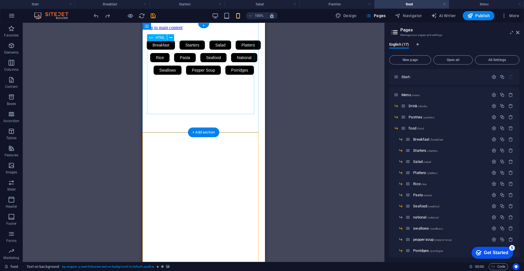
click at [234, 65] on div "Breakfast Starters Salad Platters Rice Pasta Seafood National Swallows Pepper S…" at bounding box center [204, 58] width 118 height 38
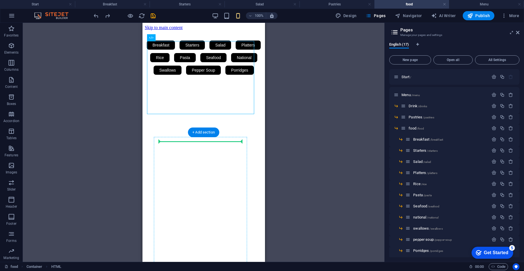
drag, startPoint x: 235, startPoint y: 46, endPoint x: 234, endPoint y: 154, distance: 108.4
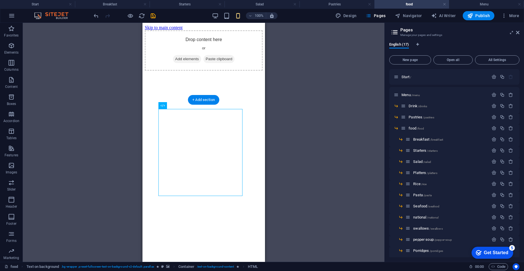
scroll to position [43, 0]
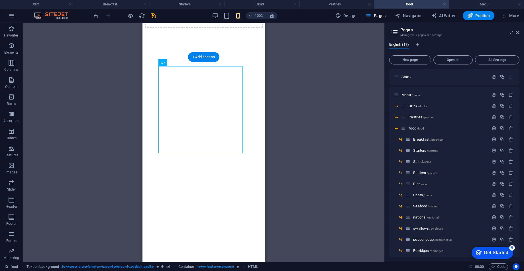
click at [252, 11] on figure at bounding box center [204, 11] width 118 height 0
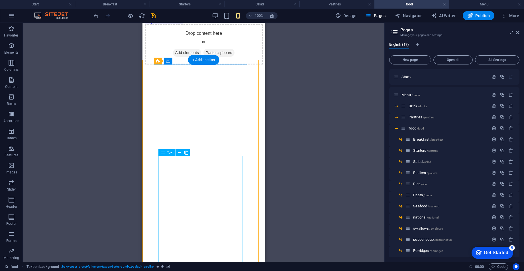
scroll to position [0, 0]
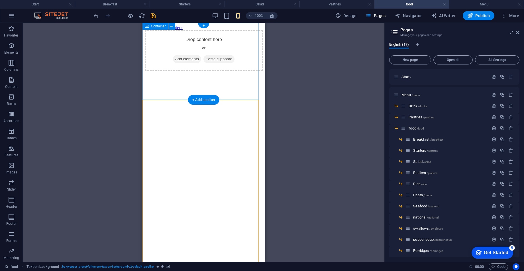
click at [245, 33] on div "Drop content here or Add elements Paste clipboard" at bounding box center [204, 50] width 118 height 40
click at [246, 43] on div "Drop content here or Add elements Paste clipboard" at bounding box center [204, 50] width 118 height 40
click at [238, 64] on div "Drop content here or Add elements Paste clipboard" at bounding box center [204, 50] width 118 height 40
drag, startPoint x: 346, startPoint y: 121, endPoint x: 213, endPoint y: 42, distance: 154.9
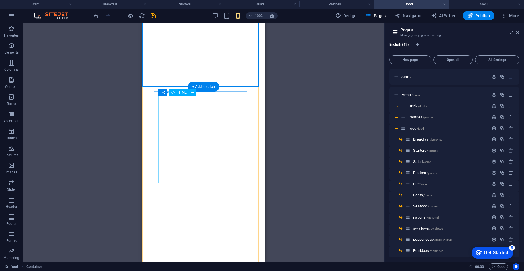
scroll to position [86, 0]
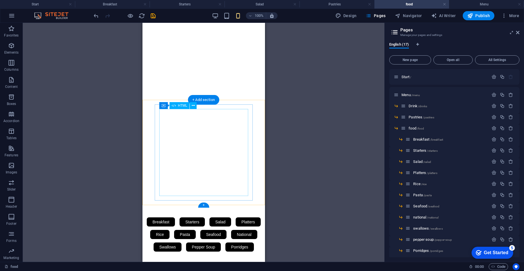
scroll to position [0, 0]
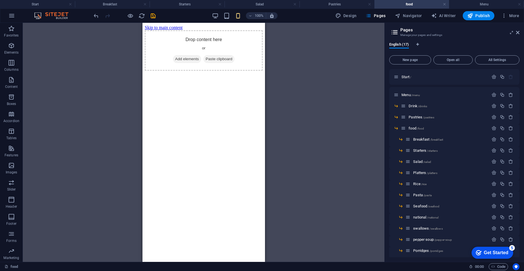
click at [322, 170] on div "Drag here to replace the existing content. Press “Ctrl” if you want to create a…" at bounding box center [204, 142] width 362 height 239
click at [236, 71] on div "Drop content here or Add elements Paste clipboard" at bounding box center [204, 50] width 118 height 40
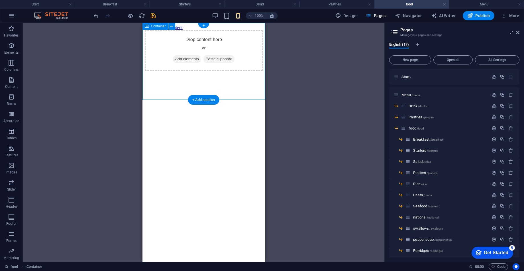
drag, startPoint x: 149, startPoint y: 117, endPoint x: 152, endPoint y: 60, distance: 58.0
click at [152, 60] on div "Drop content here or Add elements Paste clipboard Breakfast Starters Salad Plat…" at bounding box center [204, 167] width 118 height 275
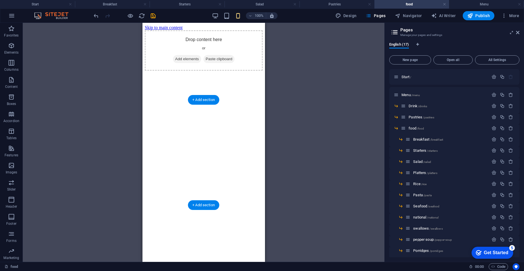
drag, startPoint x: 246, startPoint y: 204, endPoint x: 257, endPoint y: 145, distance: 60.3
click at [255, 32] on figure at bounding box center [204, 32] width 118 height 0
drag, startPoint x: 260, startPoint y: 136, endPoint x: 260, endPoint y: 69, distance: 66.5
click at [261, 71] on div "Drop content here or Add elements Paste clipboard Breakfast Starters Salad Plat…" at bounding box center [204, 167] width 118 height 275
click at [266, 85] on div "Drag here to replace the existing content. Press “Ctrl” if you want to create a…" at bounding box center [204, 142] width 362 height 239
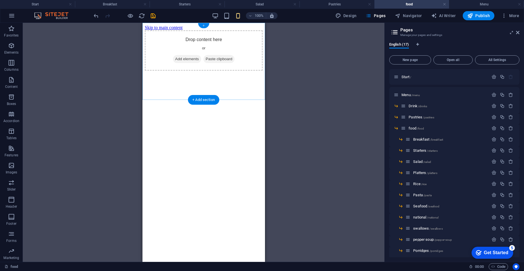
click at [203, 27] on div "+" at bounding box center [203, 25] width 11 height 5
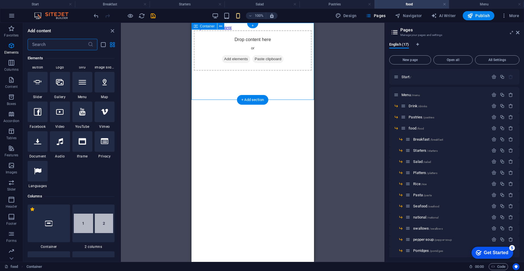
scroll to position [998, 0]
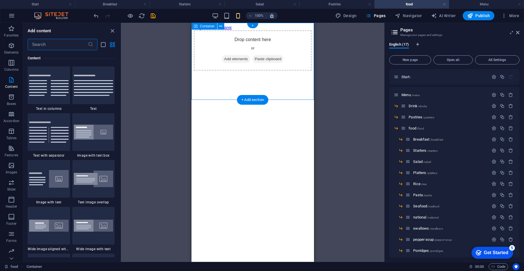
click at [276, 37] on div "Drop content here or Add elements Paste clipboard" at bounding box center [253, 50] width 118 height 40
click at [222, 29] on button at bounding box center [221, 26] width 7 height 7
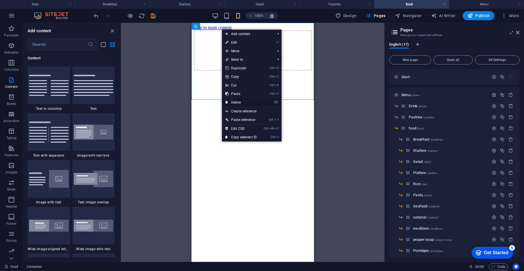
click at [239, 103] on link "⌦ Delete" at bounding box center [241, 102] width 38 height 9
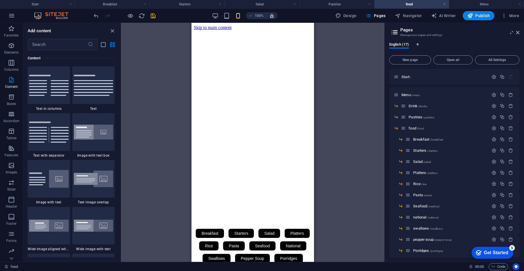
click at [262, 193] on html "Skip to main content Breakfast Starters Salad Platters Rice Pasta Seafood Natio…" at bounding box center [252, 148] width 123 height 250
click at [155, 14] on icon "save" at bounding box center [153, 16] width 7 height 7
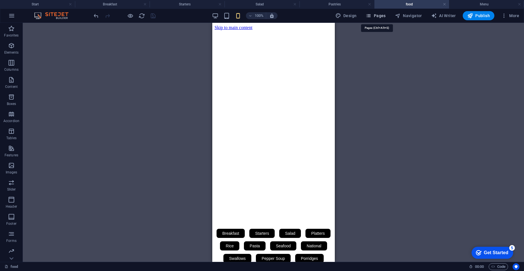
click at [381, 17] on span "Pages" at bounding box center [376, 16] width 20 height 6
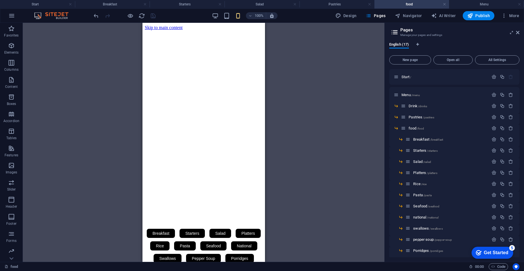
click at [219, 173] on html "Skip to main content Breakfast Starters Salad Platters Rice Pasta Seafood Natio…" at bounding box center [203, 148] width 123 height 250
click at [423, 138] on span "Breakfast /breakfast" at bounding box center [429, 139] width 30 height 4
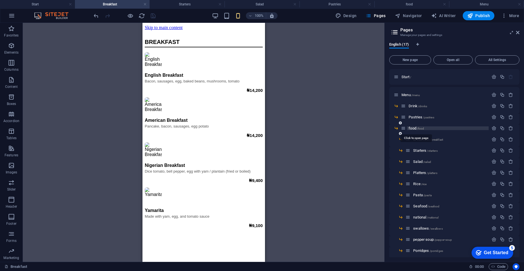
click at [418, 128] on span "/food" at bounding box center [420, 128] width 7 height 3
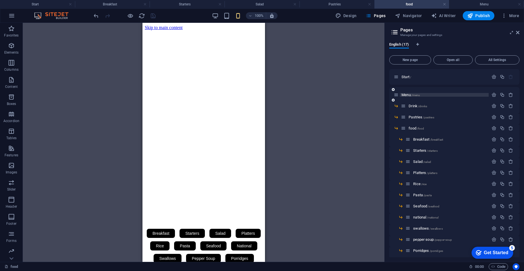
click at [411, 95] on span "Menu /menu" at bounding box center [411, 95] width 19 height 4
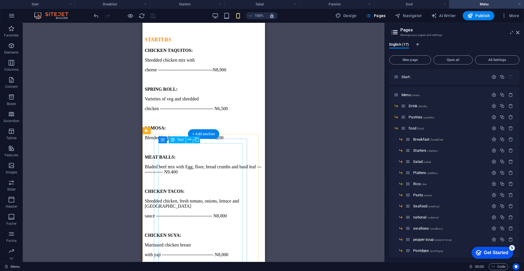
scroll to position [1112, 0]
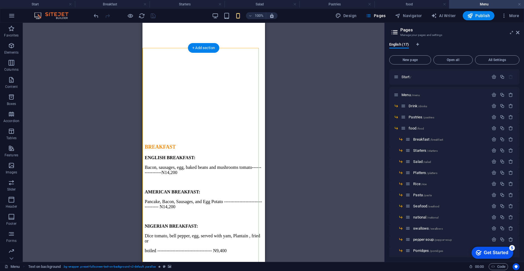
scroll to position [727, 0]
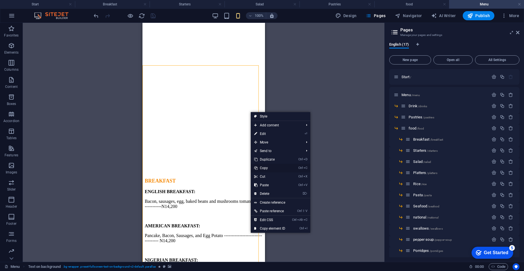
click at [264, 169] on link "Ctrl C Copy" at bounding box center [270, 168] width 38 height 9
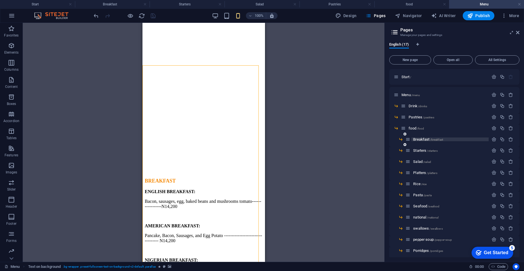
click at [428, 139] on span "Breakfast /breakfast" at bounding box center [429, 139] width 30 height 4
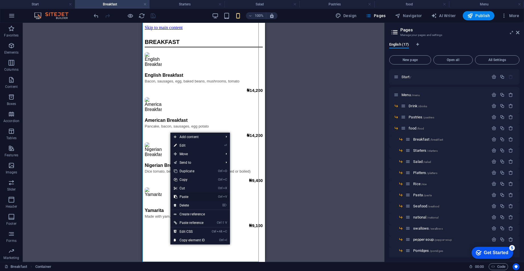
click at [191, 197] on link "Ctrl V Paste" at bounding box center [190, 197] width 38 height 9
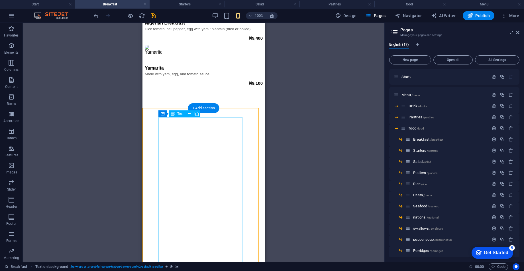
scroll to position [104, 0]
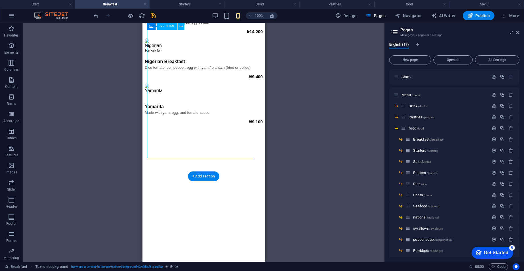
drag, startPoint x: 199, startPoint y: 114, endPoint x: 207, endPoint y: 219, distance: 105.3
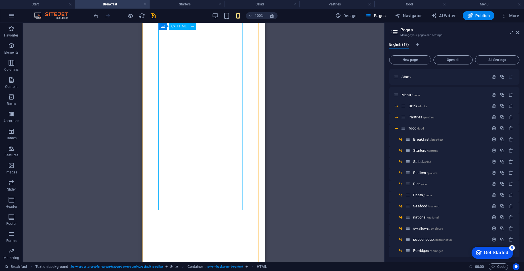
scroll to position [189, 0]
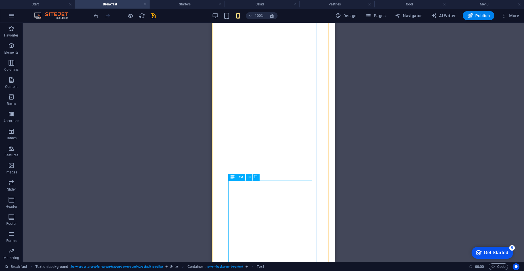
scroll to position [216, 0]
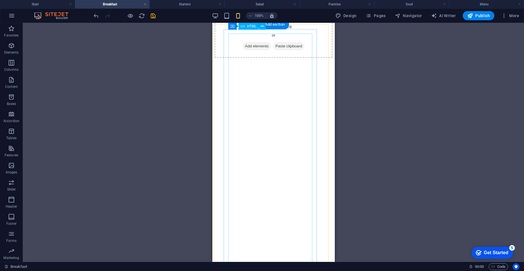
scroll to position [0, 0]
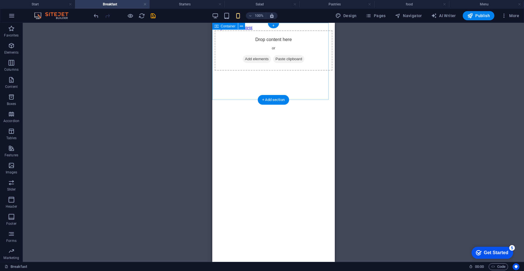
click at [317, 71] on div "Drop content here or Add elements Paste clipboard" at bounding box center [273, 50] width 118 height 40
click at [313, 71] on div "Drop content here or Add elements Paste clipboard" at bounding box center [273, 50] width 118 height 40
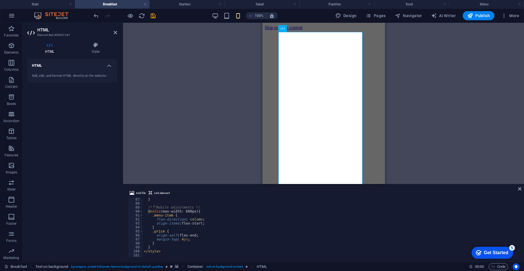
scroll to position [344, 0]
click at [230, 240] on div "} /* 📱 Mobile adjustments */ @ media (max-width: 600px) { .menu-item { flex-dir…" at bounding box center [331, 231] width 376 height 68
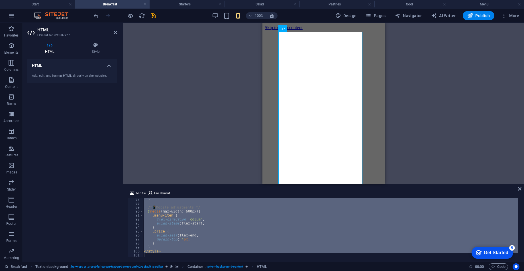
click at [328, 228] on div "} /* 📱 Mobile adjustments */ @ media (max-width: 600px) { .menu-item { flex-dir…" at bounding box center [331, 228] width 376 height 60
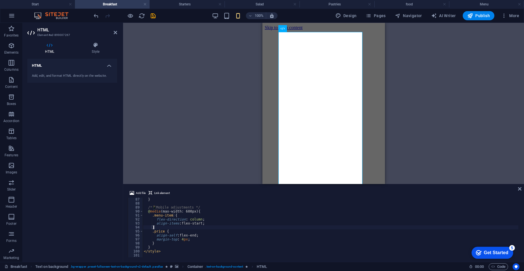
click at [256, 229] on div "} /* 📱 Mobile adjustments */ @ media (max-width: 600px) { .menu-item { flex-dir…" at bounding box center [331, 231] width 376 height 68
type textarea "</style>"
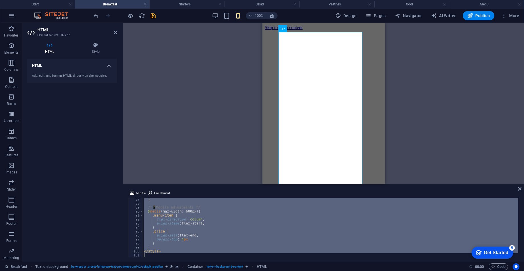
paste textarea
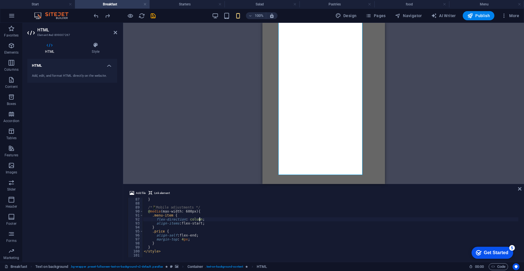
click at [240, 221] on div "} /* 📱 Mobile adjustments */ @ media (max-width: 600px) { .menu-item { flex-dir…" at bounding box center [331, 231] width 376 height 68
type textarea "</style>"
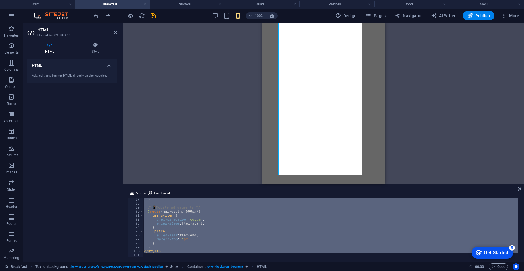
paste textarea
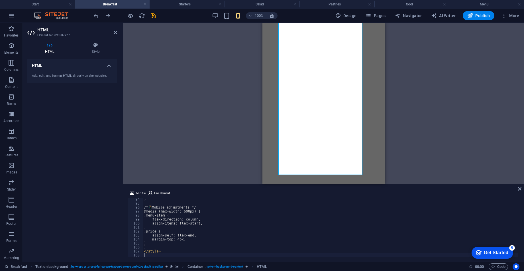
scroll to position [372, 0]
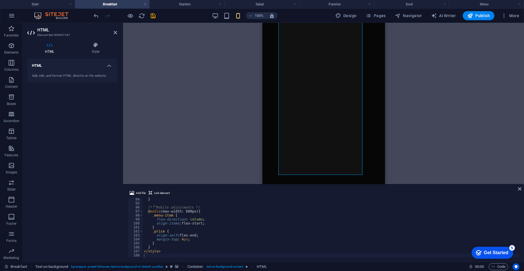
click at [443, 135] on div "Container HTML Container Text on background Text Text on background Container P…" at bounding box center [323, 103] width 401 height 161
click at [420, 126] on div "Container HTML Container Text on background Text Text on background Container P…" at bounding box center [323, 103] width 401 height 161
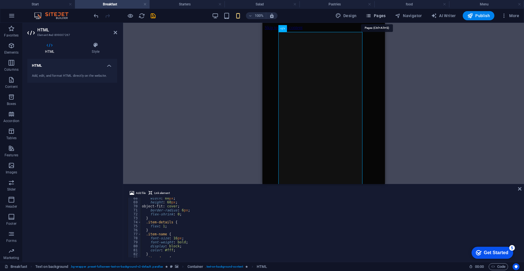
click at [380, 17] on span "Pages" at bounding box center [376, 16] width 20 height 6
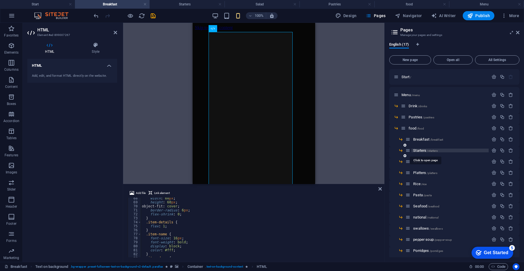
click at [428, 149] on span "/starters" at bounding box center [432, 150] width 11 height 3
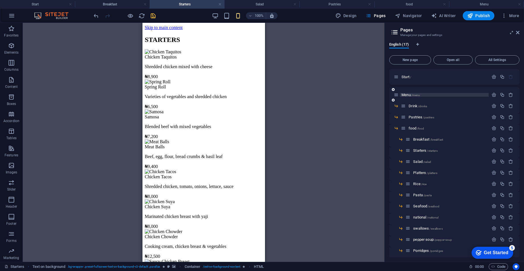
click at [414, 95] on span "/menu" at bounding box center [416, 95] width 9 height 3
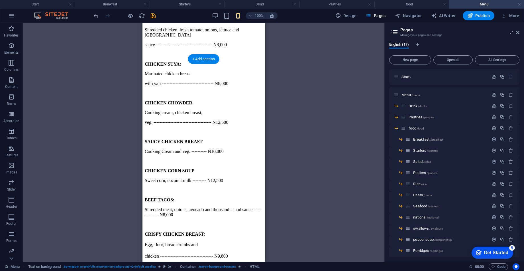
scroll to position [1112, 0]
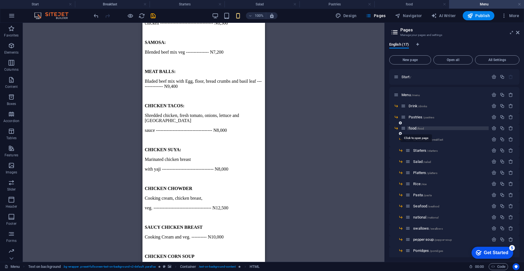
click at [420, 128] on span "/food" at bounding box center [420, 128] width 7 height 3
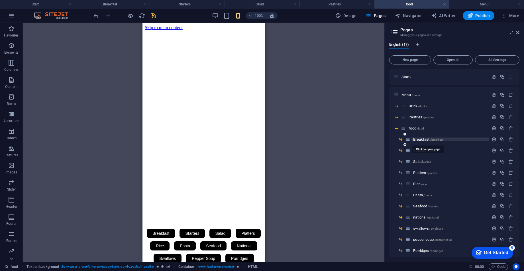
click at [420, 140] on span "Breakfast /breakfast" at bounding box center [429, 139] width 30 height 4
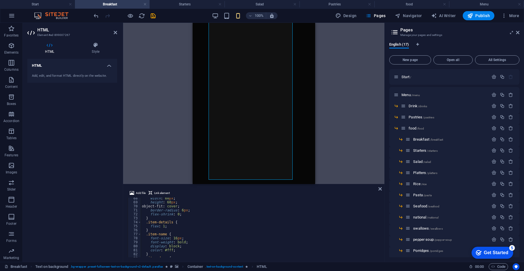
scroll to position [89, 0]
click at [424, 152] on span "Starters /starters" at bounding box center [426, 150] width 24 height 4
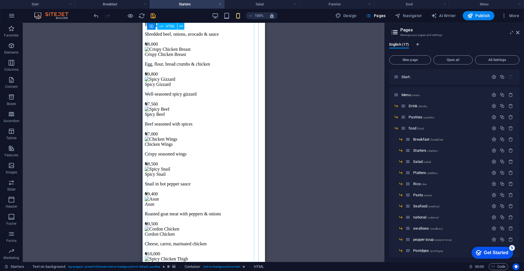
scroll to position [279, 0]
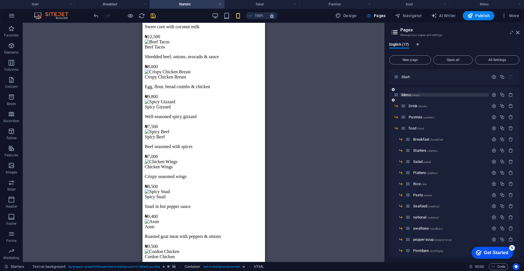
click at [411, 96] on span "Menu /menu" at bounding box center [411, 95] width 19 height 4
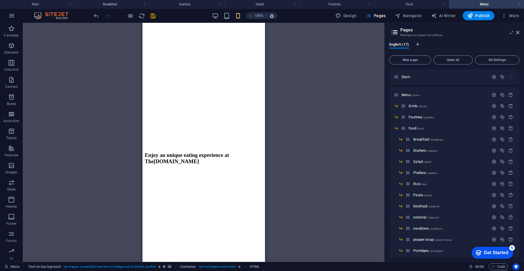
scroll to position [311, 0]
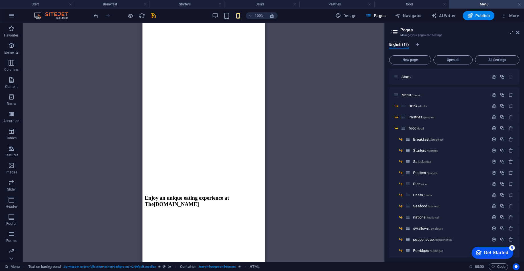
click at [146, 240] on figure at bounding box center [204, 240] width 118 height 0
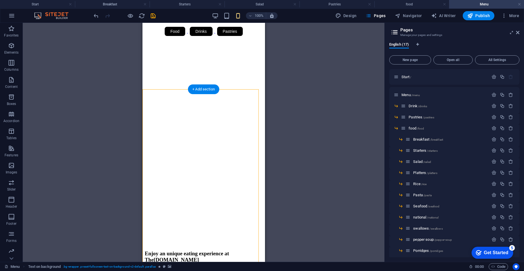
scroll to position [183, 0]
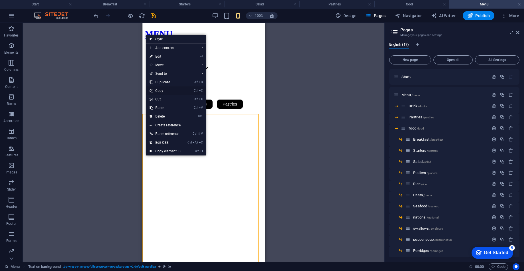
click at [161, 92] on link "Ctrl C Copy" at bounding box center [165, 90] width 38 height 9
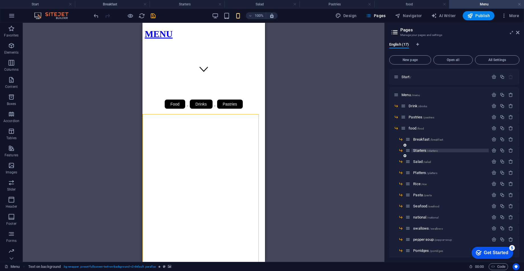
click at [419, 151] on span "Starters /starters" at bounding box center [426, 150] width 24 height 4
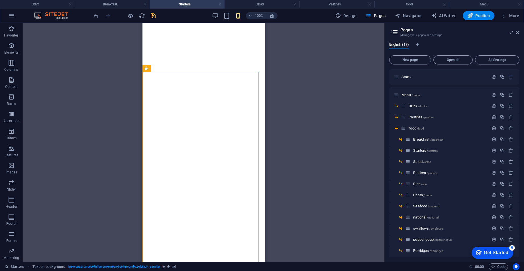
scroll to position [433, 0]
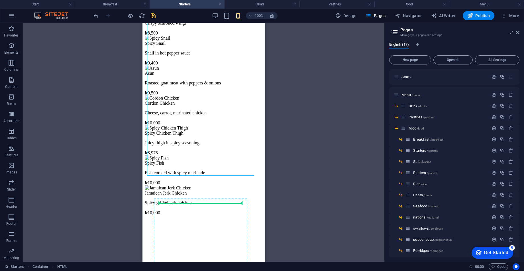
drag, startPoint x: 232, startPoint y: 135, endPoint x: 239, endPoint y: 207, distance: 72.2
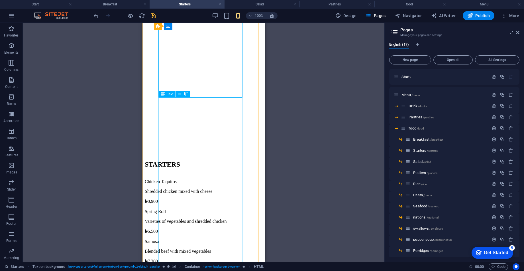
scroll to position [561, 0]
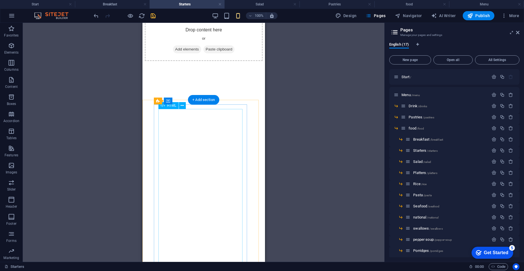
scroll to position [0, 0]
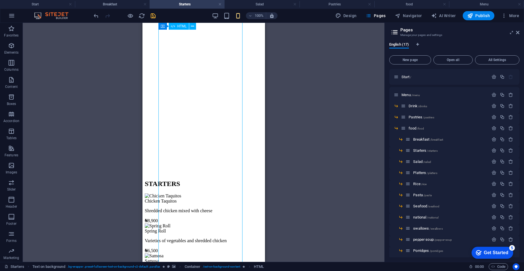
scroll to position [458, 0]
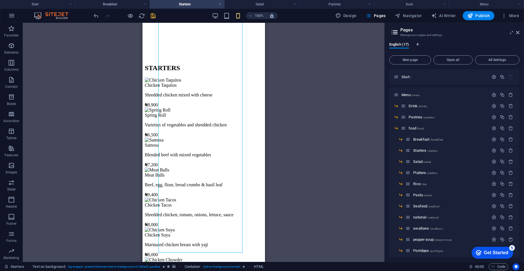
click at [303, 155] on div "Drag here to replace the existing content. Press “Ctrl” if you want to create a…" at bounding box center [204, 142] width 362 height 239
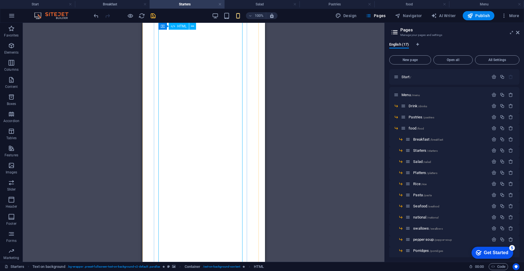
scroll to position [201, 0]
drag, startPoint x: 189, startPoint y: 176, endPoint x: 331, endPoint y: 198, distance: 144.0
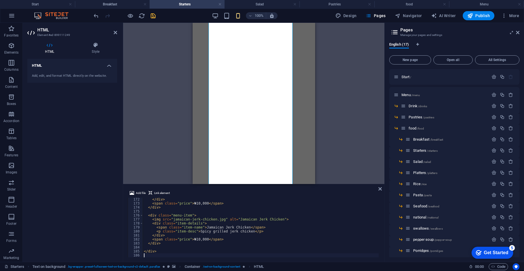
type textarea "</div>"
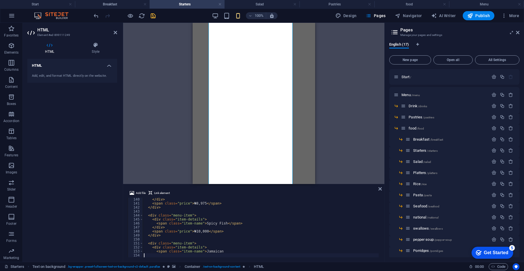
scroll to position [555, 0]
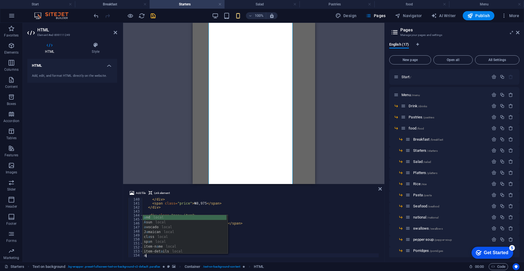
click at [280, 228] on div "</ div > < span class = "price" > ₦8,975 </ span > </ div > < div class = "menu…" at bounding box center [261, 231] width 236 height 68
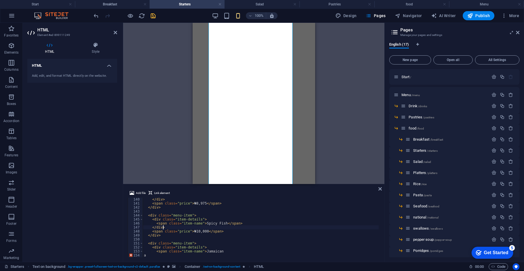
type textarea "<span class="item-name">Jamaican a"
type textarea "</div>"
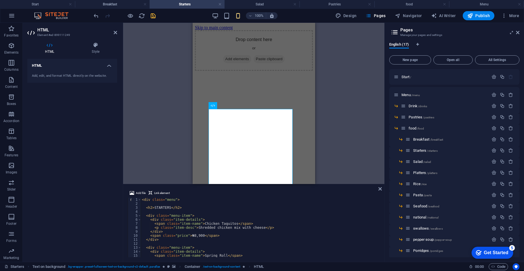
scroll to position [0, 0]
click at [425, 141] on div "Breakfast /breakfast" at bounding box center [447, 139] width 83 height 7
click at [425, 140] on span "Breakfast /breakfast" at bounding box center [429, 139] width 30 height 4
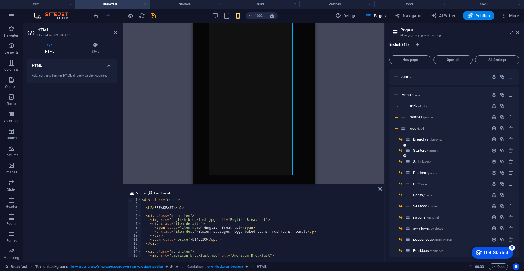
click at [422, 153] on div "Starters /starters" at bounding box center [447, 150] width 83 height 7
click at [422, 150] on span "Starters /starters" at bounding box center [426, 150] width 24 height 4
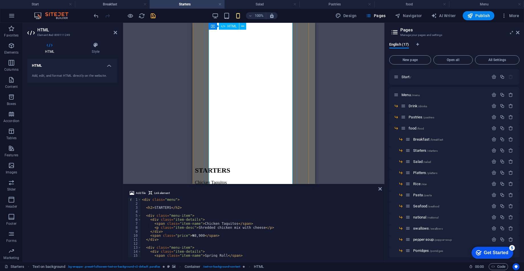
scroll to position [214, 0]
click at [201, 234] on div "< div class = "menu" > < h2 > STARTERS </ h2 > < div class = "menu-item" > < di…" at bounding box center [260, 232] width 238 height 68
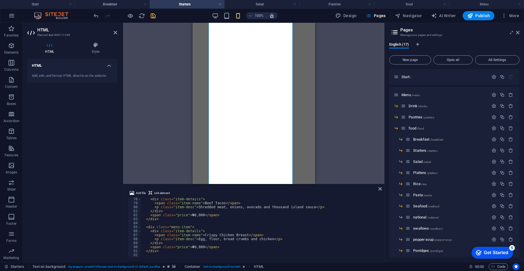
click at [280, 237] on div "< div class = "item-details" > < span class = "item-name" > Beef Tacos </ span …" at bounding box center [260, 231] width 238 height 68
type textarea "<span class="item-name">Jamaican"
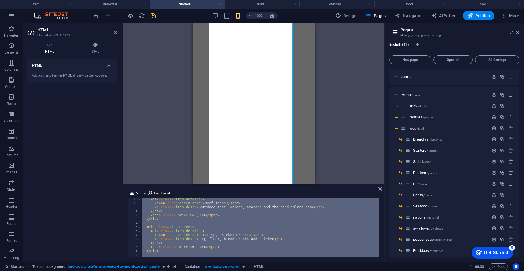
paste textarea
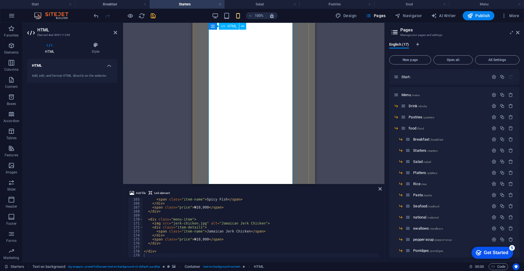
scroll to position [128, 0]
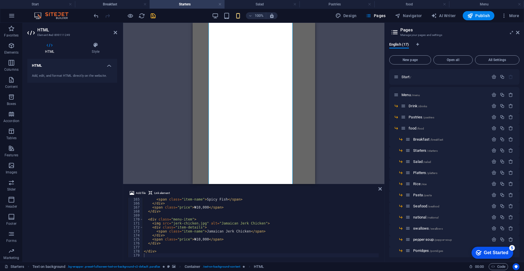
click at [111, 65] on h4 "HTML" at bounding box center [72, 64] width 90 height 10
click at [111, 65] on h4 "HTML" at bounding box center [72, 66] width 90 height 14
click at [76, 68] on h4 "HTML" at bounding box center [72, 64] width 90 height 10
click at [76, 68] on h4 "HTML" at bounding box center [72, 66] width 90 height 14
click at [72, 75] on div "Add, edit, and format HTML directly on the website." at bounding box center [72, 76] width 81 height 5
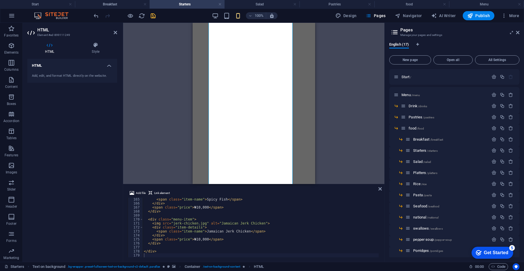
click at [72, 75] on div "Add, edit, and format HTML directly on the website." at bounding box center [72, 76] width 81 height 5
click at [95, 44] on icon at bounding box center [95, 45] width 43 height 6
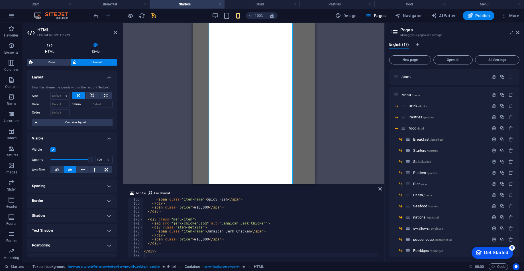
click at [48, 47] on icon at bounding box center [49, 45] width 44 height 6
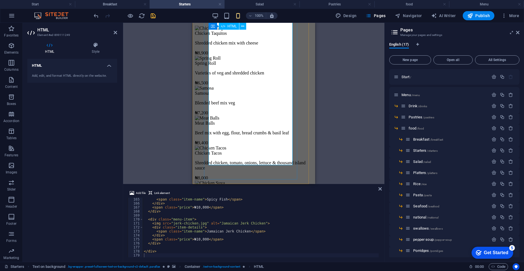
scroll to position [488, 0]
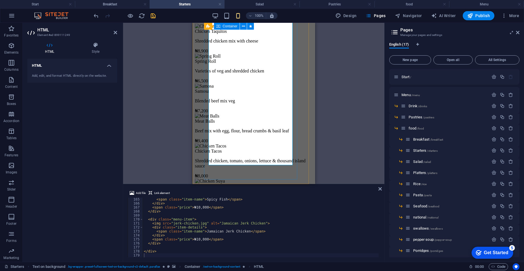
click at [296, 70] on div "STARTERS Chicken Taquitos Shredded chicken mix with cheese ₦8,900 Spring Roll V…" at bounding box center [254, 269] width 118 height 518
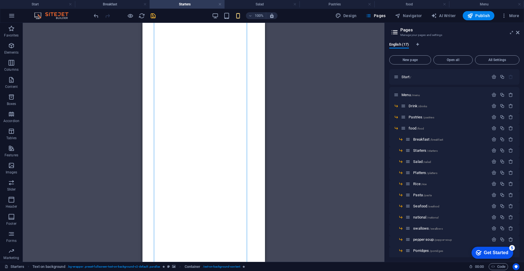
scroll to position [86, 0]
drag, startPoint x: 153, startPoint y: 165, endPoint x: 146, endPoint y: 165, distance: 7.7
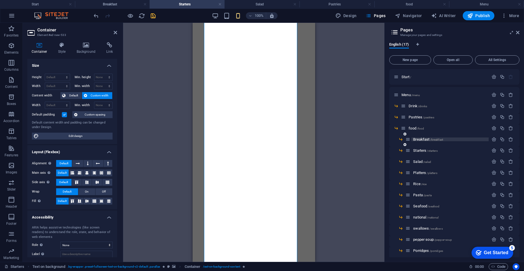
click at [421, 138] on span "Breakfast /breakfast" at bounding box center [429, 139] width 30 height 4
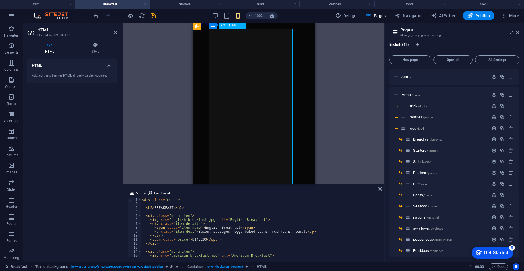
scroll to position [0, 0]
click at [237, 234] on div "< div class = "menu" > < h2 > BREAKFAST </ h2 > < div class = "menu-item" > < i…" at bounding box center [330, 232] width 378 height 68
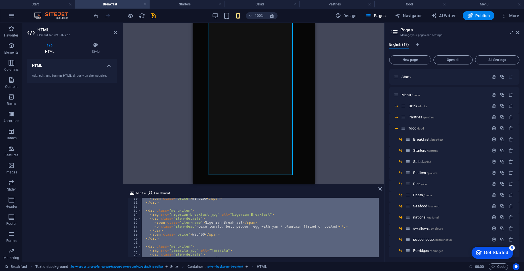
scroll to position [77, 0]
click at [260, 236] on div "< span class = "price" > ₦14,200 </ span > </ div > < div class = "menu-item" >…" at bounding box center [260, 228] width 238 height 60
type textarea "</div>"
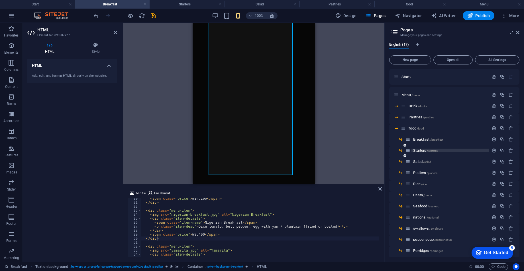
click at [420, 151] on span "Starters /starters" at bounding box center [426, 150] width 24 height 4
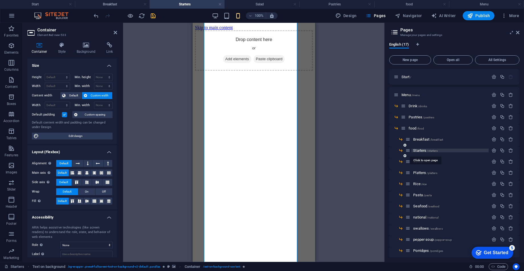
scroll to position [86, 0]
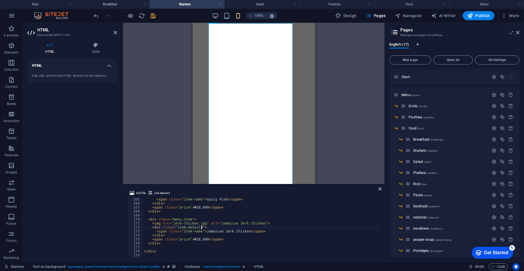
click at [240, 226] on div "< span class = "item-name" > Spicy Fish </ span > </ div > < span class = "pric…" at bounding box center [261, 231] width 236 height 68
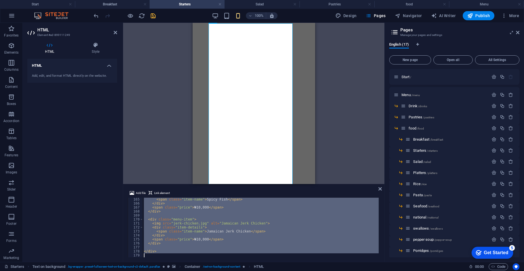
paste textarea "html>"
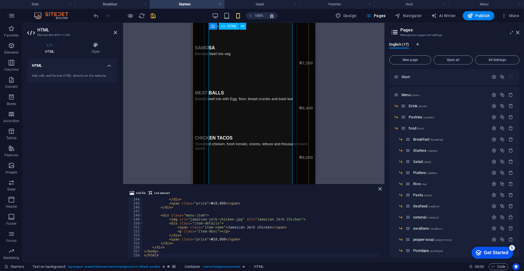
scroll to position [842, 0]
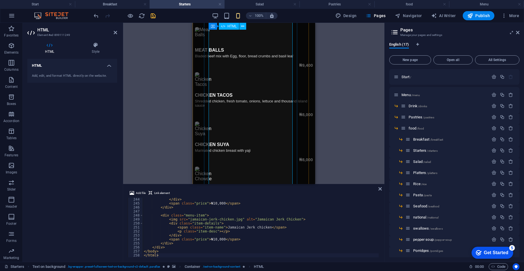
click at [233, 26] on span "HTML" at bounding box center [232, 26] width 9 height 3
click at [245, 25] on button at bounding box center [243, 26] width 7 height 7
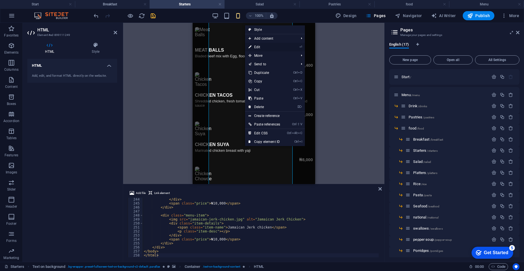
click at [254, 47] on link "⏎ Edit" at bounding box center [264, 47] width 39 height 9
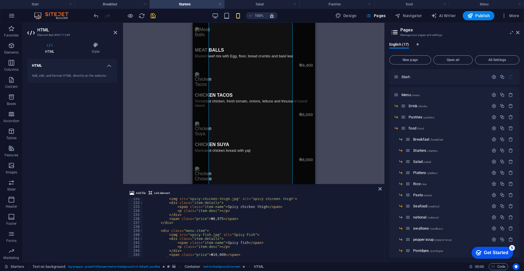
scroll to position [919, 0]
click at [203, 229] on div "< img src = "spicy-chicken-thigh.jpg" alt = "Spicy Chicken Thigh" > < div class…" at bounding box center [261, 231] width 236 height 68
type textarea "<div class="menu-item">"
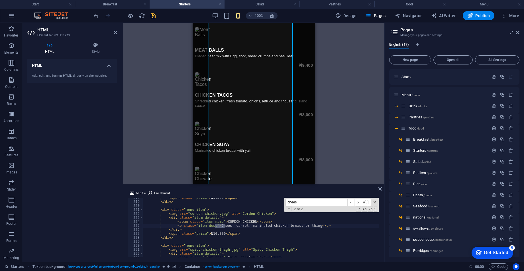
scroll to position [869, 0]
type input "chees"
click at [225, 224] on div "< span class = "price" > ₦9,500 </ span > </ div > < div class = "menu-item" > …" at bounding box center [261, 228] width 236 height 60
type textarea "<p class="item-desc">Cheese, carrot, marinated chicken breast or thing</p>"
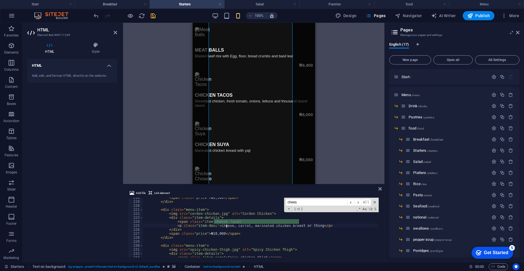
click at [383, 189] on div "Add file Link element <p class="item-desc">Cheese, carrot, marinated chicken br…" at bounding box center [254, 223] width 262 height 77
click at [380, 189] on icon at bounding box center [380, 189] width 3 height 5
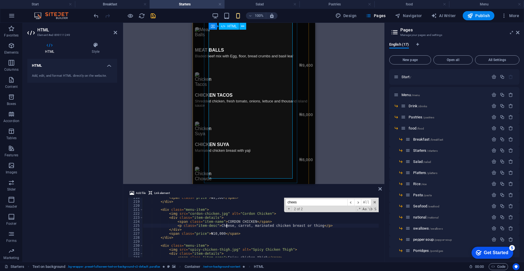
scroll to position [928, 0]
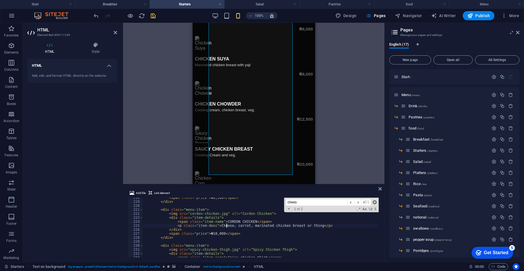
click at [376, 201] on span at bounding box center [375, 202] width 4 height 4
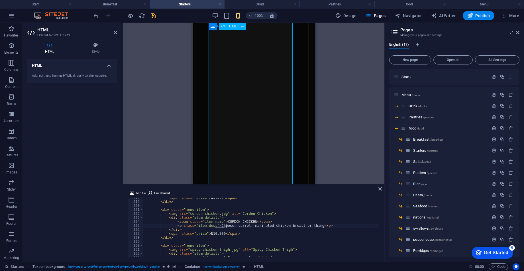
scroll to position [115, 0]
click at [259, 228] on div "< span class = "price" > ₦9,500 </ span > </ div > < div class = "menu-item" > …" at bounding box center [261, 230] width 236 height 68
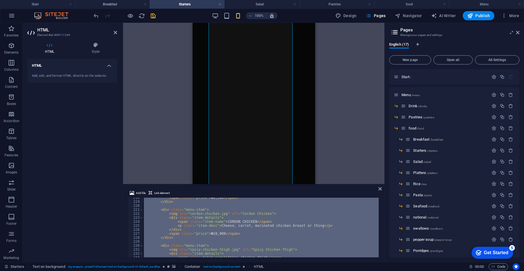
paste textarea
type textarea "</html>"
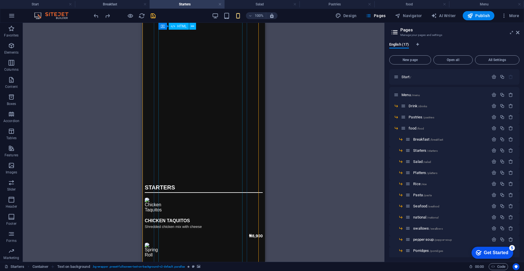
scroll to position [556, 0]
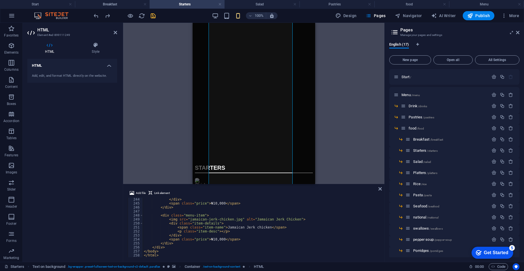
click at [226, 237] on div "</ div > < span class = "price" > ₦10,000 </ span > </ div > < div class = "men…" at bounding box center [261, 231] width 236 height 68
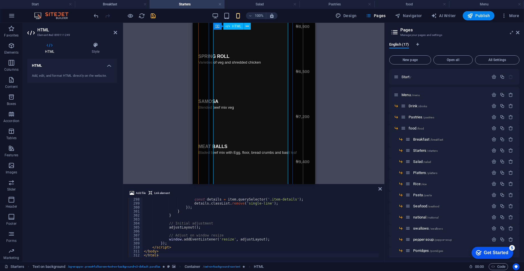
scroll to position [683, 0]
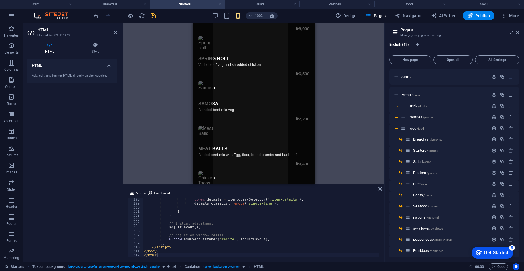
click at [252, 227] on div "const details = item . querySelector ( '.item-details' ) ; details . classList …" at bounding box center [261, 231] width 236 height 68
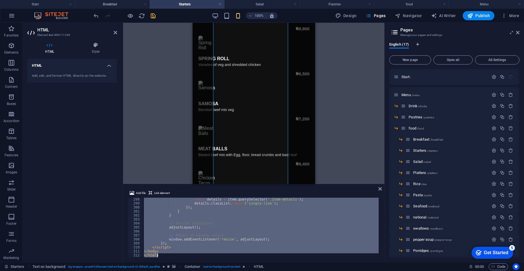
paste textarea
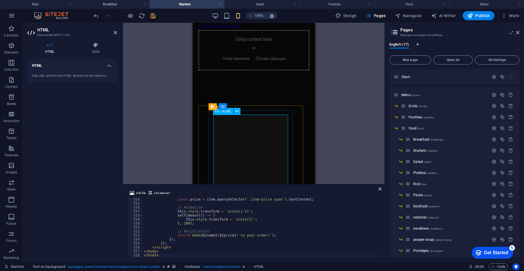
scroll to position [0, 0]
click at [259, 234] on div "const price = item . querySelector ( '.item-price span' ) . textContent ; // An…" at bounding box center [323, 230] width 360 height 66
type textarea "</body> </html>"
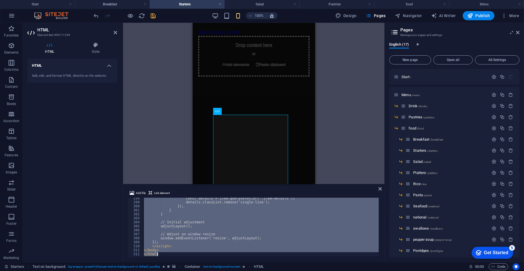
scroll to position [1186, 0]
click at [323, 134] on div "Container Placeholder Container HTML Container HTML Text on background Text on …" at bounding box center [254, 103] width 262 height 161
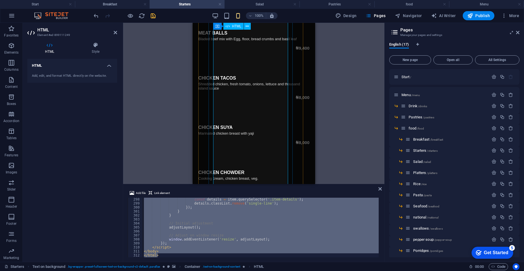
scroll to position [811, 0]
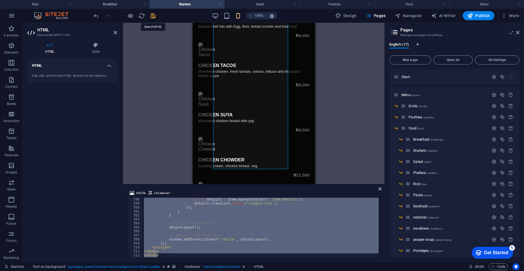
click at [152, 17] on icon "save" at bounding box center [153, 16] width 7 height 7
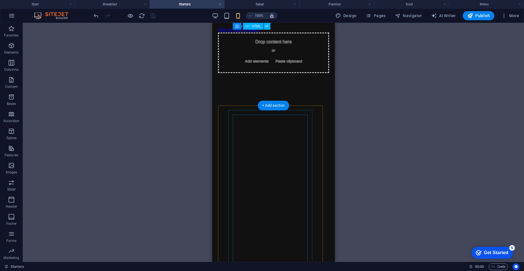
scroll to position [0, 0]
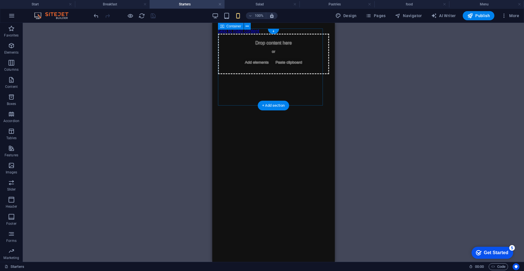
click at [315, 34] on div "Drop content here or Add elements Paste clipboard" at bounding box center [273, 54] width 111 height 40
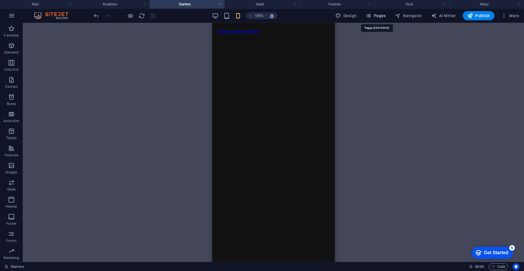
click at [379, 16] on span "Pages" at bounding box center [376, 16] width 20 height 6
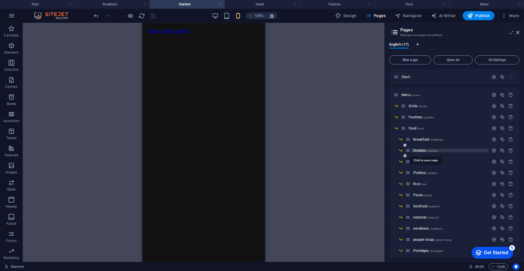
click at [419, 151] on span "Starters /starters" at bounding box center [426, 150] width 24 height 4
click at [420, 161] on span "Salad /salad" at bounding box center [423, 161] width 18 height 4
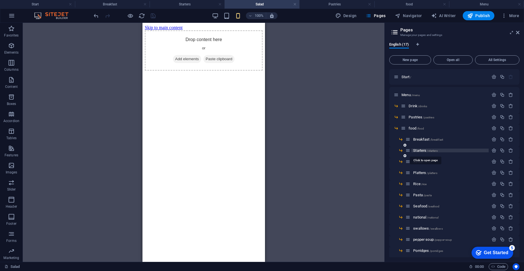
click at [420, 149] on span "Starters /starters" at bounding box center [426, 150] width 24 height 4
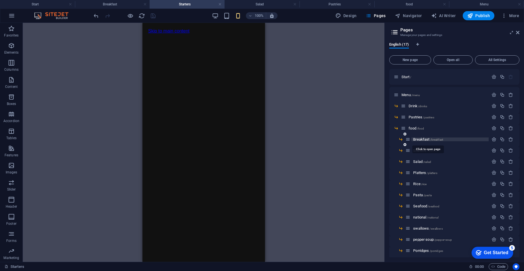
click at [419, 138] on span "Breakfast /breakfast" at bounding box center [429, 139] width 30 height 4
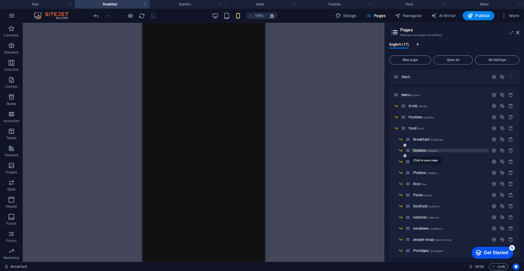
click at [422, 149] on span "Starters /starters" at bounding box center [426, 150] width 24 height 4
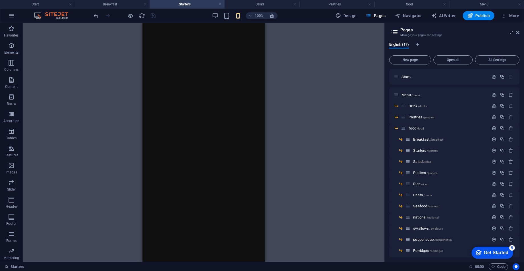
scroll to position [171, 0]
click at [418, 162] on span "Salad /salad" at bounding box center [423, 161] width 18 height 4
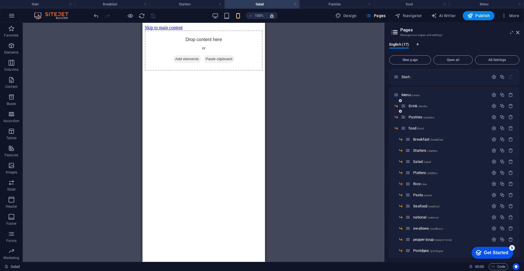
click at [413, 103] on div "Drink /drinks" at bounding box center [445, 106] width 88 height 7
click at [413, 105] on span "Drink /drinks" at bounding box center [418, 106] width 19 height 4
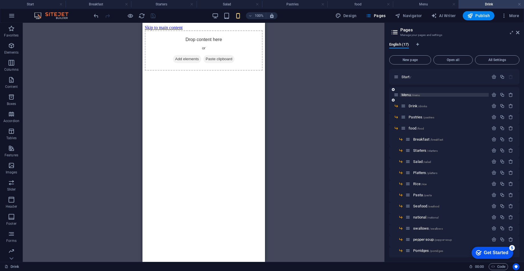
click at [415, 95] on span "/menu" at bounding box center [416, 95] width 9 height 3
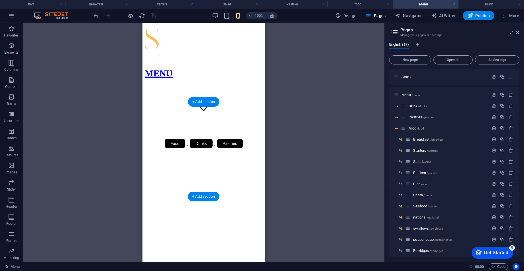
scroll to position [97, 0]
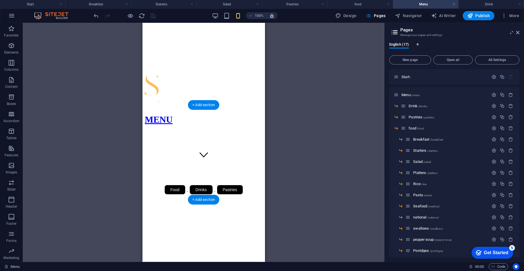
click at [238, 207] on figure at bounding box center [204, 207] width 118 height 0
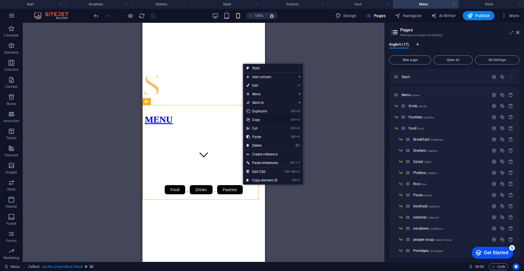
click at [257, 121] on link "Ctrl C Copy" at bounding box center [262, 120] width 39 height 9
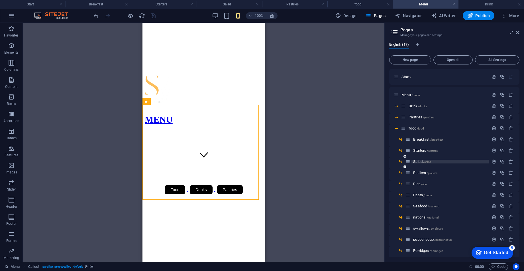
click at [424, 161] on span "/salad" at bounding box center [428, 161] width 8 height 3
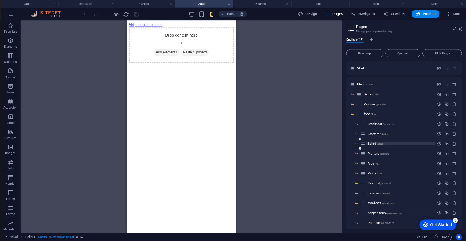
scroll to position [0, 0]
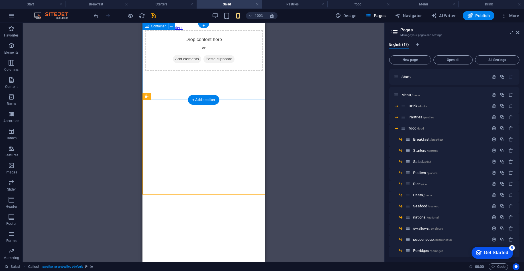
click at [246, 37] on div "Drop content here or Add elements Paste clipboard" at bounding box center [204, 50] width 118 height 40
click at [247, 37] on div "Drop content here or Add elements Paste clipboard" at bounding box center [204, 50] width 118 height 40
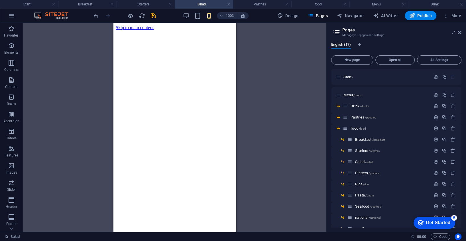
click at [206, 147] on html "Skip to main content Enjoy an unique eating experience at The saltwoodhotels.com" at bounding box center [174, 142] width 123 height 239
click at [220, 30] on figure at bounding box center [175, 30] width 118 height 0
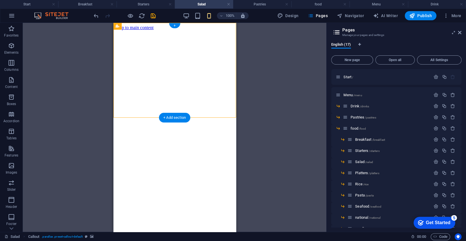
click at [220, 30] on figure at bounding box center [175, 30] width 118 height 0
select select "%"
select select "px"
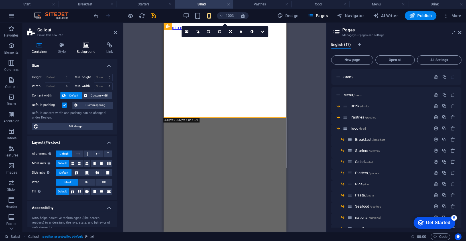
click at [86, 47] on icon at bounding box center [86, 45] width 28 height 6
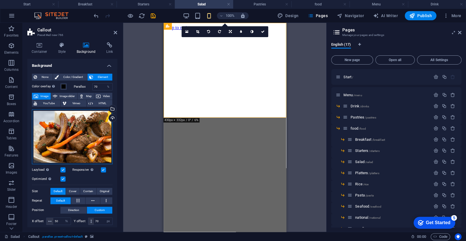
click at [79, 144] on div "Drag files here, click to choose files or select files from Files or our free s…" at bounding box center [72, 136] width 81 height 55
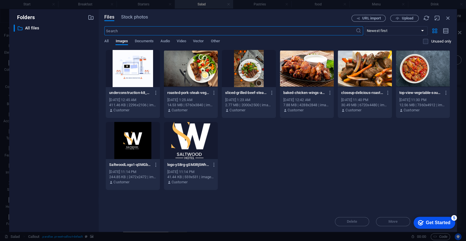
click at [196, 69] on div at bounding box center [191, 68] width 54 height 37
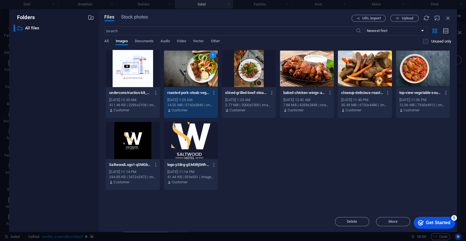
click at [194, 71] on div "1" at bounding box center [191, 68] width 54 height 37
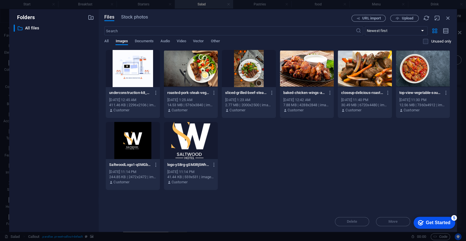
click at [194, 71] on div at bounding box center [191, 68] width 54 height 37
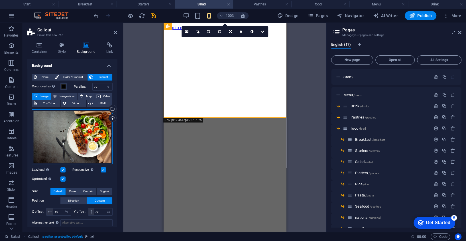
click at [74, 131] on div "Drag files here, click to choose files or select files from Files or our free s…" at bounding box center [72, 136] width 81 height 55
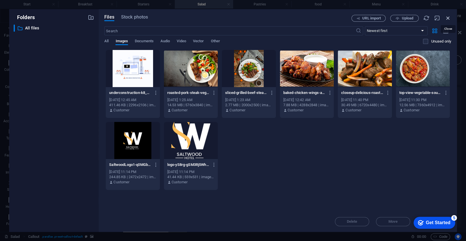
click at [448, 17] on icon "button" at bounding box center [448, 18] width 6 height 6
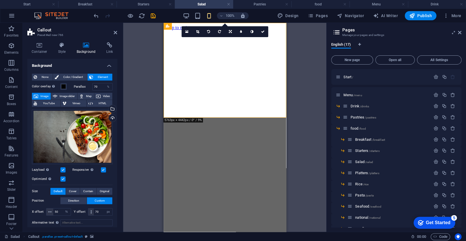
click at [249, 30] on figure at bounding box center [225, 30] width 118 height 0
click at [229, 31] on icon at bounding box center [230, 31] width 3 height 3
click at [220, 30] on icon at bounding box center [219, 29] width 5 height 5
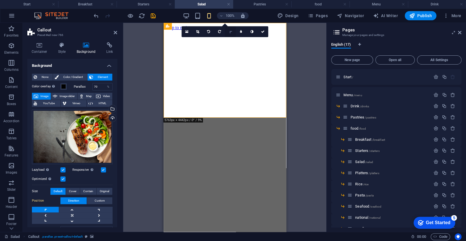
click at [230, 34] on icon at bounding box center [230, 31] width 5 height 5
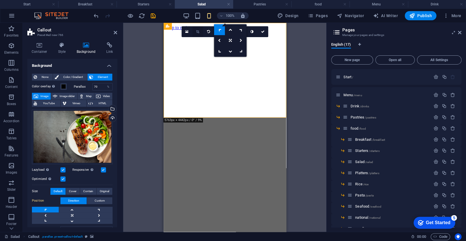
drag, startPoint x: 231, startPoint y: 40, endPoint x: 200, endPoint y: 34, distance: 31.6
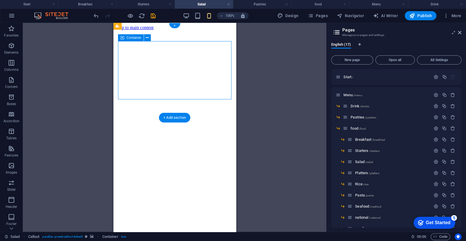
drag, startPoint x: 172, startPoint y: 92, endPoint x: 205, endPoint y: 80, distance: 35.3
click at [196, 30] on figure at bounding box center [175, 30] width 118 height 0
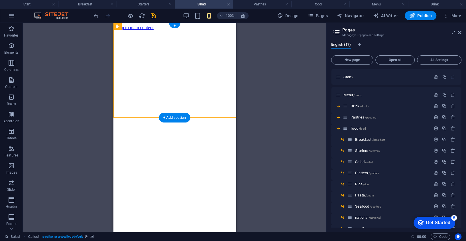
click at [196, 30] on figure at bounding box center [175, 30] width 118 height 0
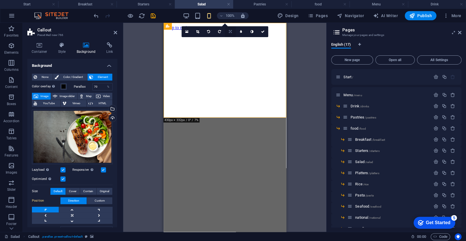
click at [230, 28] on link at bounding box center [230, 31] width 11 height 11
click at [242, 53] on link at bounding box center [241, 51] width 11 height 11
click at [229, 33] on icon at bounding box center [230, 31] width 5 height 5
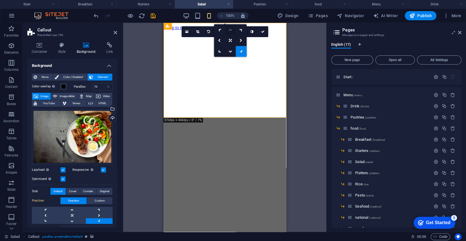
click at [229, 29] on icon at bounding box center [230, 29] width 3 height 3
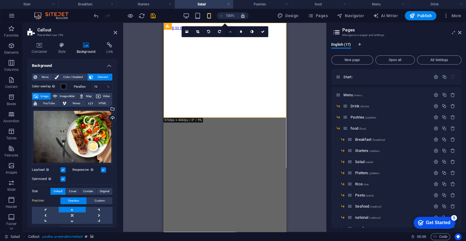
click at [230, 33] on link at bounding box center [230, 31] width 11 height 11
click at [239, 52] on link at bounding box center [241, 51] width 11 height 11
click at [230, 31] on icon at bounding box center [230, 31] width 5 height 5
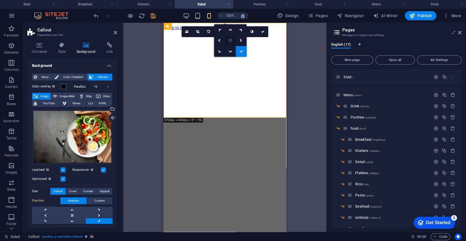
click at [230, 39] on icon at bounding box center [230, 40] width 3 height 3
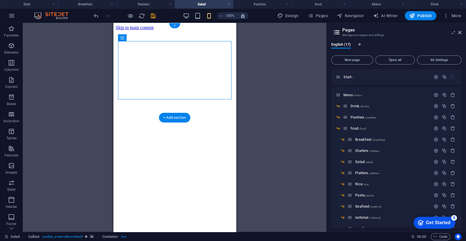
drag, startPoint x: 186, startPoint y: 94, endPoint x: 235, endPoint y: 95, distance: 49.3
click at [234, 95] on div "Enjoy an unique eating experience at The saltwoodhotels.com" at bounding box center [175, 144] width 118 height 229
click at [220, 30] on figure at bounding box center [175, 30] width 118 height 0
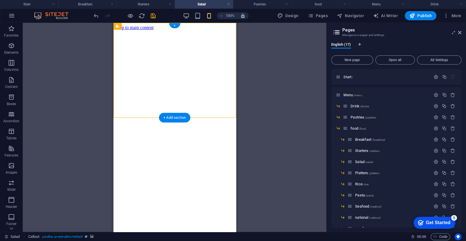
click at [220, 30] on figure at bounding box center [175, 30] width 118 height 0
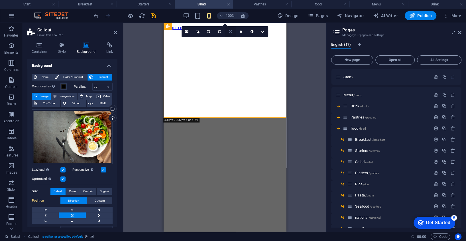
click at [231, 30] on icon at bounding box center [230, 31] width 3 height 3
click at [241, 51] on icon at bounding box center [241, 51] width 5 height 5
click at [315, 150] on div "Drag here to replace the existing content. Press “Ctrl” if you want to create a…" at bounding box center [224, 127] width 203 height 209
click at [240, 233] on div "Enjoy an unique eating experience at The saltwoodhotels.com" at bounding box center [225, 239] width 118 height 13
click at [250, 153] on html "Skip to main content Enjoy an unique eating experience at The saltwoodhotels.com" at bounding box center [224, 142] width 123 height 239
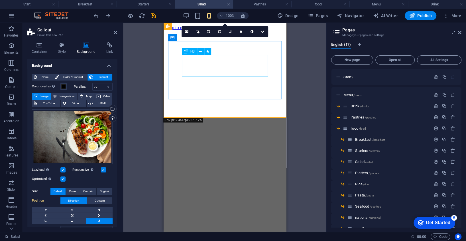
click at [215, 233] on div "Enjoy an unique eating experience at The saltwoodhotels.com" at bounding box center [225, 239] width 118 height 13
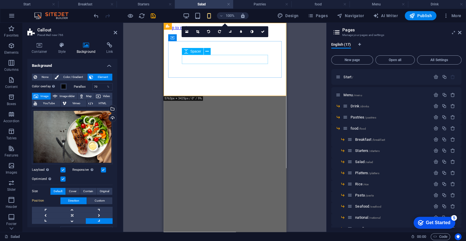
click at [228, 221] on div at bounding box center [225, 225] width 118 height 9
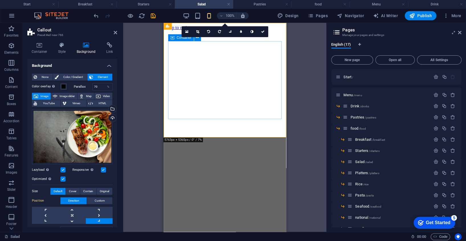
click at [13, 46] on icon "button" at bounding box center [11, 45] width 7 height 7
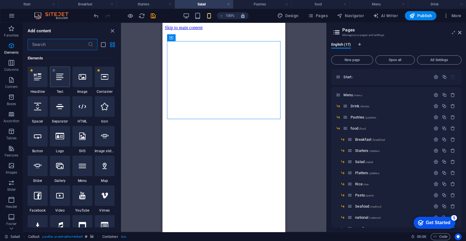
scroll to position [61, 0]
click at [84, 111] on div at bounding box center [82, 106] width 20 height 21
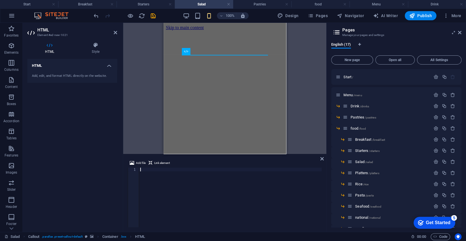
type textarea "</html>"
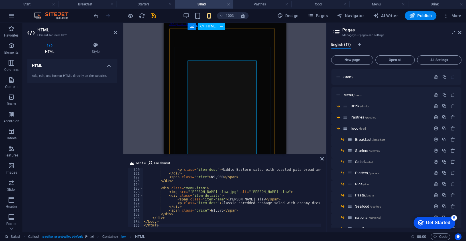
scroll to position [0, 0]
click at [321, 158] on icon at bounding box center [322, 158] width 3 height 5
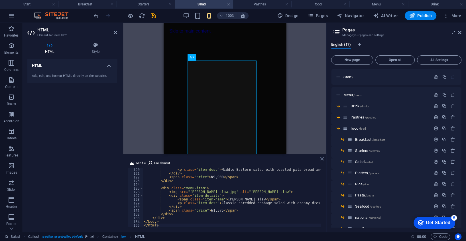
click at [321, 159] on icon at bounding box center [322, 158] width 3 height 5
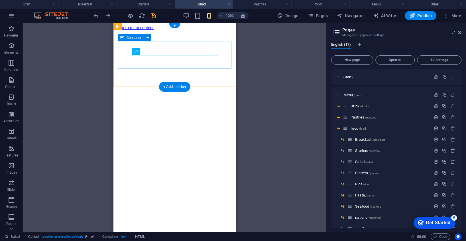
click at [169, 218] on div at bounding box center [175, 218] width 118 height 0
click at [182, 218] on div at bounding box center [175, 218] width 118 height 0
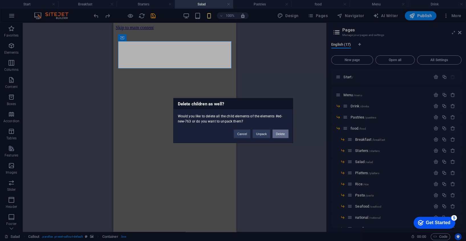
click at [282, 133] on button "Delete" at bounding box center [281, 133] width 16 height 9
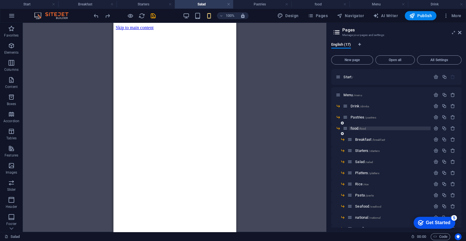
click at [365, 126] on div "food /food" at bounding box center [387, 128] width 88 height 7
click at [364, 139] on span "Breakfast /breakfast" at bounding box center [370, 139] width 30 height 4
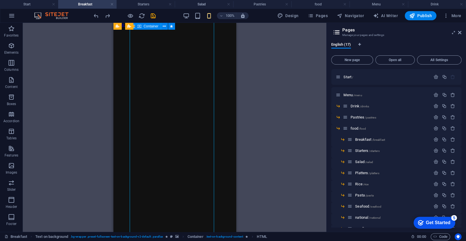
scroll to position [0, 0]
click at [366, 151] on span "Starters /starters" at bounding box center [367, 150] width 24 height 4
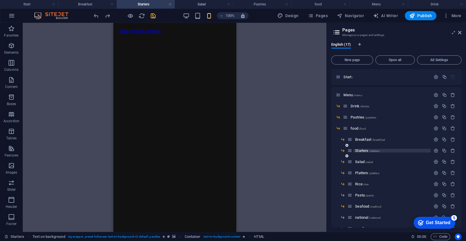
scroll to position [171, 0]
click at [366, 161] on span "/salad" at bounding box center [369, 161] width 8 height 3
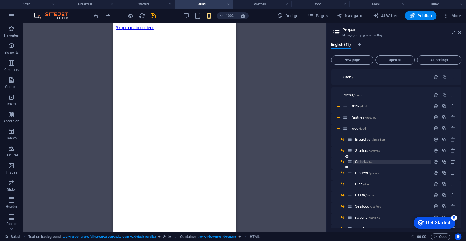
scroll to position [0, 0]
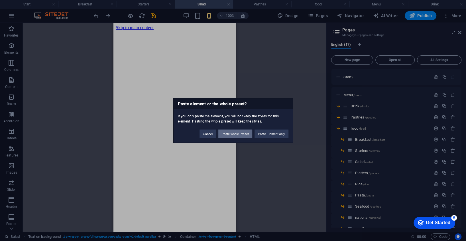
click at [240, 133] on button "Paste whole Preset" at bounding box center [235, 133] width 34 height 9
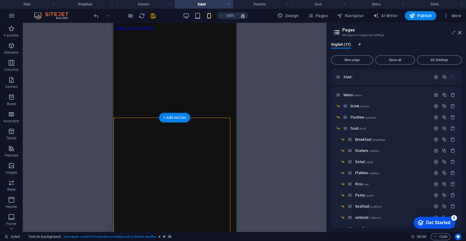
click at [224, 212] on figure at bounding box center [175, 212] width 118 height 0
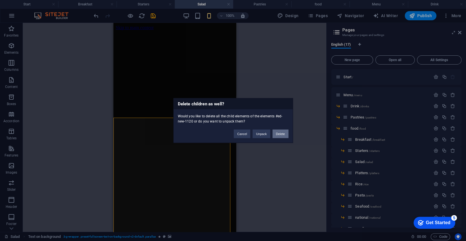
click at [278, 133] on button "Delete" at bounding box center [281, 133] width 16 height 9
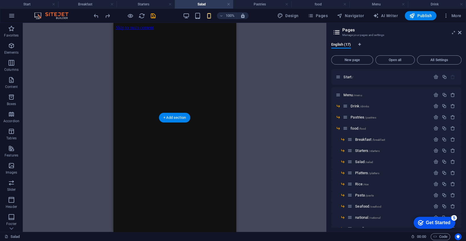
click at [222, 212] on figure at bounding box center [175, 212] width 118 height 0
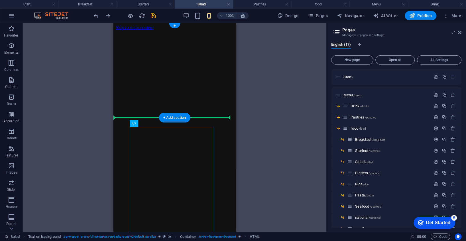
drag, startPoint x: 203, startPoint y: 158, endPoint x: 199, endPoint y: 112, distance: 46.4
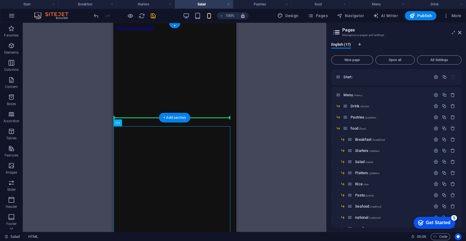
drag, startPoint x: 197, startPoint y: 159, endPoint x: 199, endPoint y: 104, distance: 55.7
drag, startPoint x: 205, startPoint y: 146, endPoint x: 198, endPoint y: 104, distance: 42.2
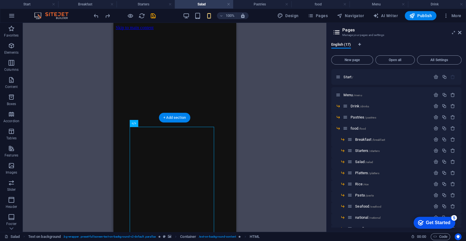
click at [224, 212] on figure at bounding box center [175, 212] width 118 height 0
drag, startPoint x: 203, startPoint y: 162, endPoint x: 192, endPoint y: 94, distance: 69.3
click at [226, 212] on figure at bounding box center [175, 212] width 118 height 0
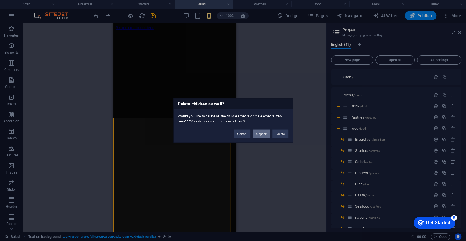
click at [261, 134] on button "Unpack" at bounding box center [261, 133] width 17 height 9
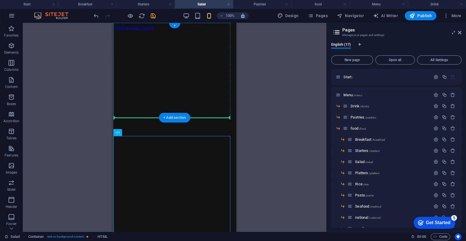
drag, startPoint x: 189, startPoint y: 149, endPoint x: 190, endPoint y: 97, distance: 51.9
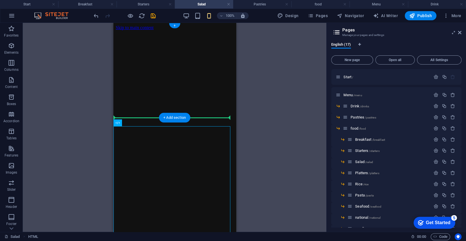
drag, startPoint x: 198, startPoint y: 159, endPoint x: 200, endPoint y: 98, distance: 61.3
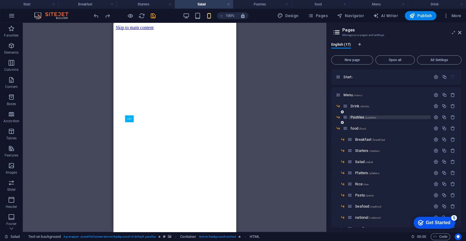
click at [367, 117] on span "/pastries" at bounding box center [370, 117] width 11 height 3
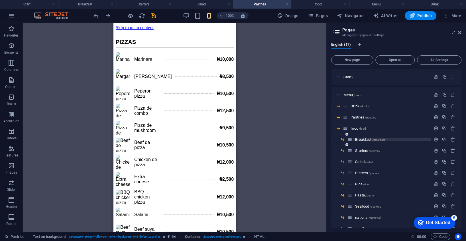
click at [368, 141] on div "Breakfast /breakfast" at bounding box center [389, 139] width 83 height 7
click at [366, 139] on span "Breakfast /breakfast" at bounding box center [370, 139] width 30 height 4
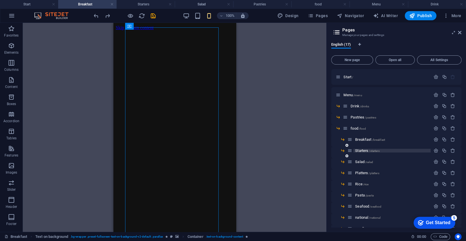
click at [363, 148] on span "Starters /starters" at bounding box center [367, 150] width 24 height 4
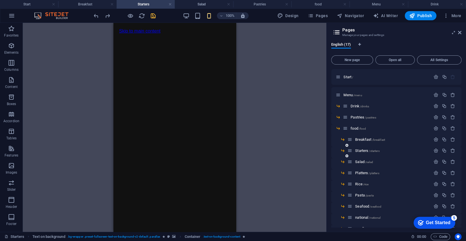
scroll to position [171, 0]
click at [364, 163] on div "Salad /salad" at bounding box center [389, 161] width 83 height 7
click at [362, 159] on span "Salad /salad" at bounding box center [364, 161] width 18 height 4
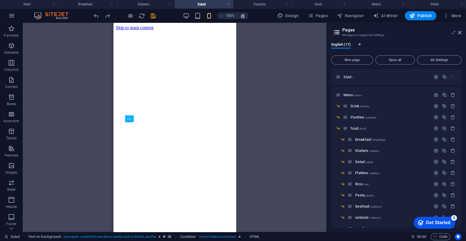
scroll to position [0, 0]
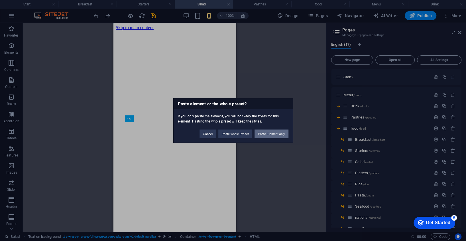
click at [269, 133] on button "Paste Element only" at bounding box center [272, 133] width 34 height 9
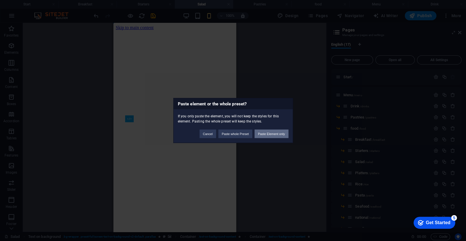
click at [272, 133] on button "Paste Element only" at bounding box center [272, 133] width 34 height 9
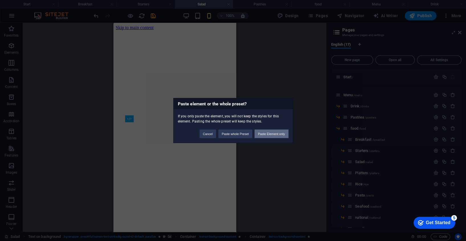
click at [272, 134] on button "Paste Element only" at bounding box center [272, 133] width 34 height 9
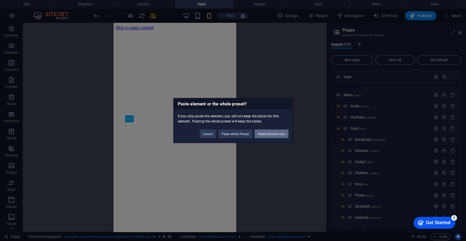
click at [272, 134] on button "Paste Element only" at bounding box center [272, 133] width 34 height 9
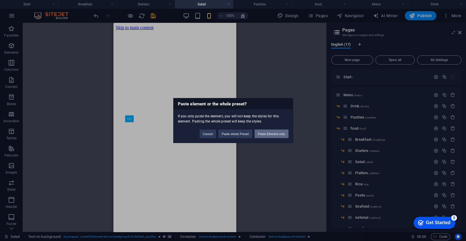
click at [272, 134] on button "Paste Element only" at bounding box center [272, 133] width 34 height 9
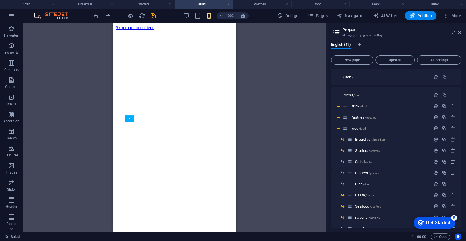
drag, startPoint x: 188, startPoint y: 164, endPoint x: 187, endPoint y: 176, distance: 12.1
click at [187, 176] on html "Skip to main content Enjoy an unique eating experience at The saltwoodhotels.com" at bounding box center [174, 142] width 123 height 239
click at [205, 147] on html "Skip to main content Enjoy an unique eating experience at The saltwoodhotels.com" at bounding box center [174, 142] width 123 height 239
click at [108, 17] on icon "redo" at bounding box center [107, 16] width 7 height 7
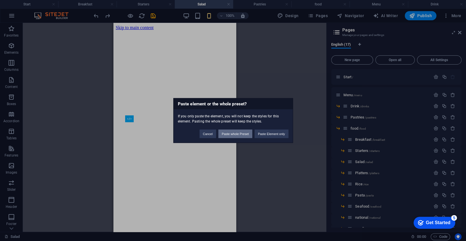
click at [238, 133] on button "Paste whole Preset" at bounding box center [235, 133] width 34 height 9
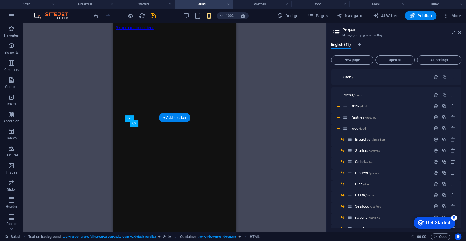
click at [224, 212] on figure at bounding box center [175, 212] width 118 height 0
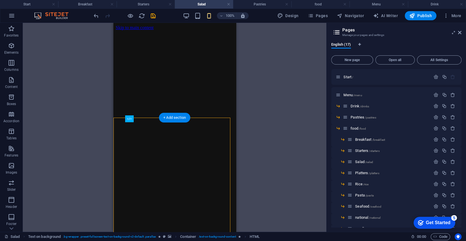
click at [224, 212] on figure at bounding box center [175, 212] width 118 height 0
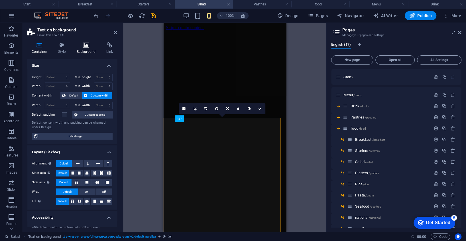
click at [83, 47] on icon at bounding box center [86, 45] width 28 height 6
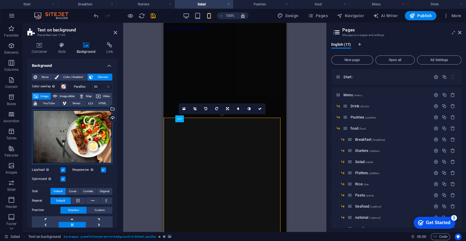
click at [87, 131] on div "Drag files here, click to choose files or select files from Files or our free s…" at bounding box center [72, 136] width 81 height 55
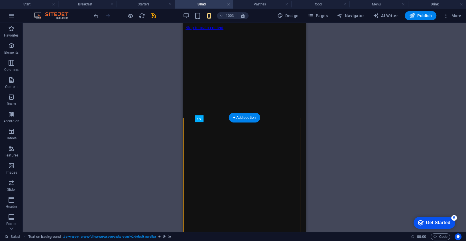
click at [187, 212] on figure at bounding box center [244, 212] width 118 height 0
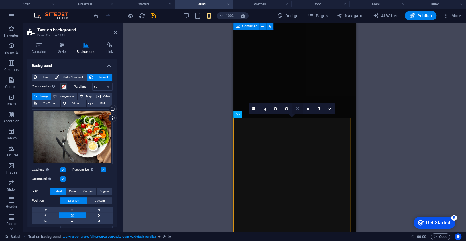
click at [297, 108] on icon at bounding box center [297, 108] width 3 height 3
click at [309, 117] on link at bounding box center [308, 119] width 11 height 11
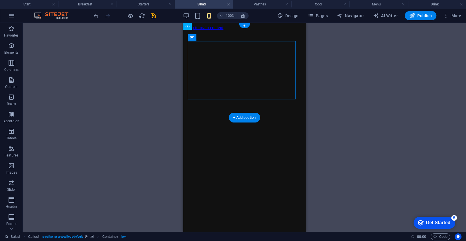
click at [292, 30] on figure at bounding box center [244, 30] width 118 height 0
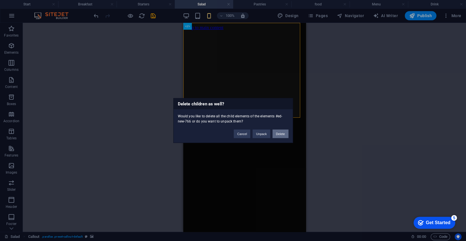
click at [283, 133] on button "Delete" at bounding box center [281, 133] width 16 height 9
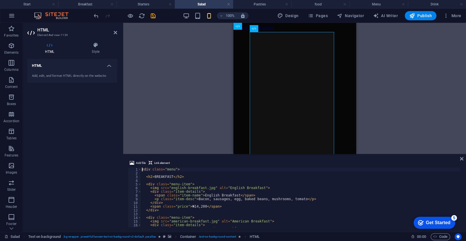
click at [255, 206] on div "< div class = "menu" > < h2 > BREAKFAST </ h2 > < div class = "menu-item" > < i…" at bounding box center [301, 200] width 320 height 67
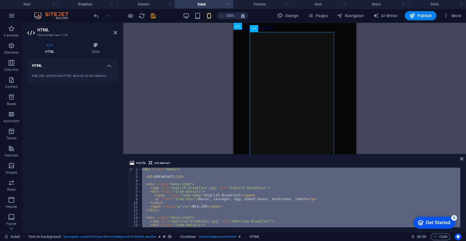
paste textarea "html>"
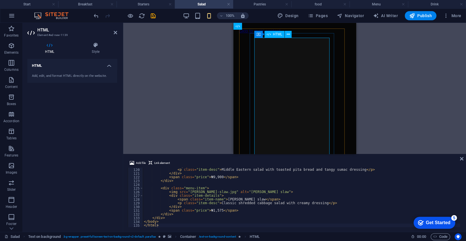
scroll to position [38, 0]
click at [383, 111] on div "Placeholder Container Callout Container H3 Spacer Placeholder HTML Text on back…" at bounding box center [294, 88] width 343 height 131
click at [261, 195] on div "< span class = "item-name" > Fatuous salad </ span > < p class = "item-desc" > …" at bounding box center [302, 197] width 318 height 67
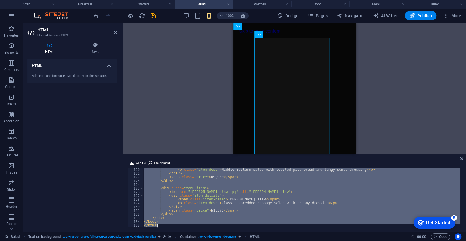
paste textarea
type textarea "</html>"
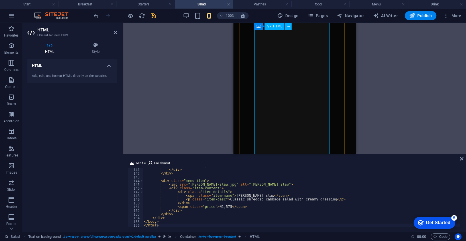
scroll to position [44, 0]
click at [151, 16] on icon "save" at bounding box center [153, 16] width 7 height 7
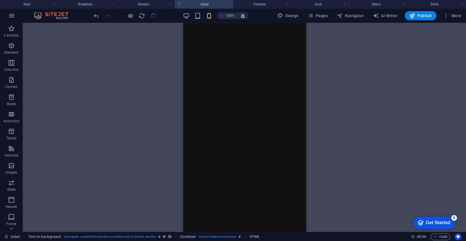
scroll to position [42, 0]
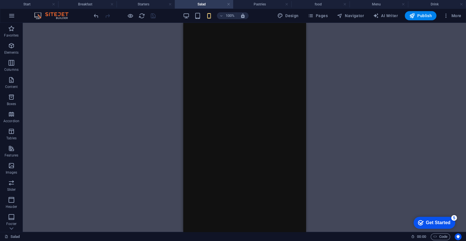
click at [420, 17] on span "Publish" at bounding box center [421, 16] width 23 height 6
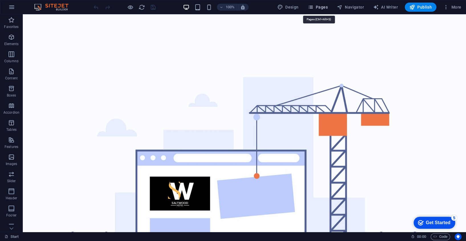
click at [321, 9] on span "Pages" at bounding box center [318, 7] width 20 height 6
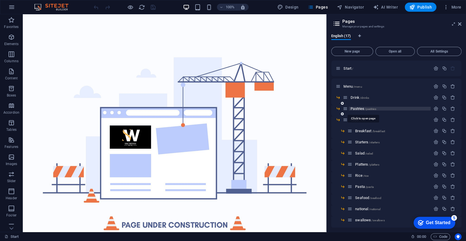
click at [364, 108] on span "Pastries /pastries" at bounding box center [363, 108] width 25 height 4
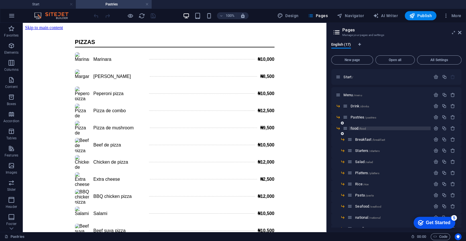
click at [361, 129] on span "/food" at bounding box center [362, 128] width 7 height 3
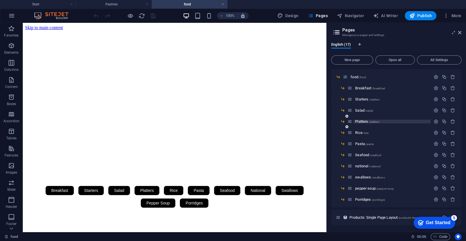
scroll to position [13, 0]
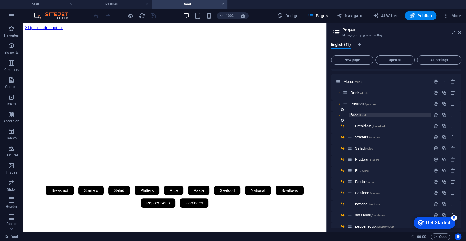
click at [360, 116] on span "/food" at bounding box center [362, 115] width 7 height 3
click at [367, 126] on span "Breakfast /breakfast" at bounding box center [370, 126] width 30 height 4
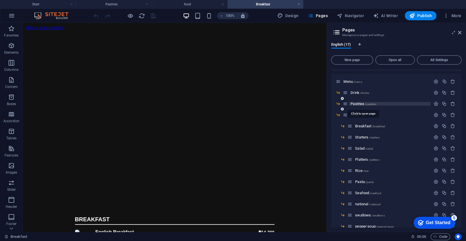
scroll to position [0, 0]
click at [363, 114] on span "/food" at bounding box center [362, 115] width 7 height 3
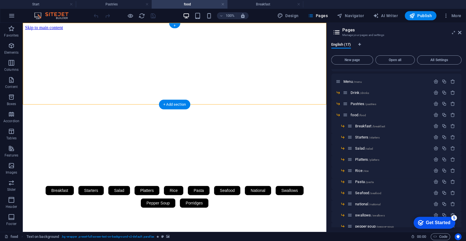
drag, startPoint x: 235, startPoint y: 95, endPoint x: 286, endPoint y: 95, distance: 51.3
click at [286, 95] on div "Breakfast Starters Salad Platters Rice Pasta Seafood National Swallows Pepper S…" at bounding box center [174, 119] width 299 height 179
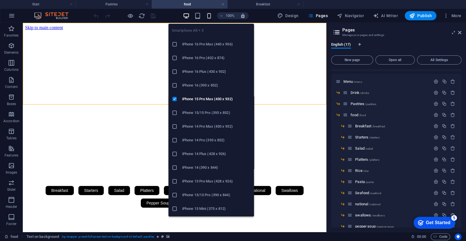
click at [212, 15] on icon "button" at bounding box center [209, 16] width 7 height 7
